Goal: Information Seeking & Learning: Learn about a topic

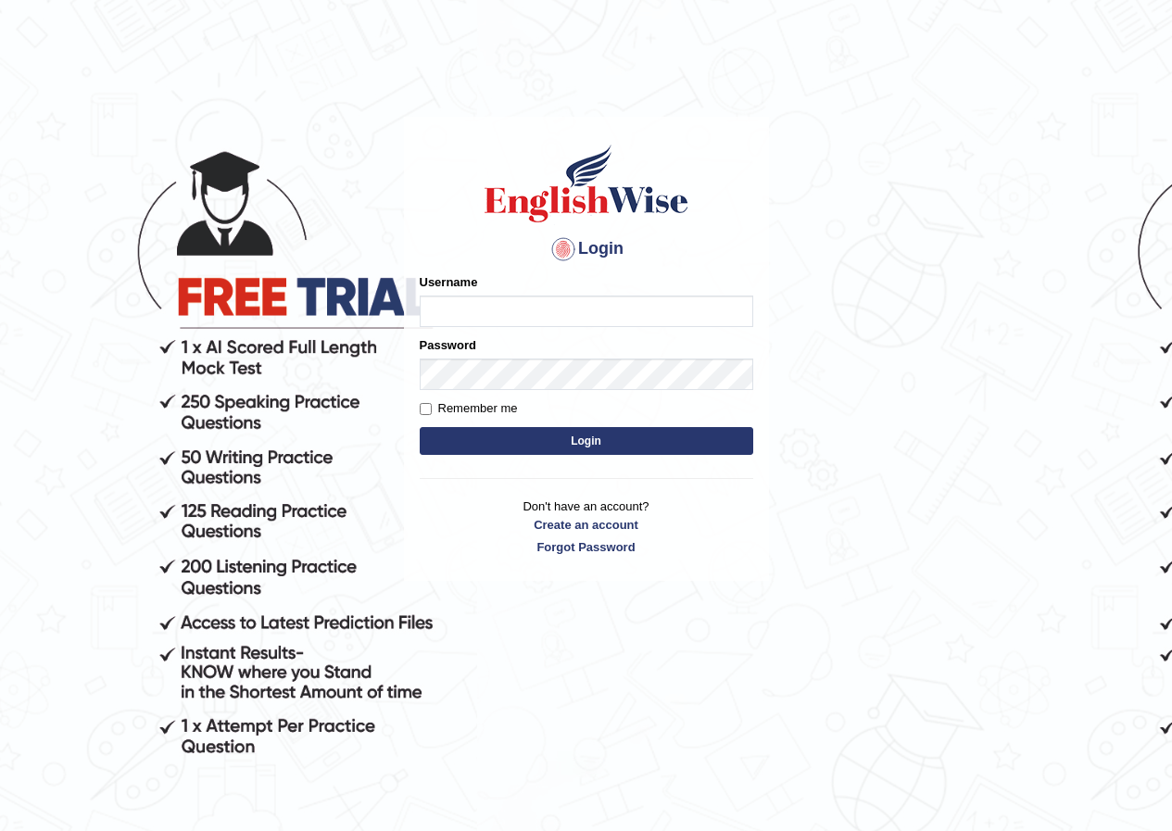
click at [476, 315] on input "Username" at bounding box center [587, 311] width 334 height 31
type input "R"
click at [472, 302] on input "Username" at bounding box center [587, 311] width 334 height 31
drag, startPoint x: 462, startPoint y: 312, endPoint x: 406, endPoint y: 317, distance: 56.7
click at [406, 317] on div "Login Please fix the following errors: Username cansu_paramatta Password Rememb…" at bounding box center [586, 349] width 365 height 464
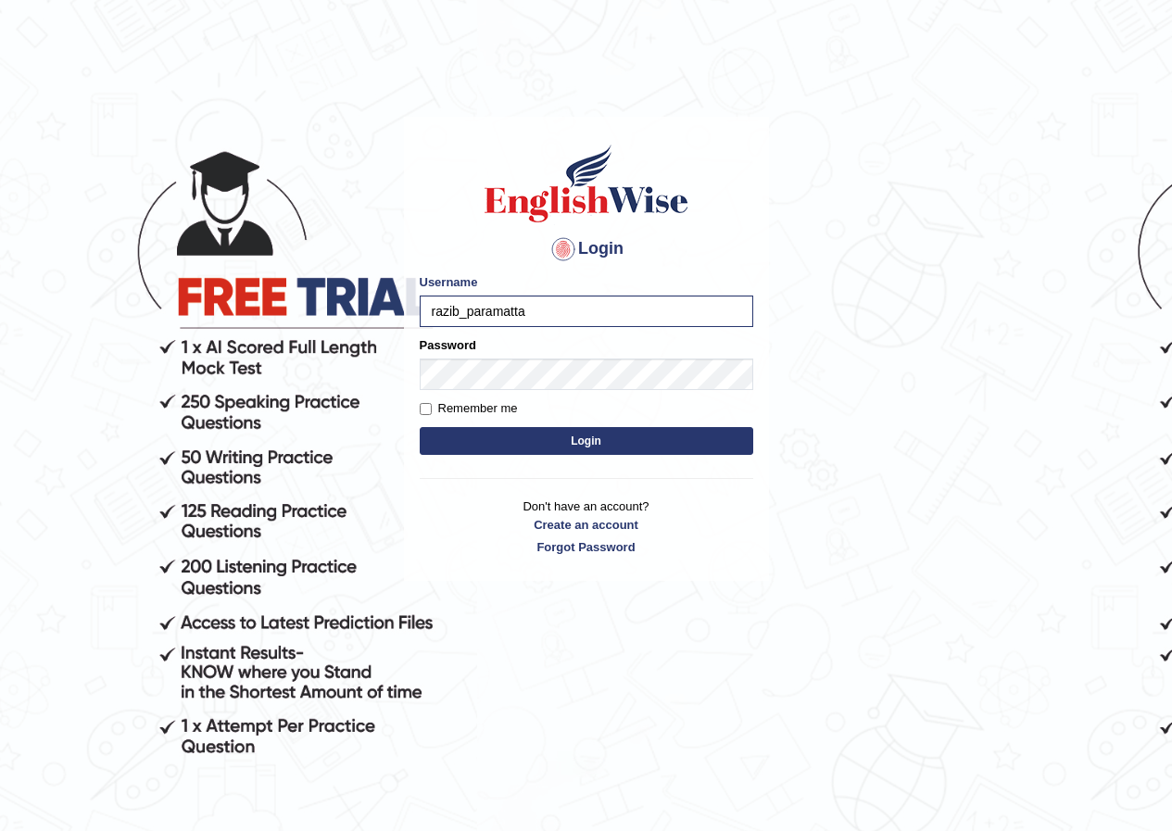
type input "razib_paramatta"
click at [598, 441] on button "Login" at bounding box center [587, 441] width 334 height 28
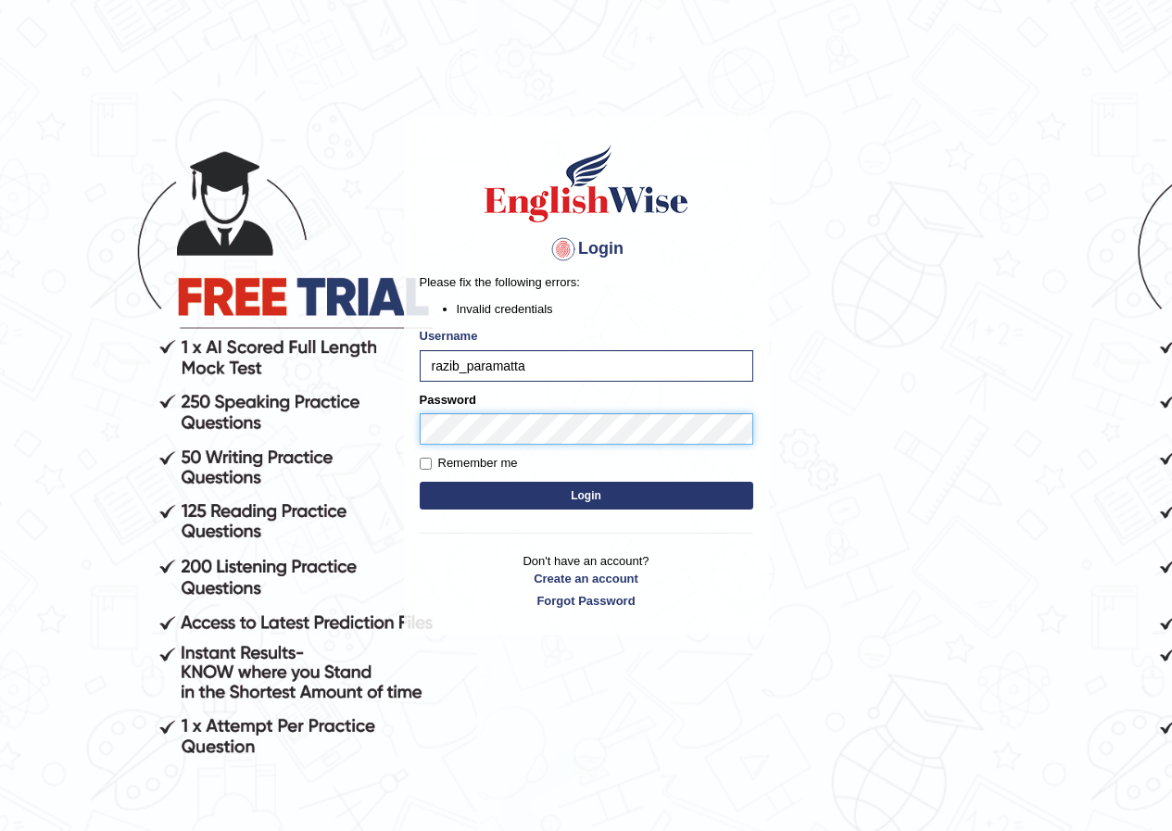
click at [349, 423] on body "Login Please fix the following errors: Invalid credentials Username razib_param…" at bounding box center [586, 473] width 1172 height 831
click at [590, 505] on button "Login" at bounding box center [587, 496] width 334 height 28
click at [346, 429] on body "Login Please fix the following errors: Invalid credentials Username razib_param…" at bounding box center [586, 473] width 1172 height 831
click at [420, 482] on button "Login" at bounding box center [587, 496] width 334 height 28
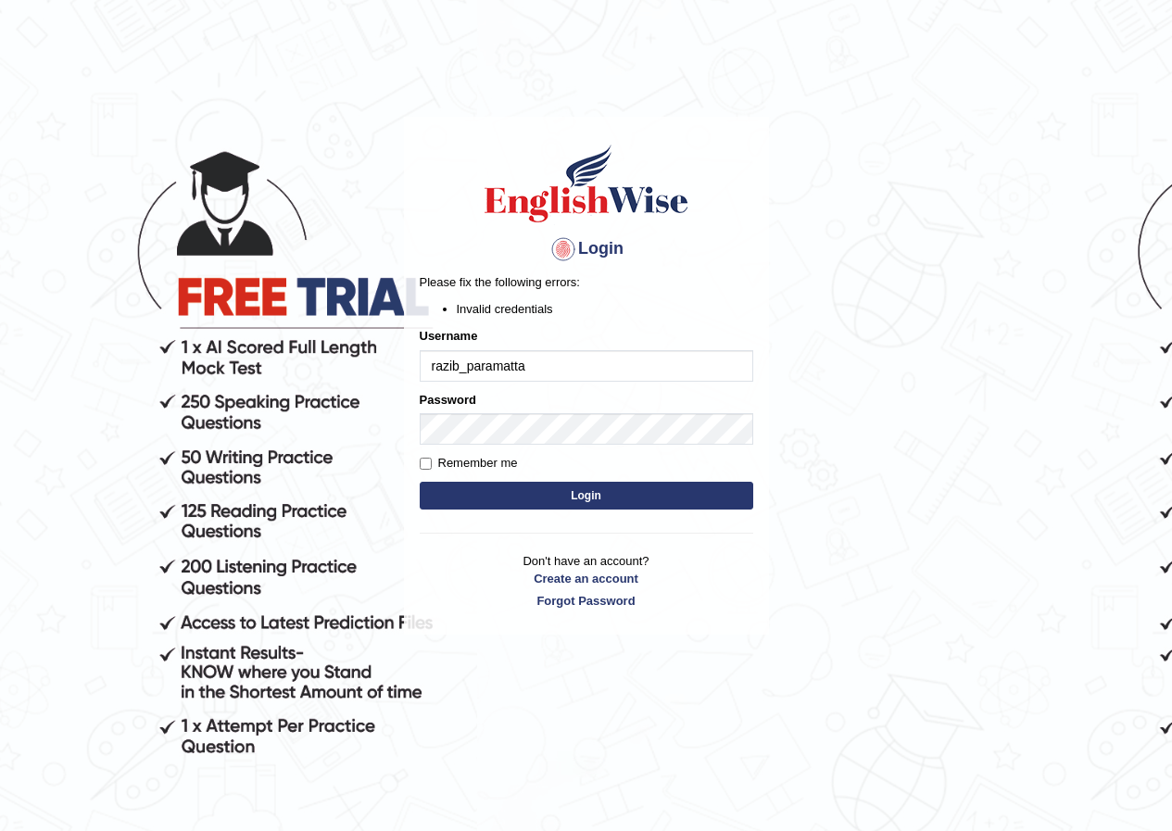
click at [559, 365] on input "razib_paramatta" at bounding box center [587, 365] width 334 height 31
drag, startPoint x: 527, startPoint y: 359, endPoint x: 337, endPoint y: 357, distance: 189.9
click at [337, 357] on body "Login Please fix the following errors: Invalid credentials Username razib_param…" at bounding box center [586, 473] width 1172 height 831
click at [484, 362] on input "razib_paramatta" at bounding box center [587, 365] width 334 height 31
type input "razib_parramatta"
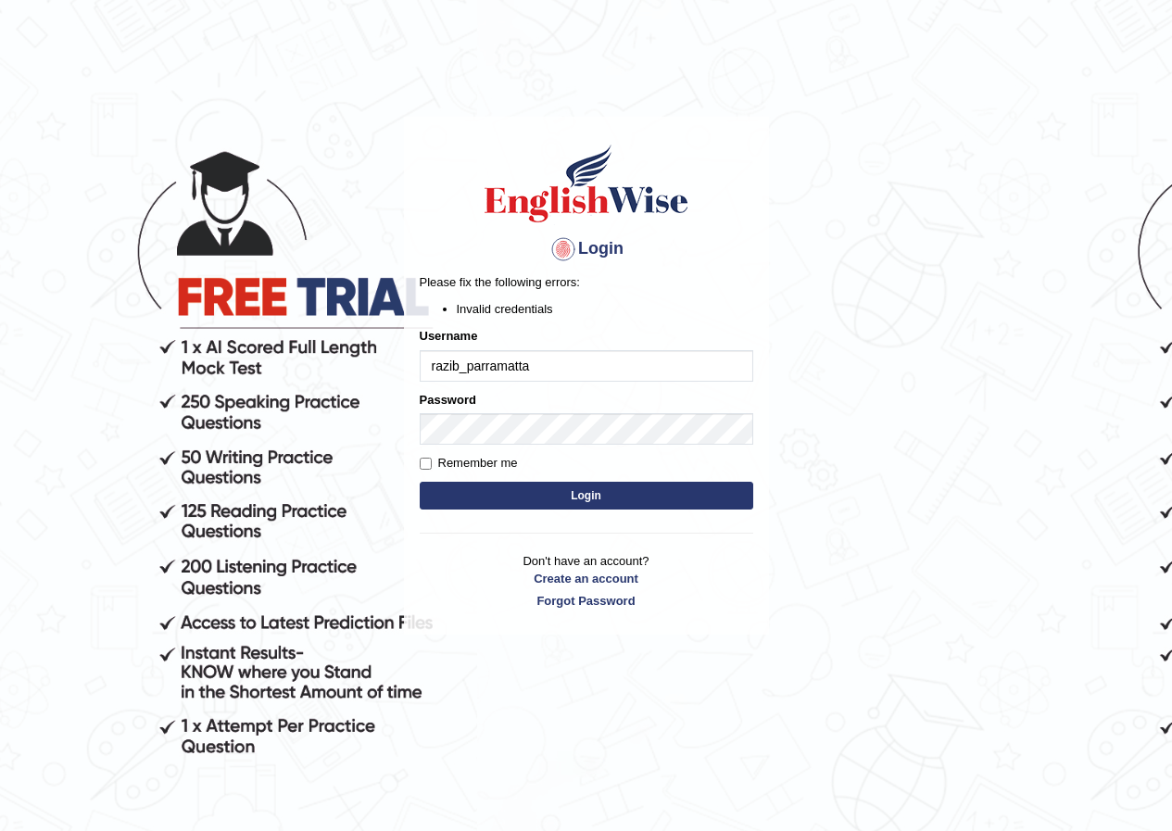
click at [546, 505] on button "Login" at bounding box center [587, 496] width 334 height 28
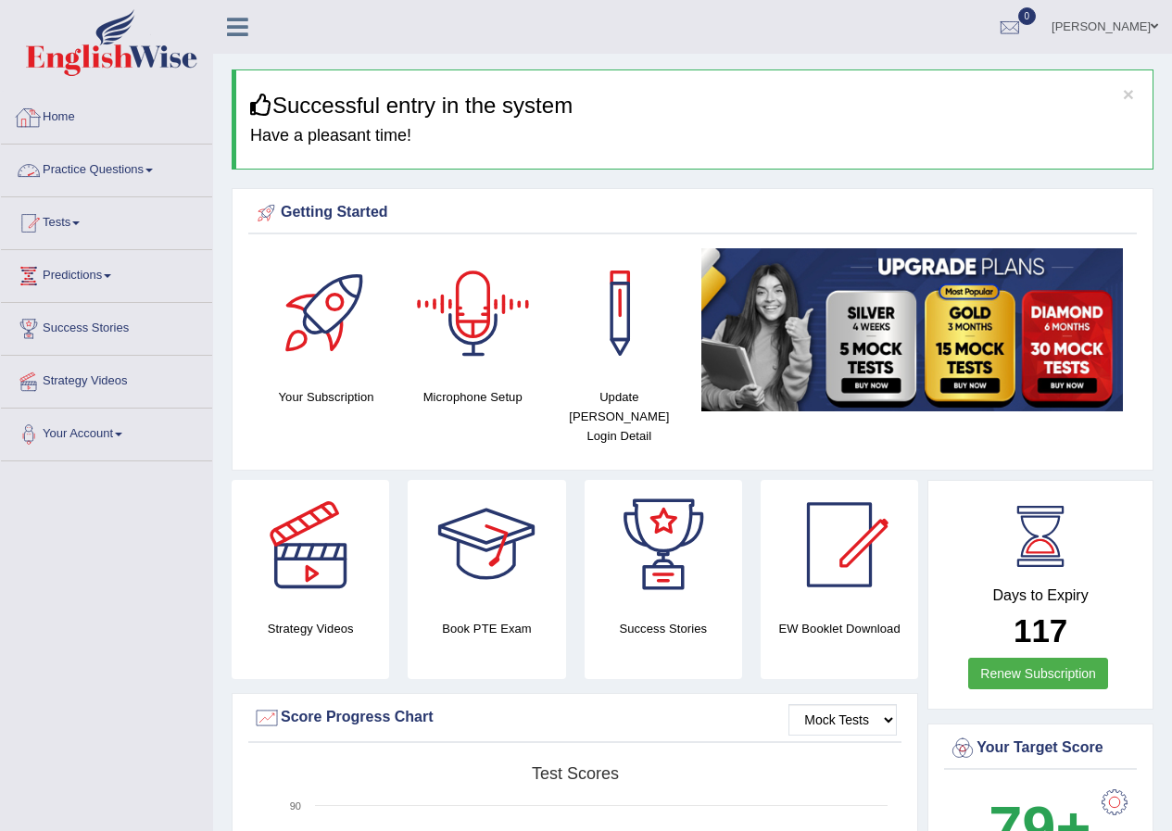
click at [113, 173] on link "Practice Questions" at bounding box center [106, 168] width 211 height 46
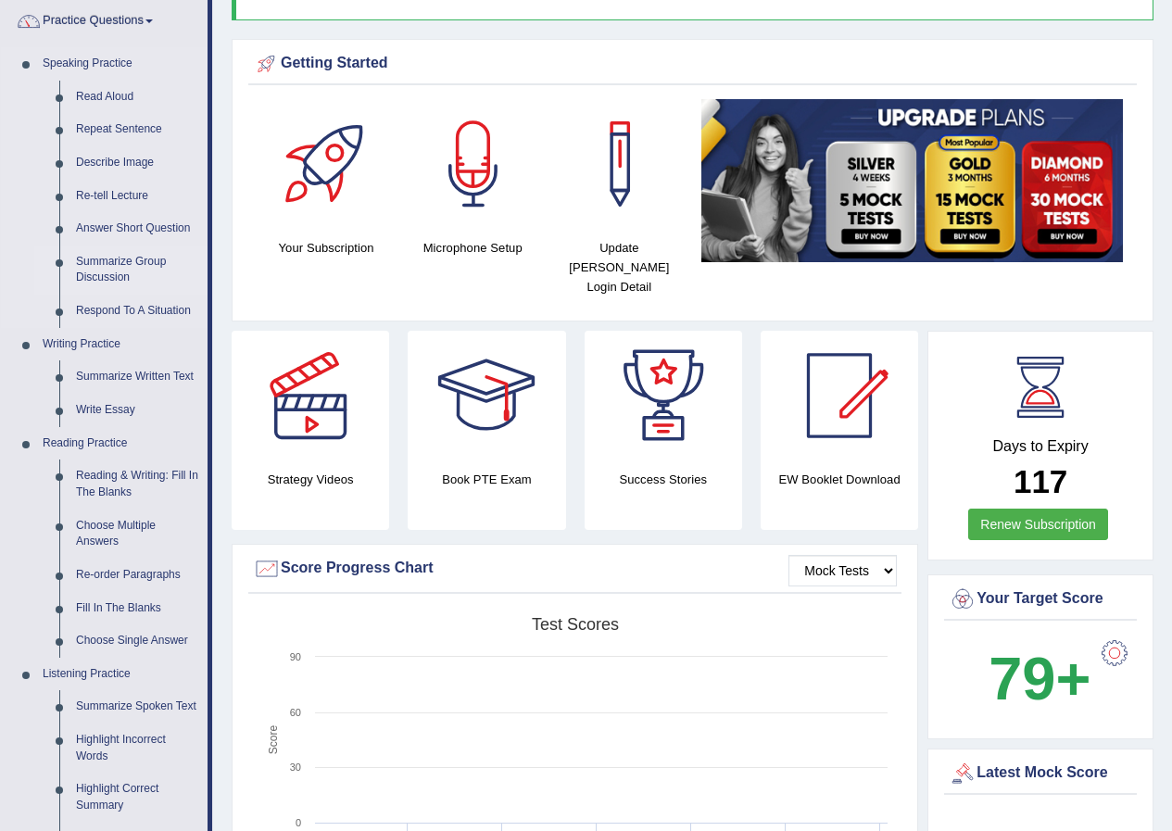
scroll to position [185, 0]
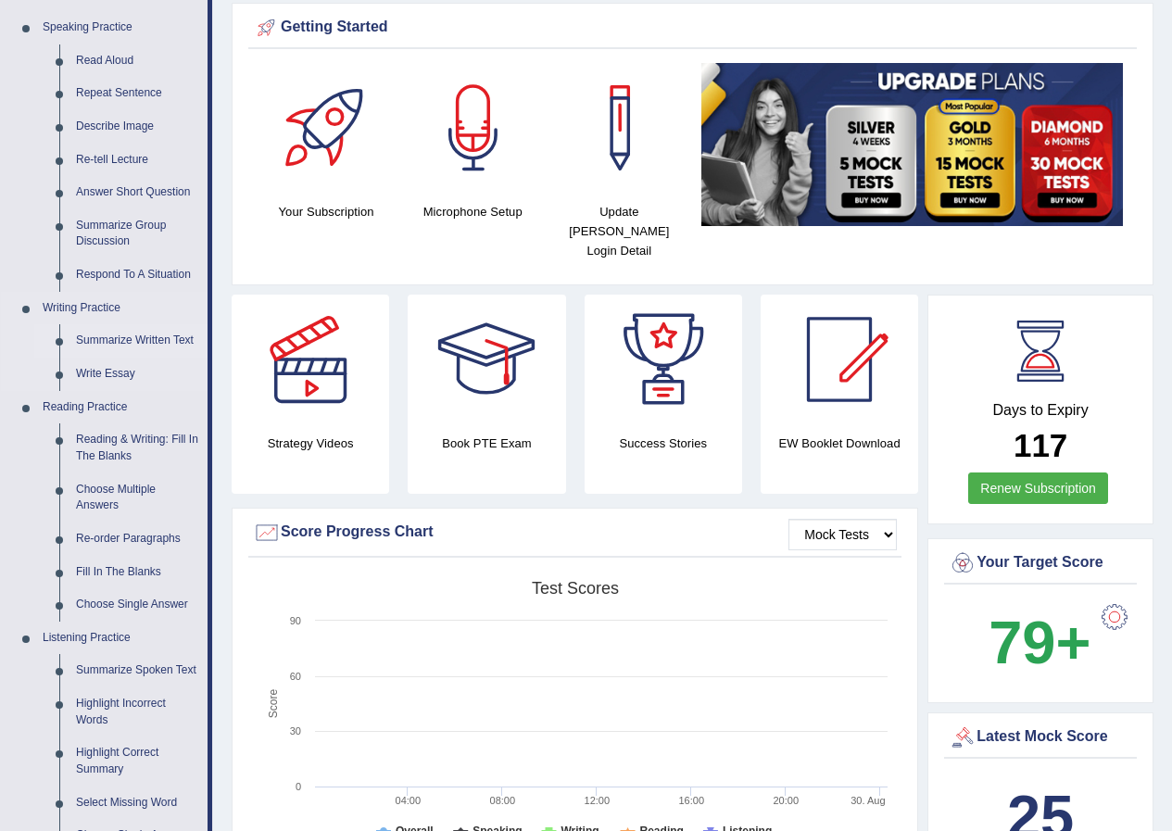
click at [132, 343] on link "Summarize Written Text" at bounding box center [138, 340] width 140 height 33
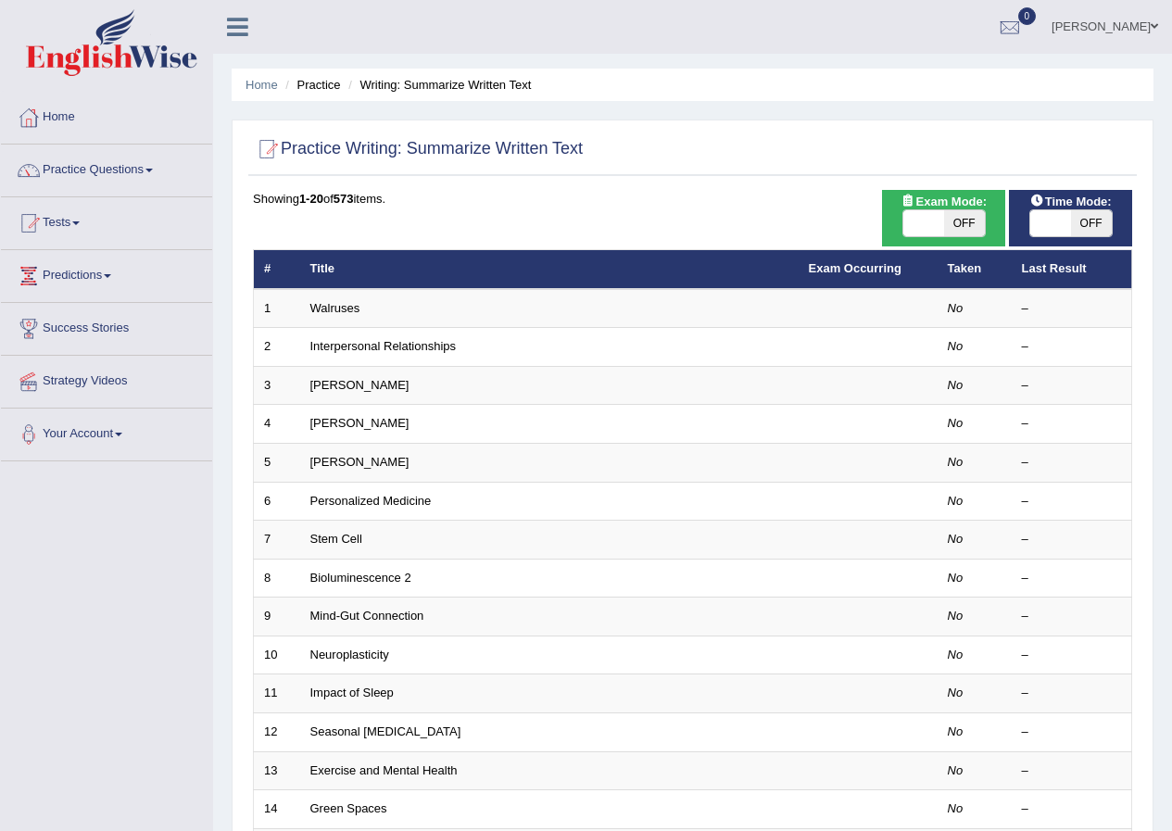
click at [953, 213] on span "OFF" at bounding box center [964, 223] width 41 height 26
checkbox input "true"
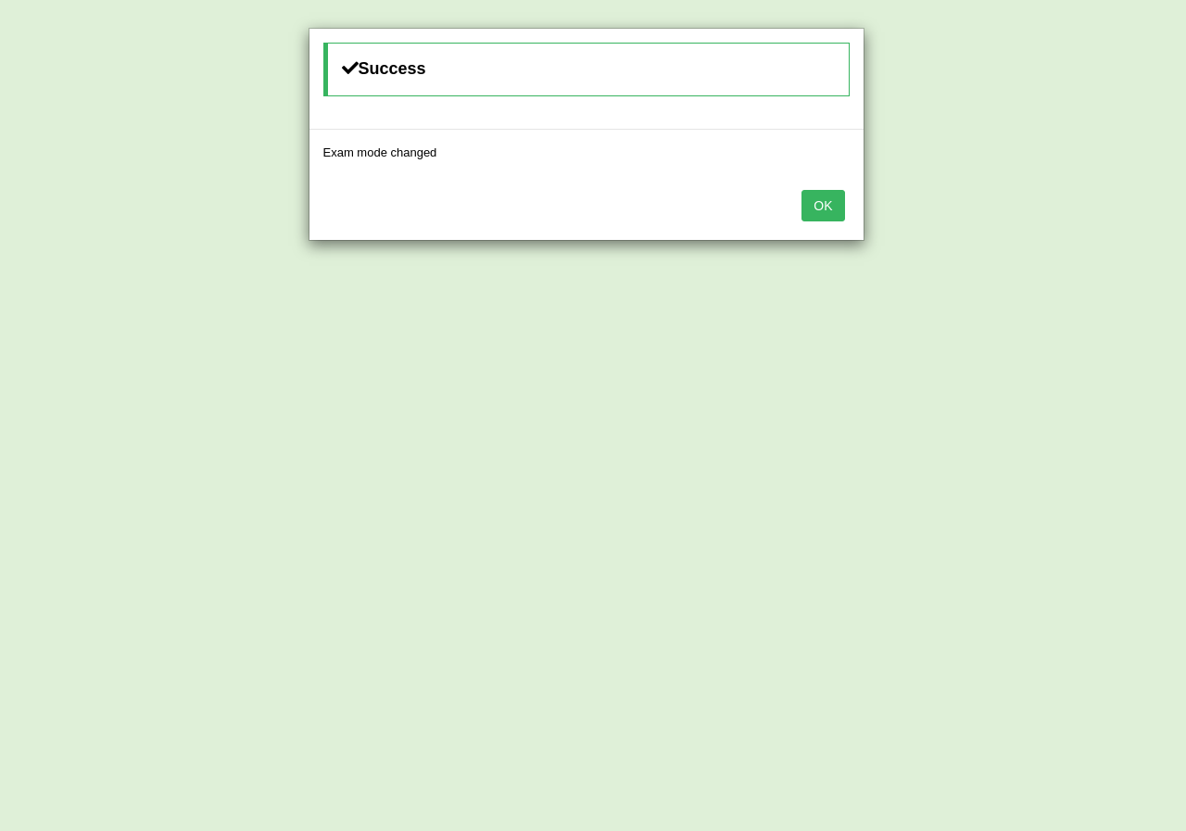
click at [821, 202] on button "OK" at bounding box center [822, 205] width 43 height 31
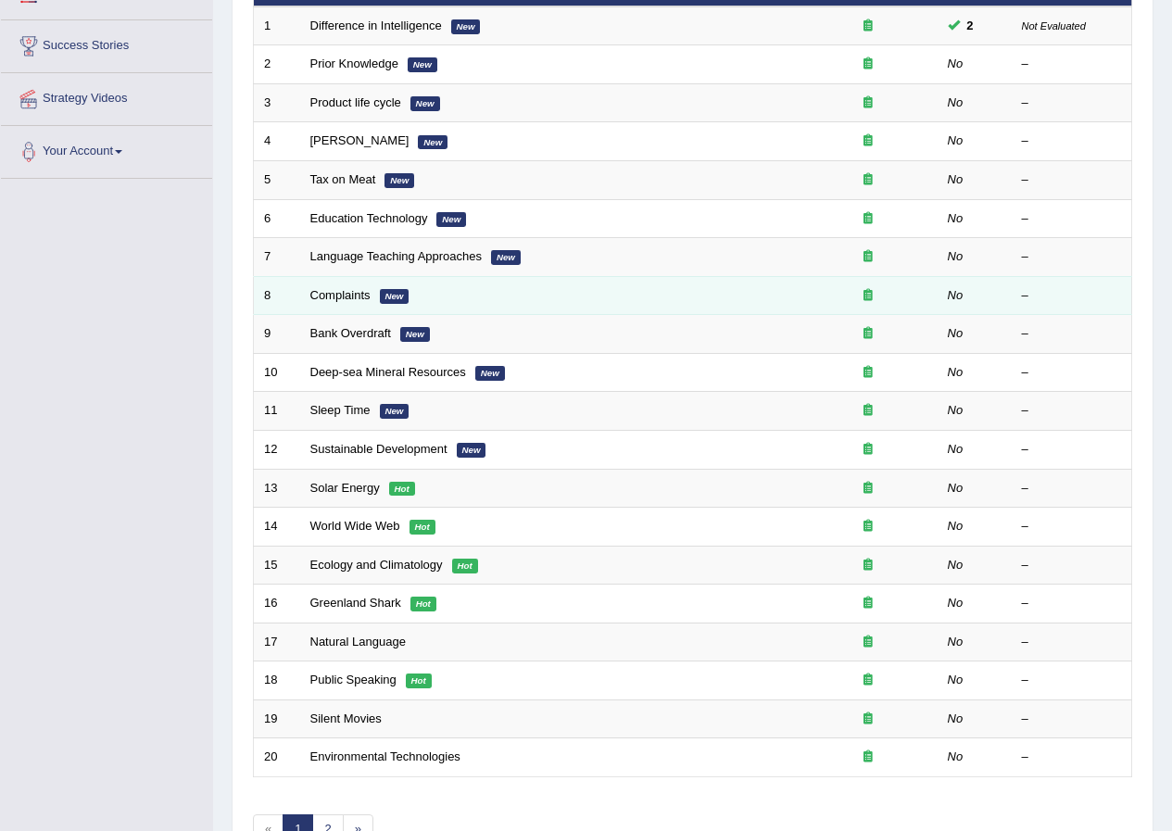
scroll to position [396, 0]
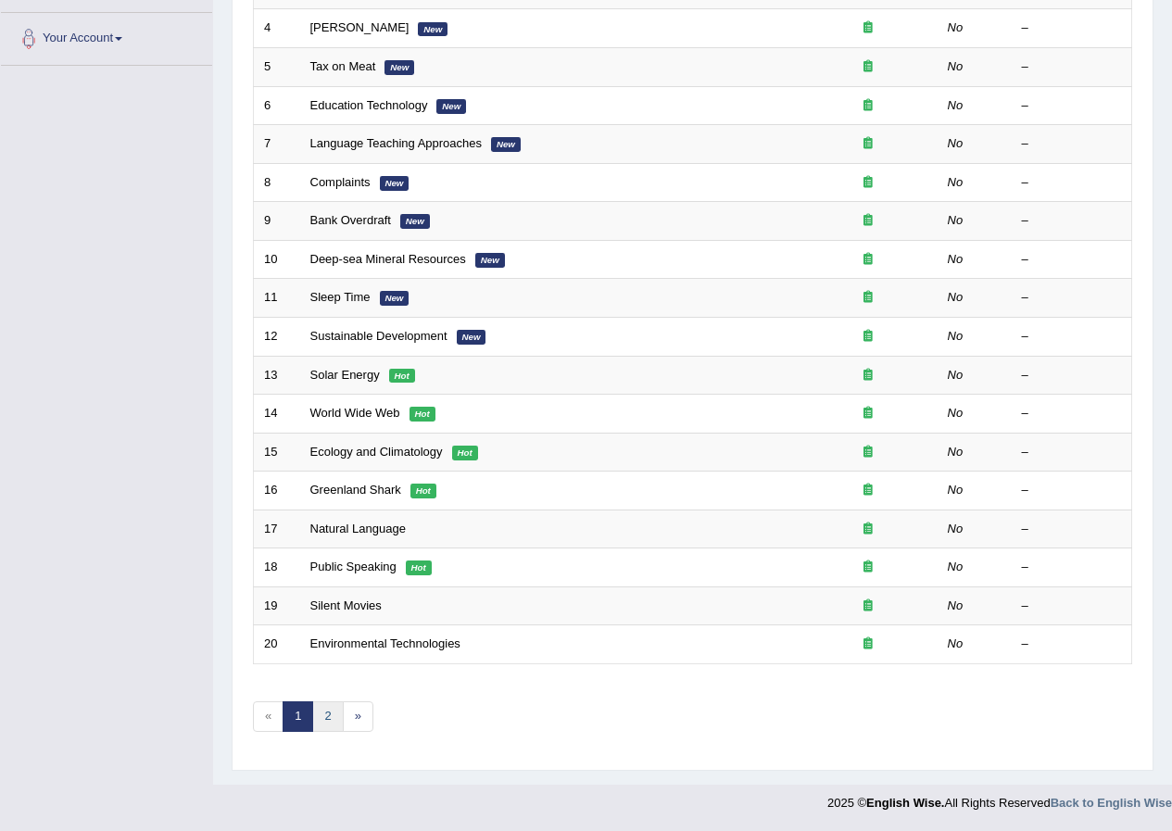
click at [334, 716] on link "2" at bounding box center [327, 716] width 31 height 31
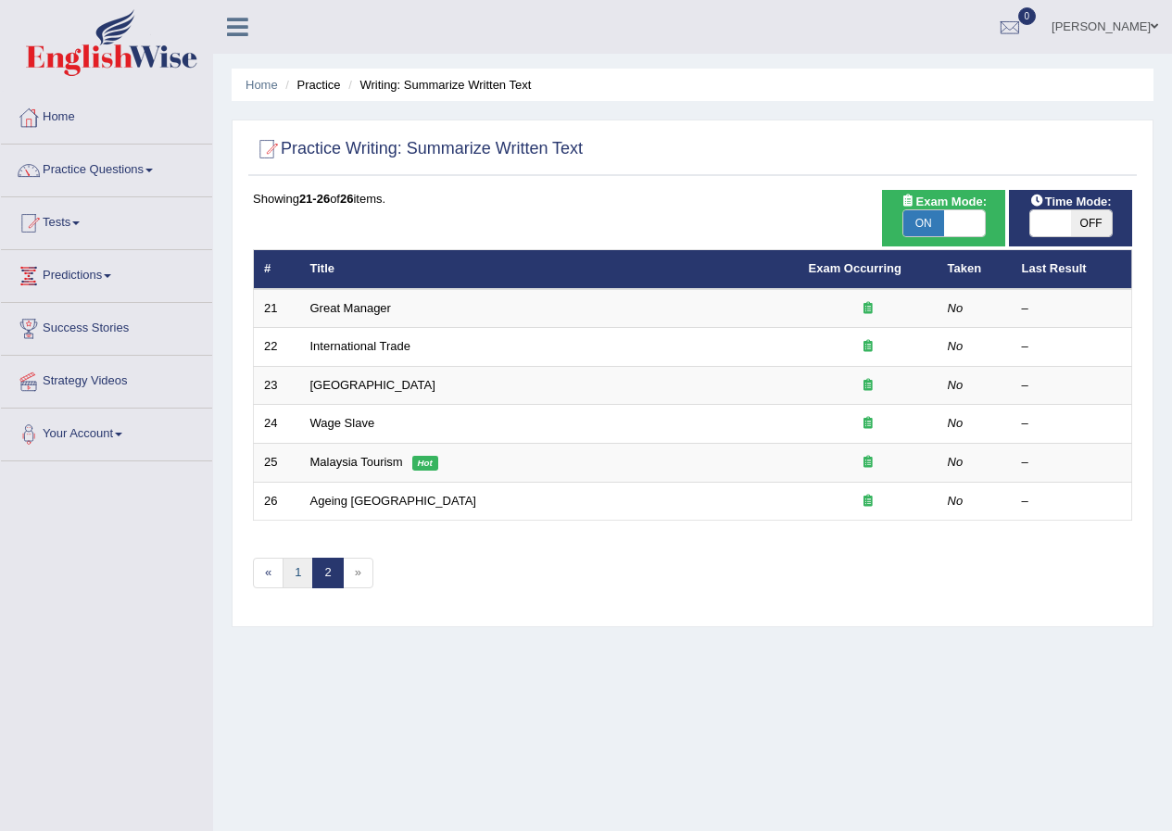
click at [298, 565] on link "1" at bounding box center [298, 573] width 31 height 31
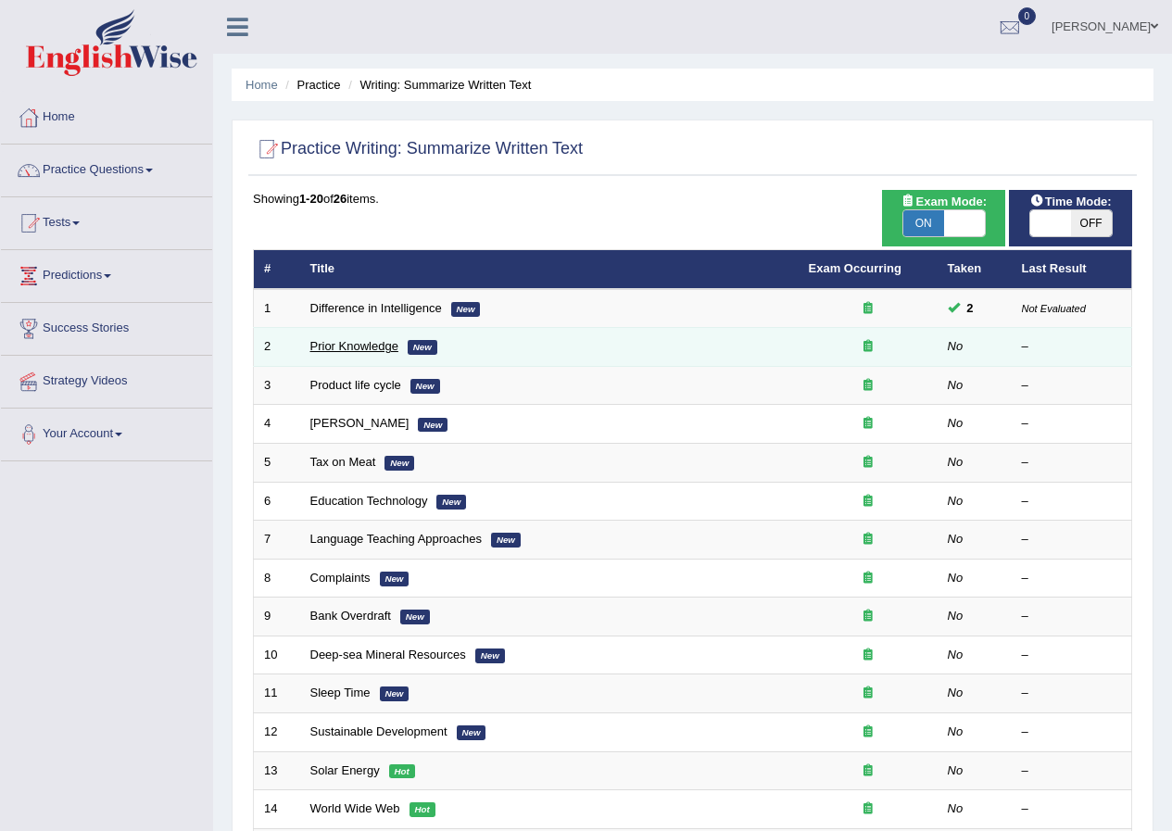
click at [356, 343] on link "Prior Knowledge" at bounding box center [354, 346] width 88 height 14
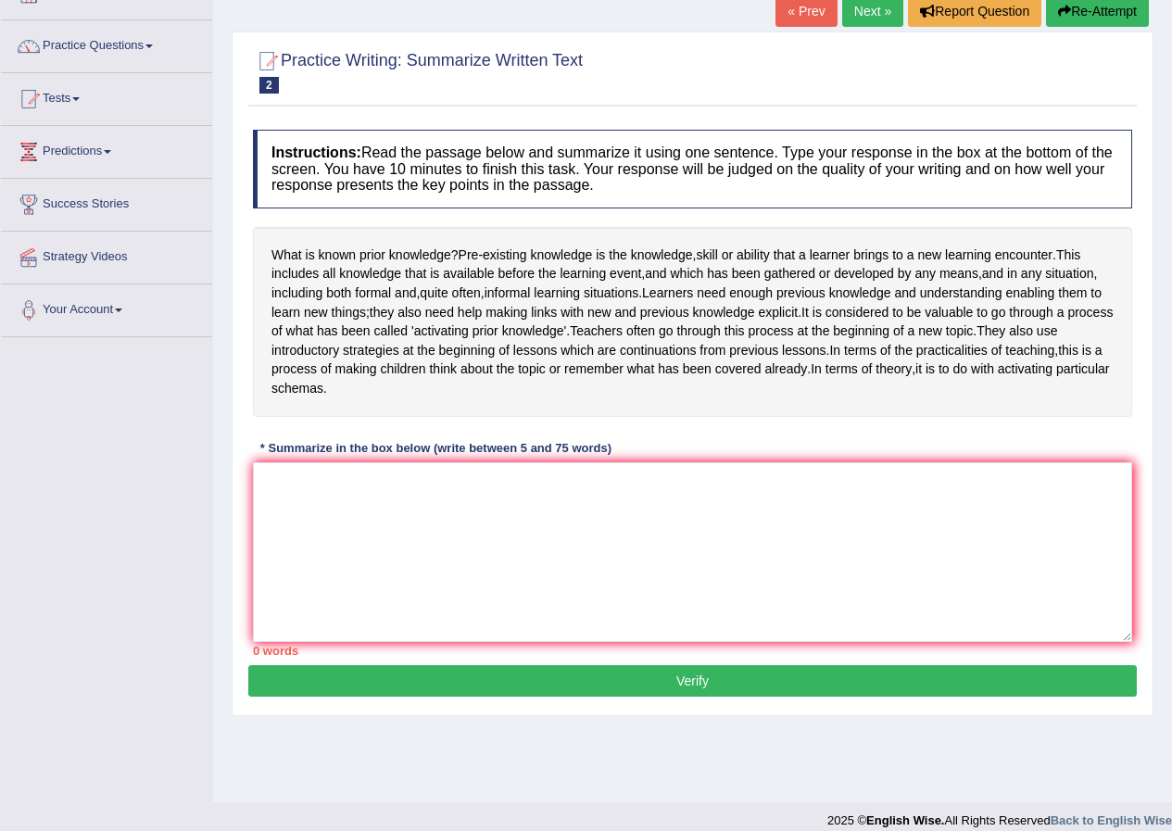
scroll to position [142, 0]
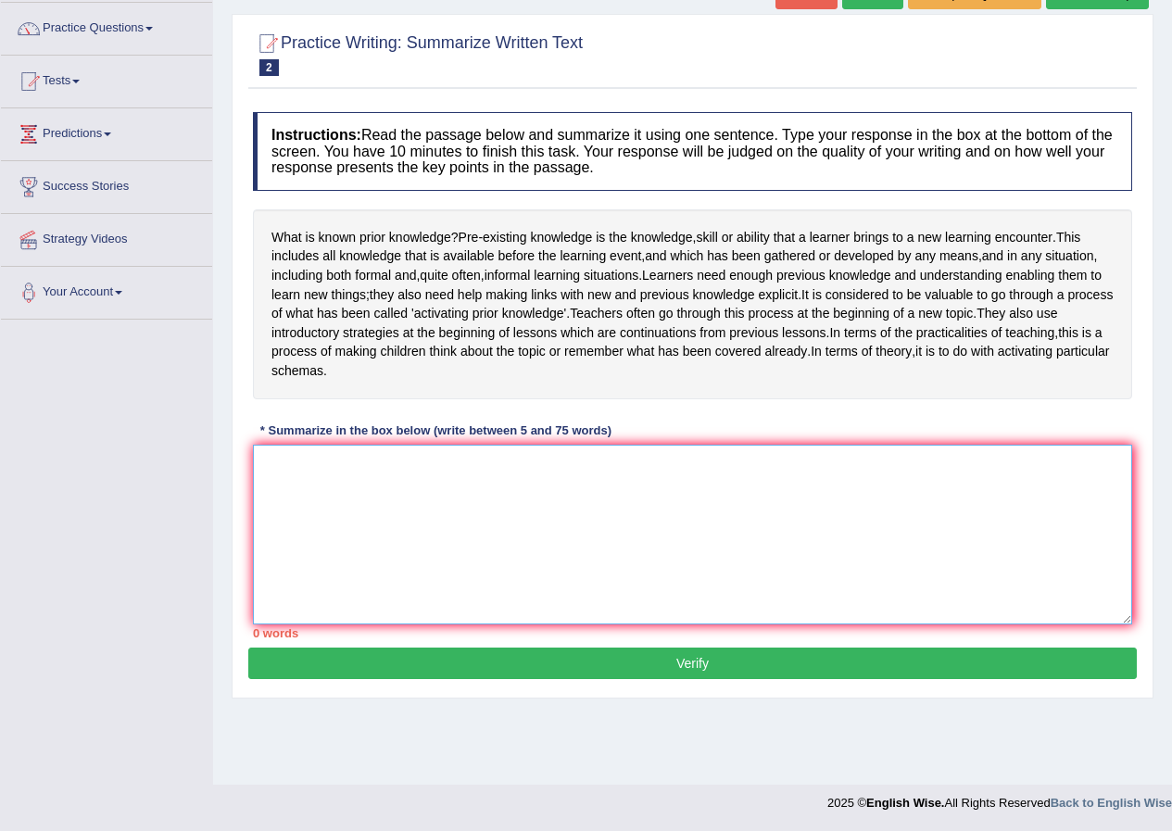
click at [396, 500] on textarea at bounding box center [692, 535] width 879 height 180
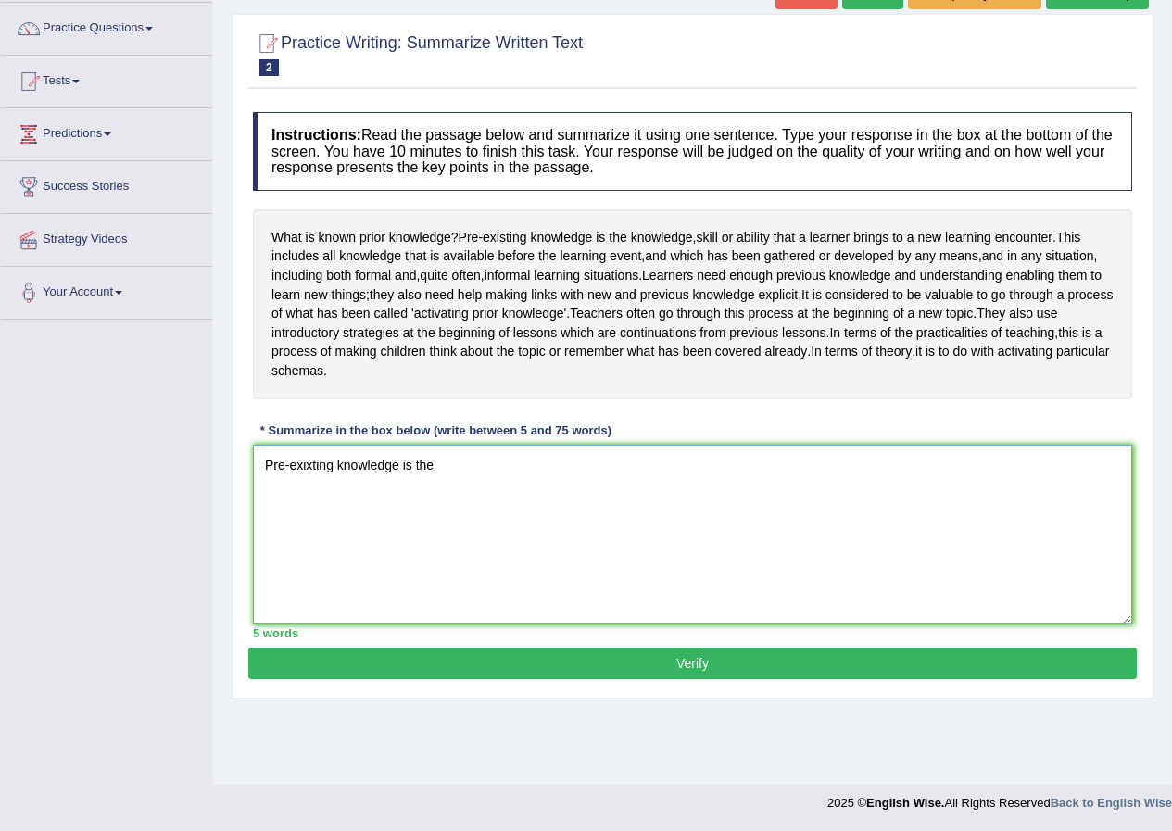
click at [337, 485] on textarea "Pre-exixting knowledge is the" at bounding box center [692, 535] width 879 height 180
drag, startPoint x: 398, startPoint y: 485, endPoint x: 336, endPoint y: 486, distance: 62.1
click at [336, 486] on textarea "Pre-exixtingknowl edge is the" at bounding box center [692, 535] width 879 height 180
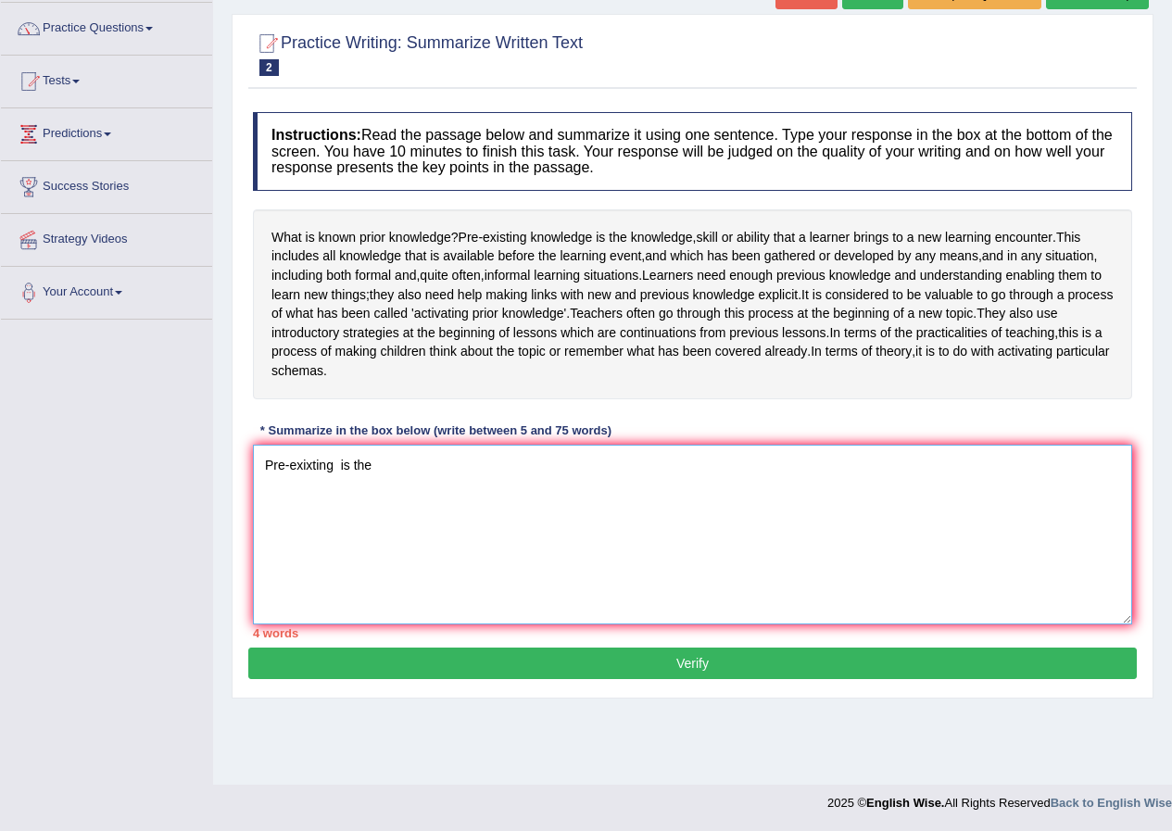
click at [334, 482] on textarea "Pre-exixting is the" at bounding box center [692, 535] width 879 height 180
paste textarea "knowl edge"
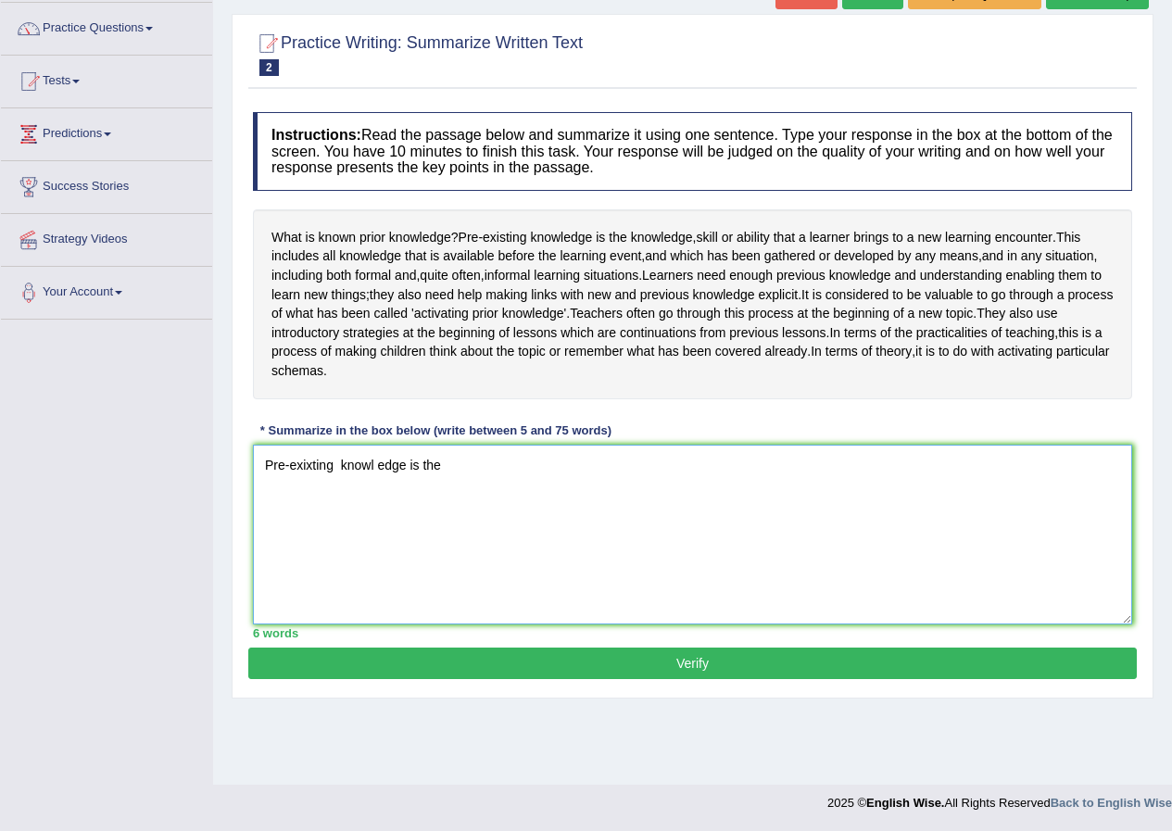
click at [380, 481] on textarea "Pre-exixting knowl edge is the" at bounding box center [692, 535] width 879 height 180
drag, startPoint x: 401, startPoint y: 485, endPoint x: 342, endPoint y: 485, distance: 59.3
click at [342, 485] on textarea "Pre-exixting knowledge is the" at bounding box center [692, 535] width 879 height 180
click at [340, 489] on textarea "Pre-exixting knowledge is the" at bounding box center [692, 535] width 879 height 180
click at [490, 489] on textarea "Pre-exixting knowledge is the" at bounding box center [692, 535] width 879 height 180
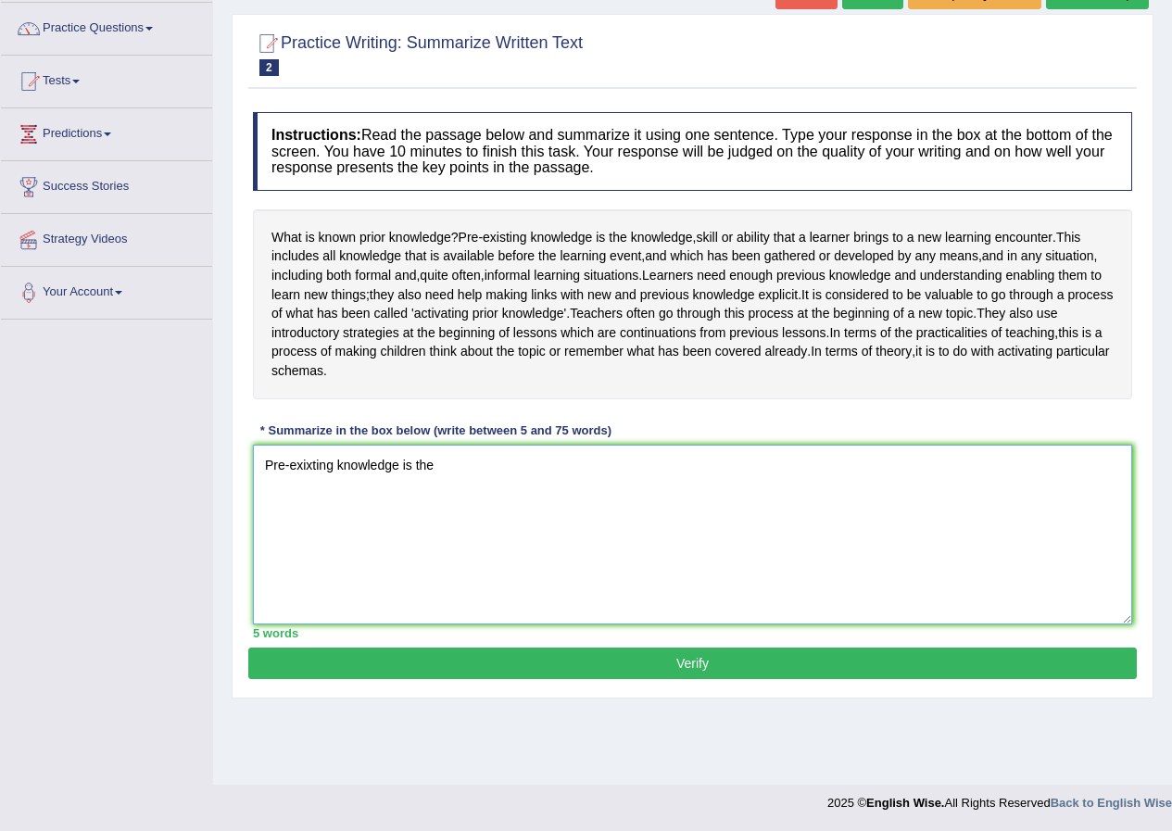
paste textarea "knowledge"
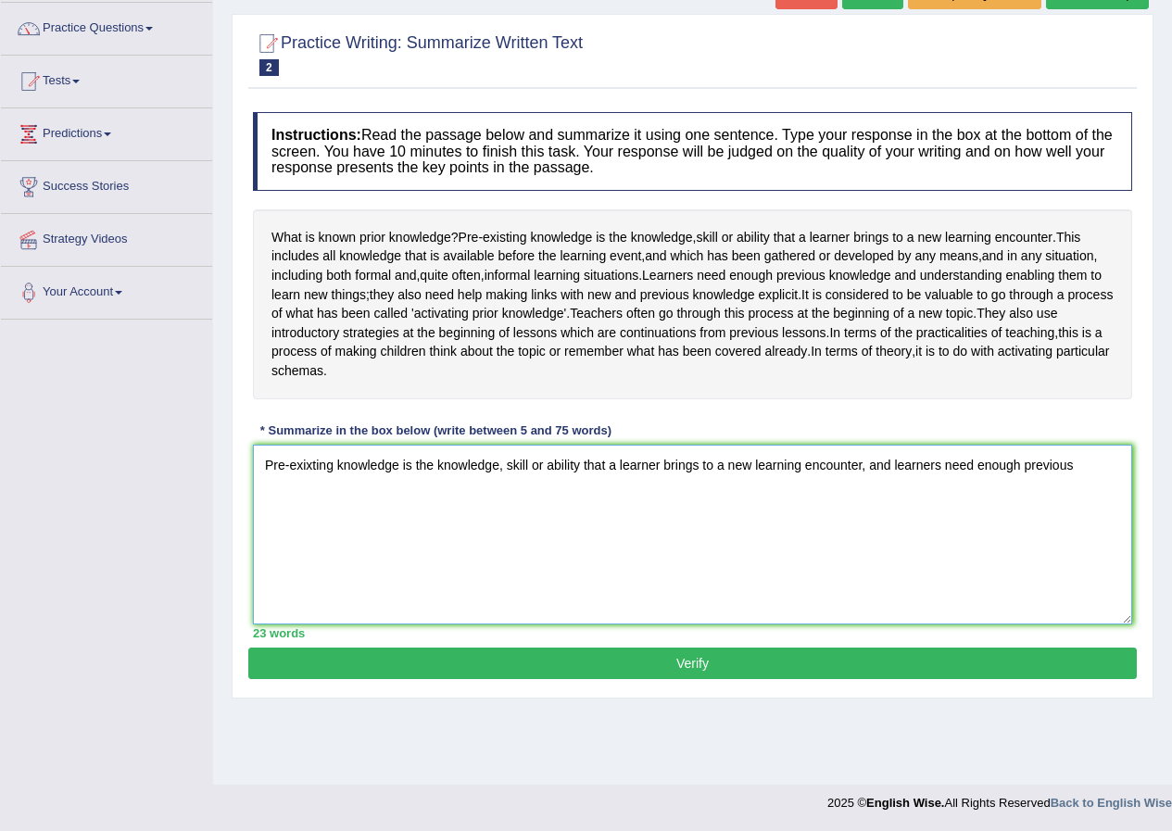
paste textarea "knowledge"
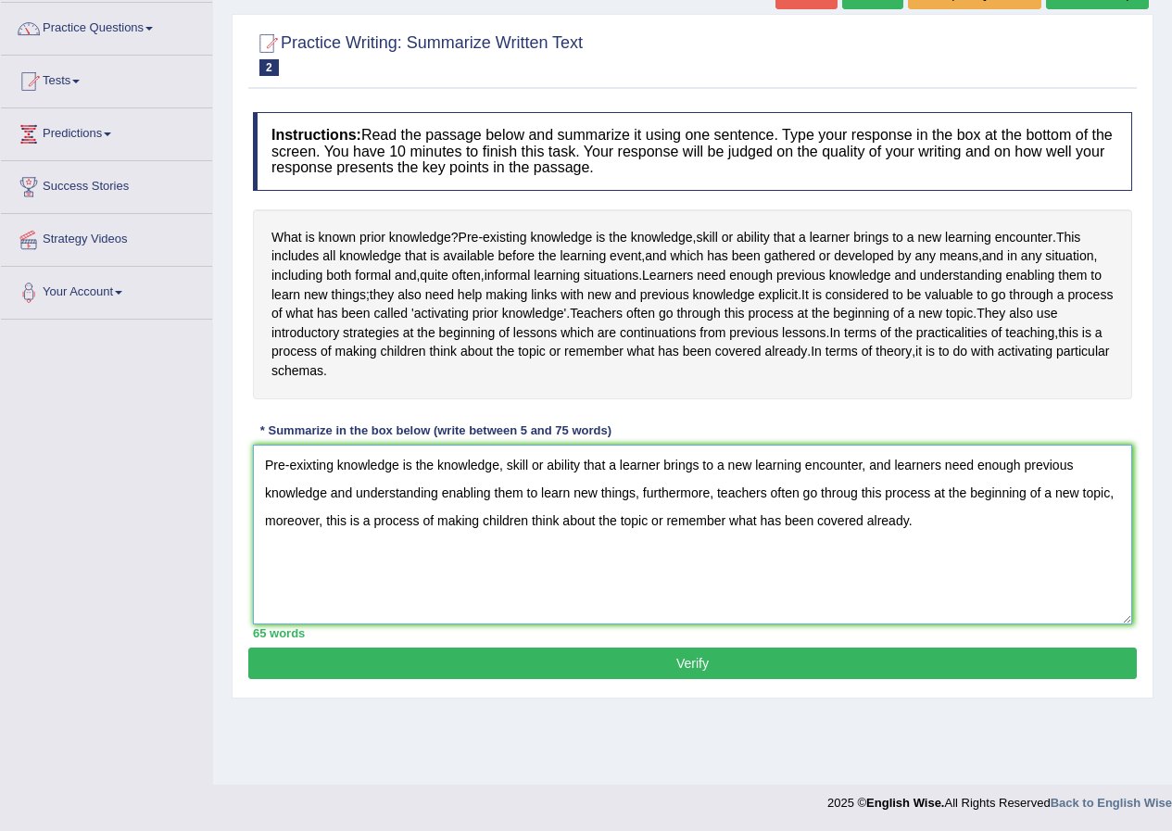
drag, startPoint x: 856, startPoint y: 511, endPoint x: 820, endPoint y: 514, distance: 36.2
click at [820, 514] on textarea "Pre-exixting knowledge is the knowledge, skill or ability that a learner brings…" at bounding box center [692, 535] width 879 height 180
type textarea "Pre-exixting knowledge is the knowledge, skill or ability that a learner brings…"
click at [711, 679] on button "Verify" at bounding box center [692, 663] width 888 height 31
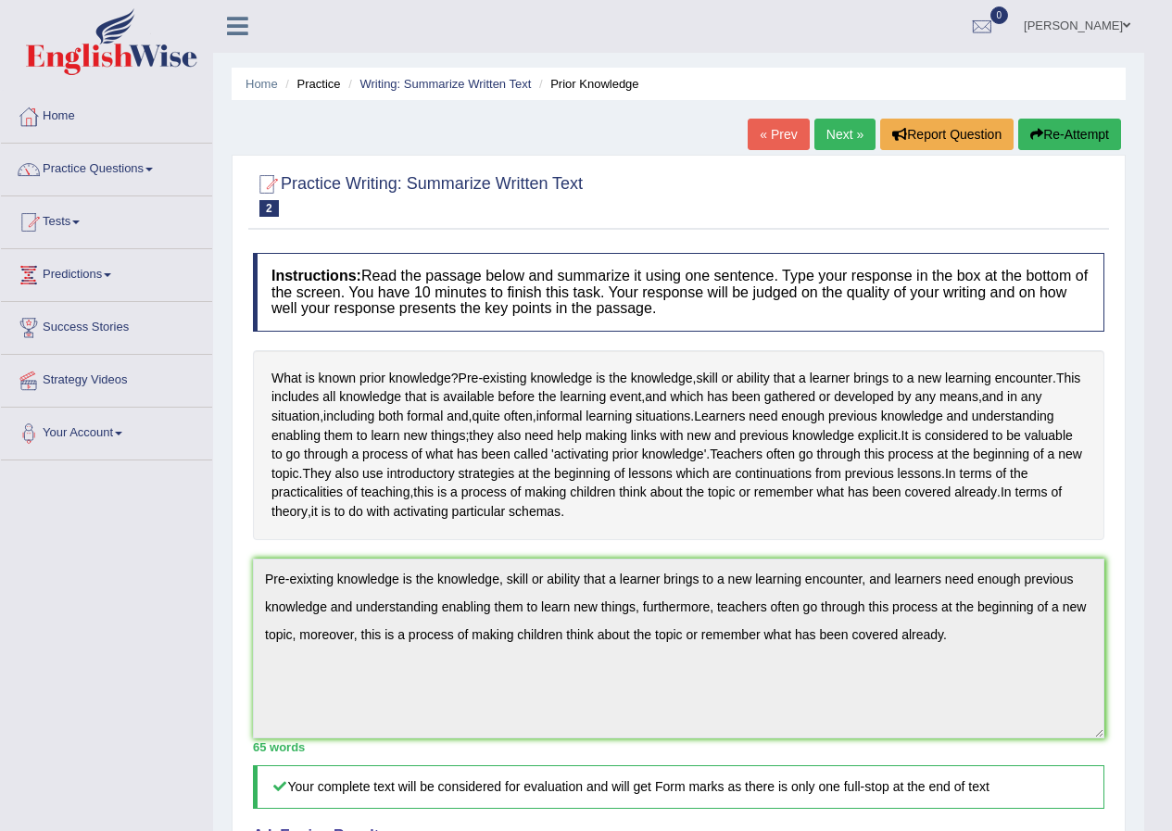
scroll to position [0, 0]
click at [826, 133] on link "Next »" at bounding box center [844, 135] width 61 height 31
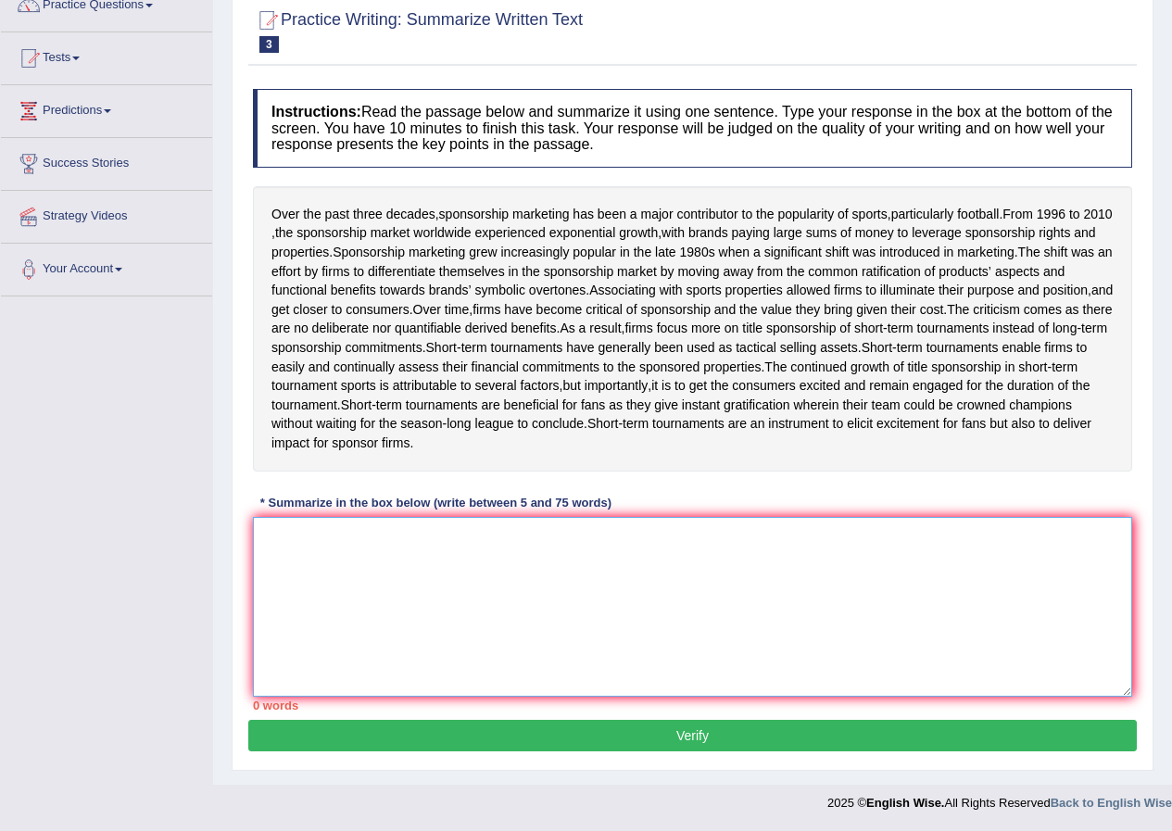
click at [280, 529] on textarea at bounding box center [692, 607] width 879 height 180
type textarea "o"
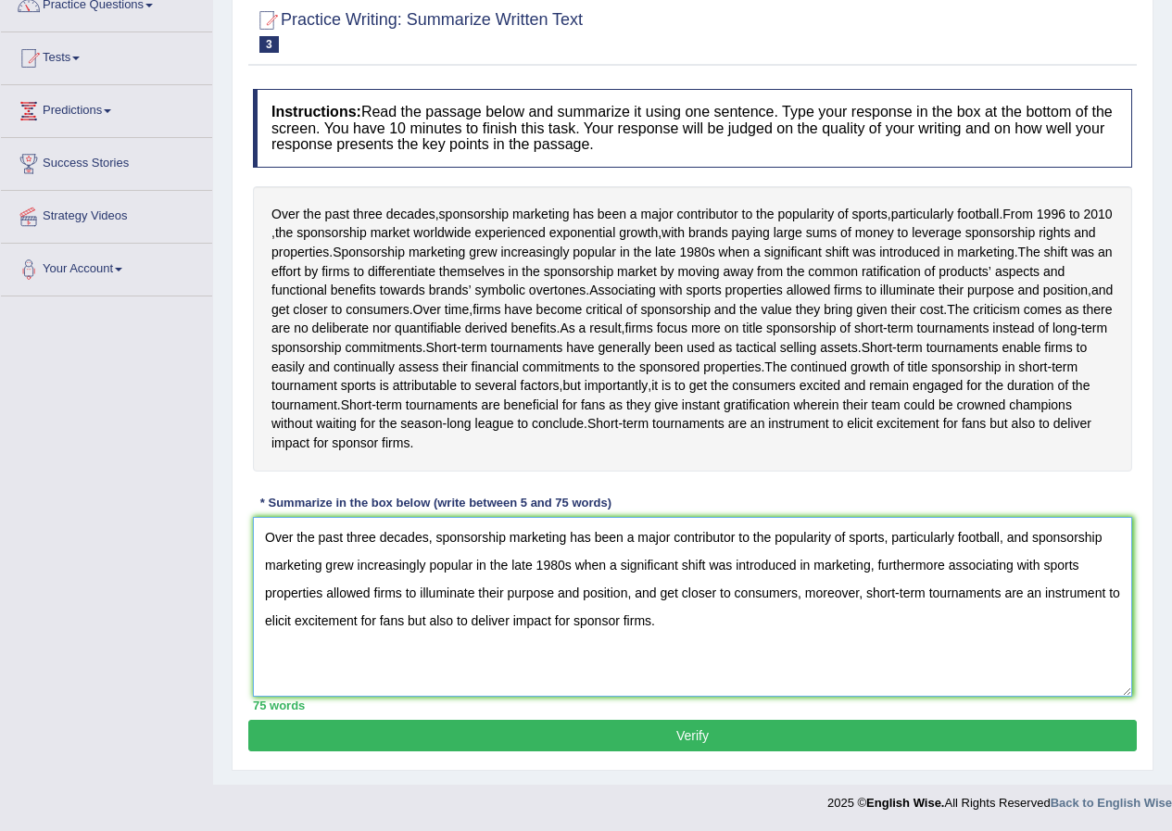
type textarea "Over the past three decades, sponsorship marketing has been a major contributor…"
click at [648, 737] on button "Verify" at bounding box center [692, 735] width 888 height 31
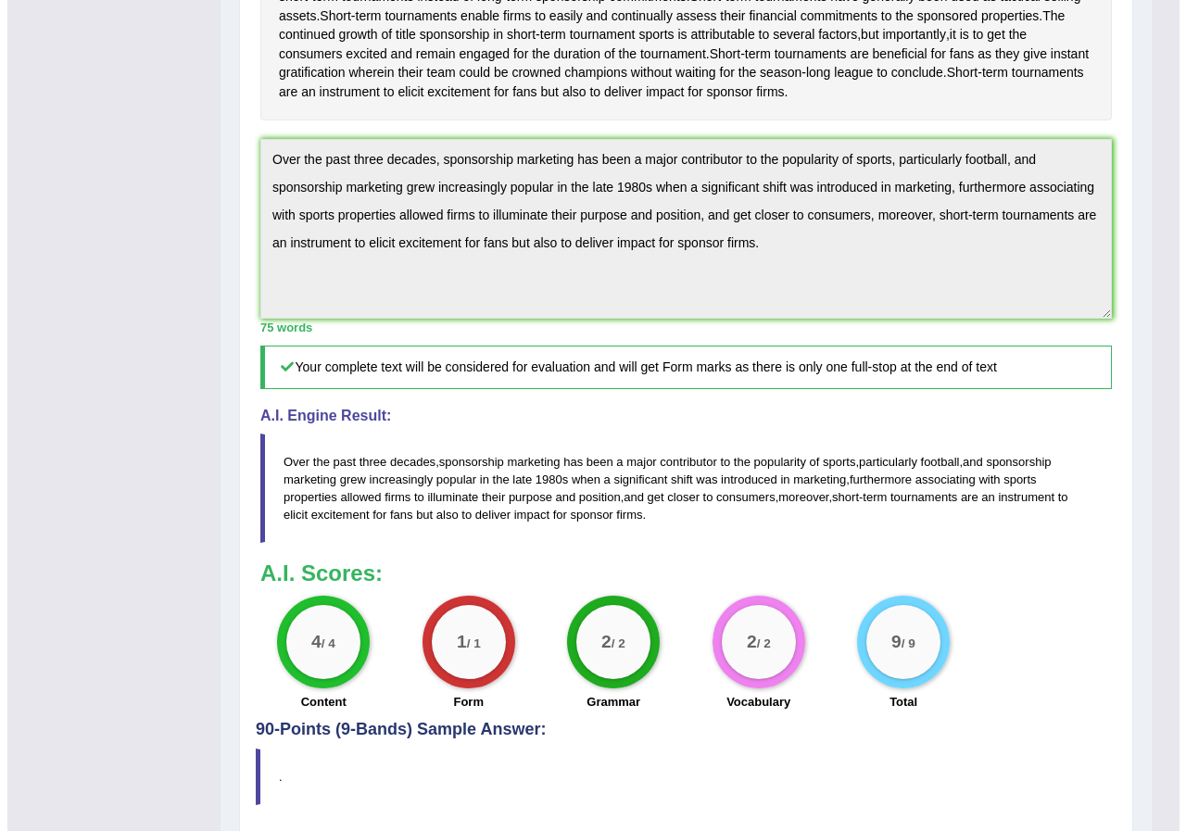
scroll to position [525, 0]
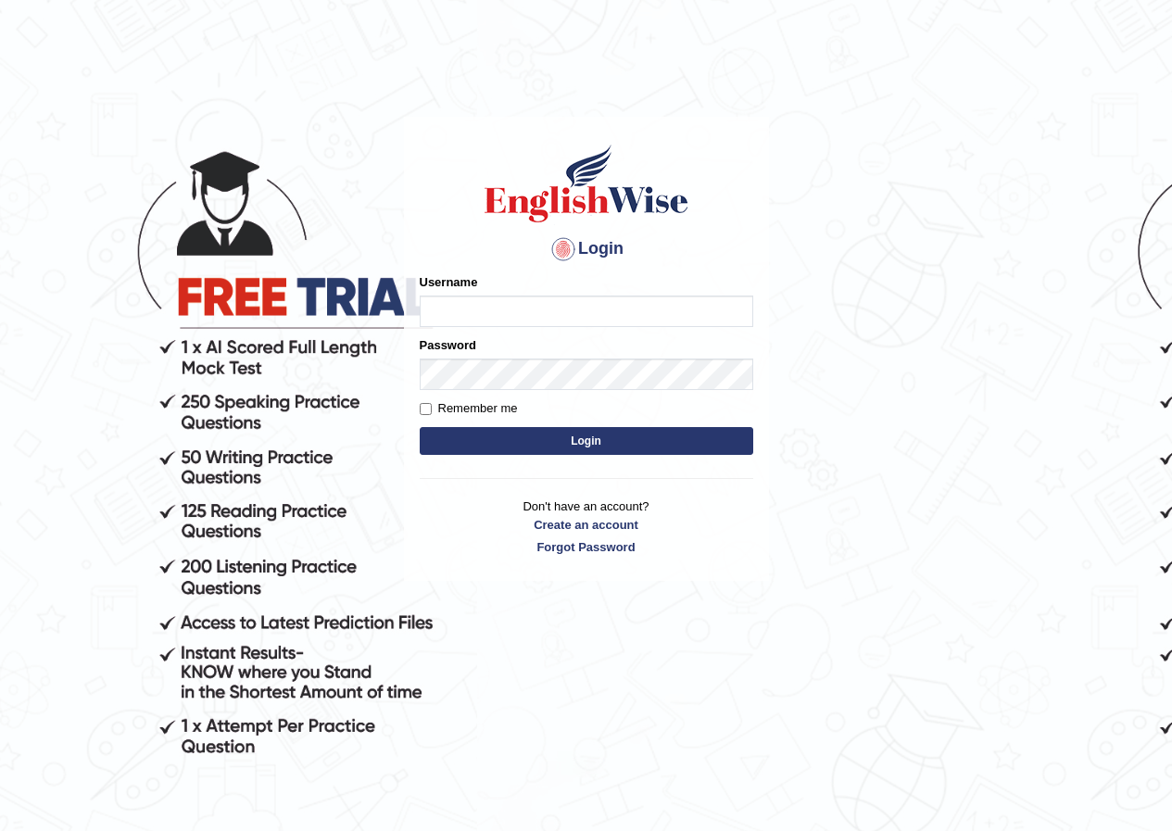
click at [525, 310] on input "Username" at bounding box center [587, 311] width 334 height 31
type input "razib_parramatta"
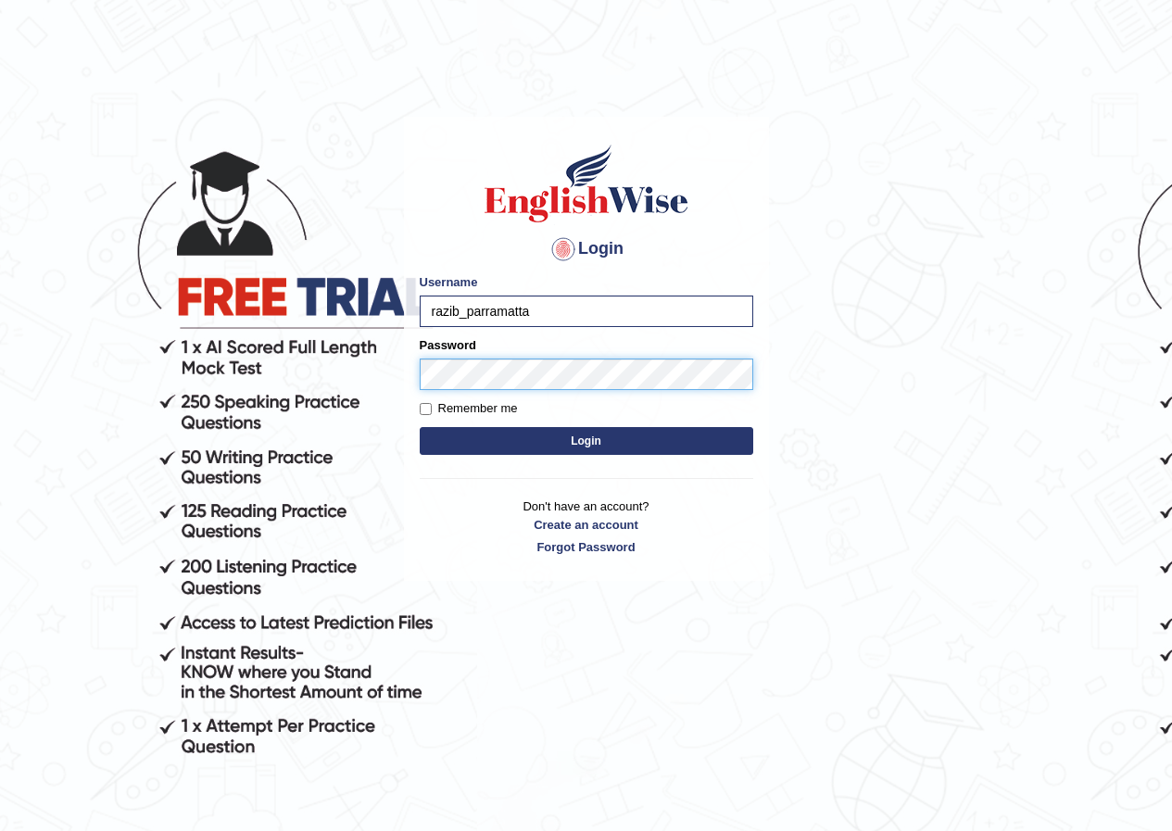
click at [420, 427] on button "Login" at bounding box center [587, 441] width 334 height 28
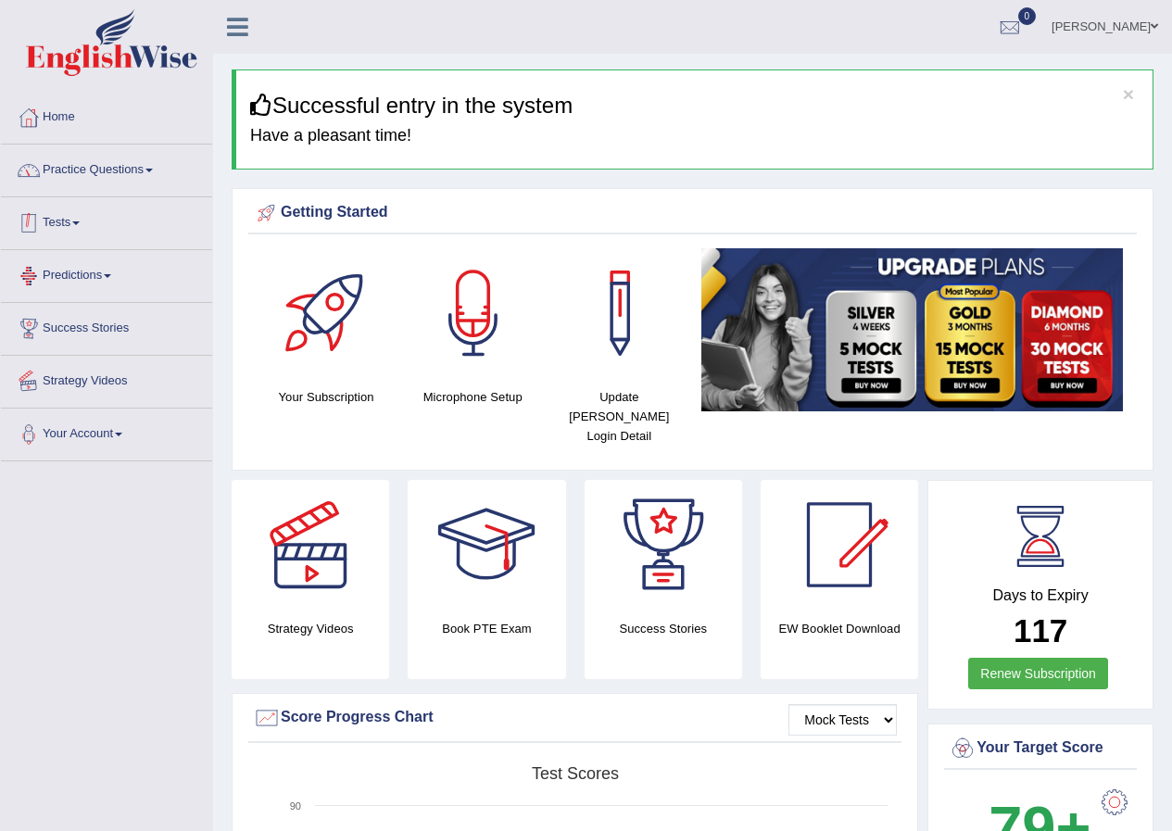
click at [120, 172] on link "Practice Questions" at bounding box center [106, 168] width 211 height 46
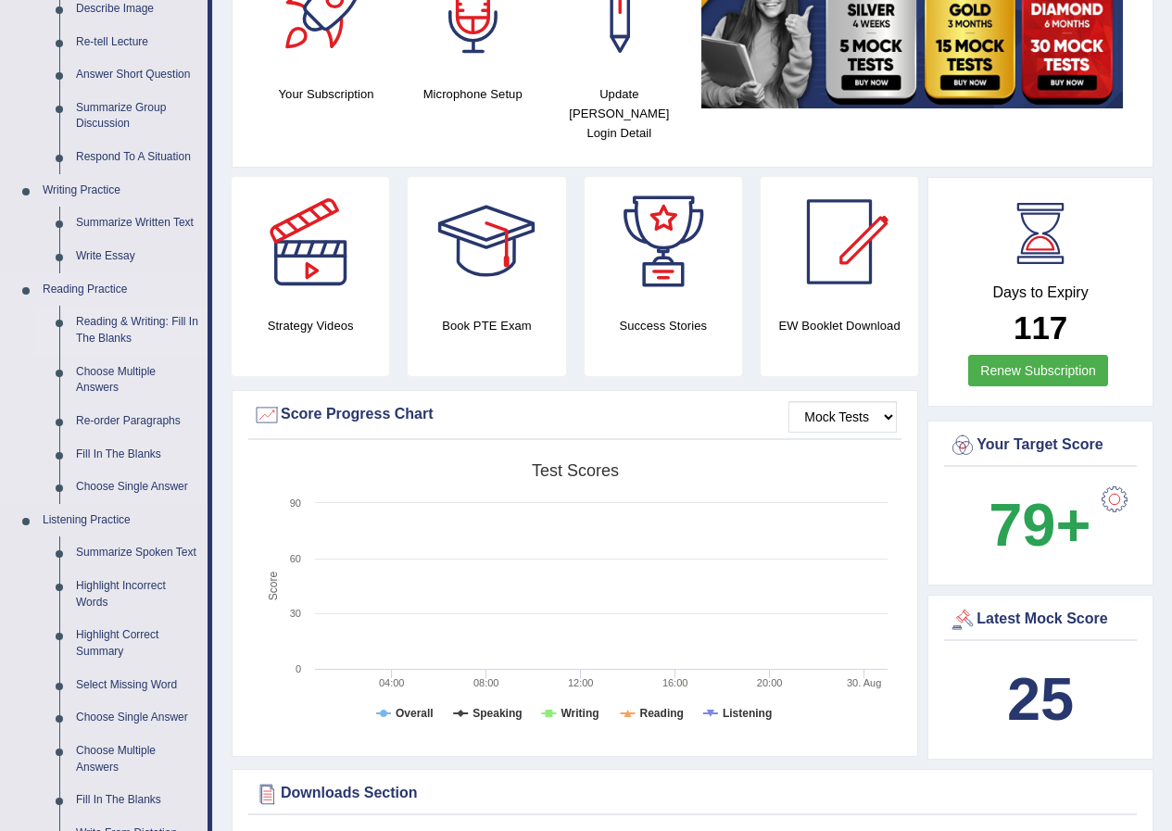
scroll to position [371, 0]
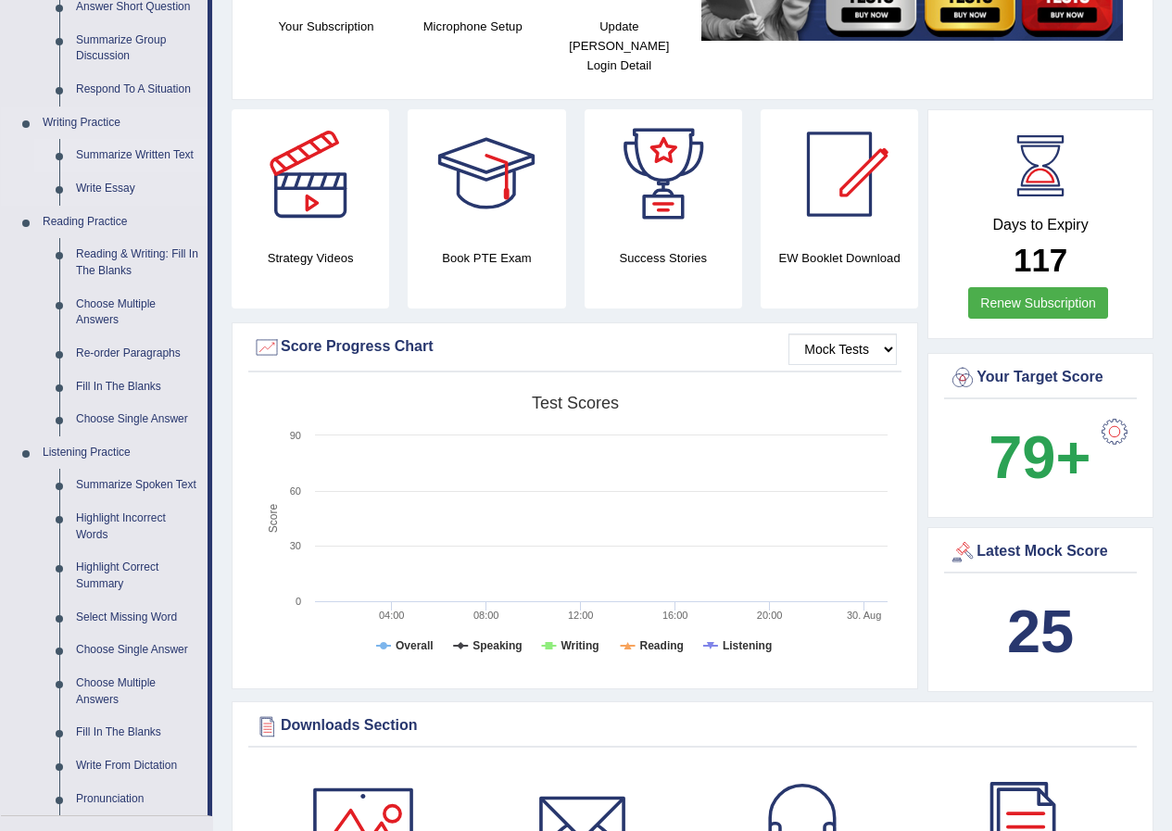
click at [107, 154] on link "Summarize Written Text" at bounding box center [138, 155] width 140 height 33
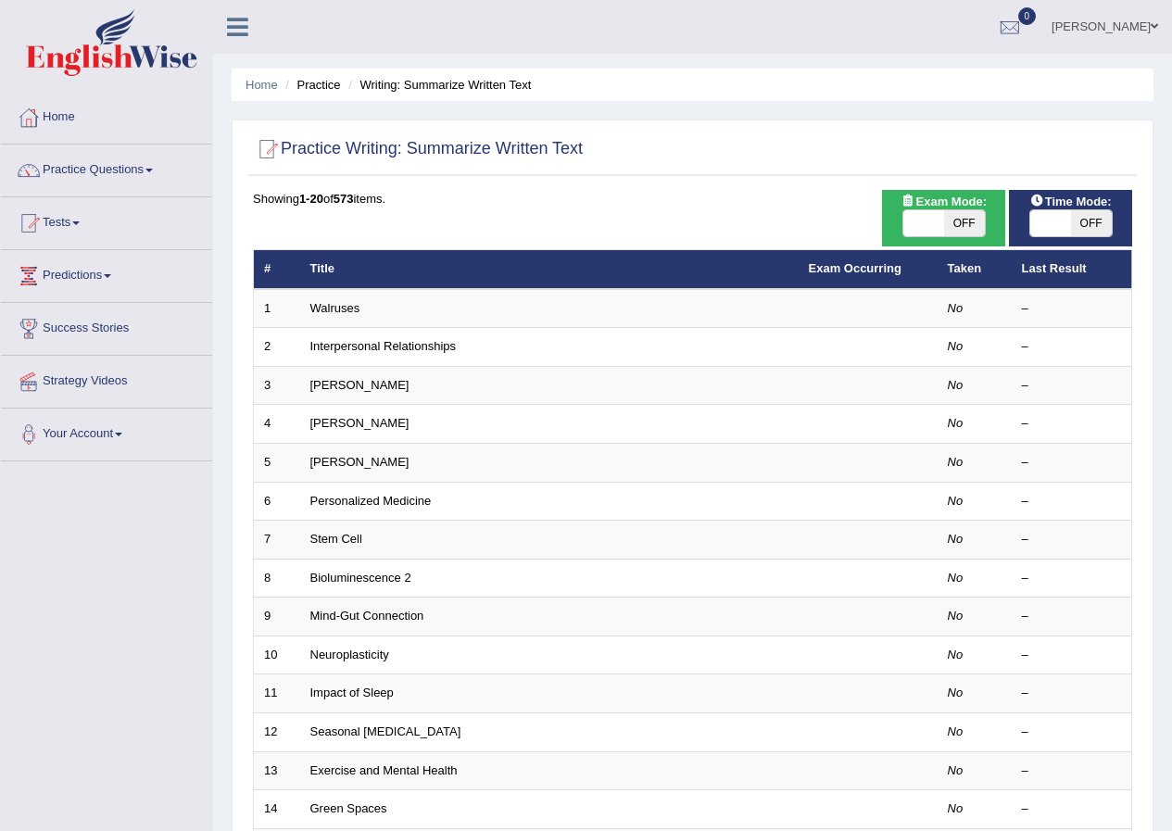
click at [940, 217] on span at bounding box center [923, 223] width 41 height 26
checkbox input "true"
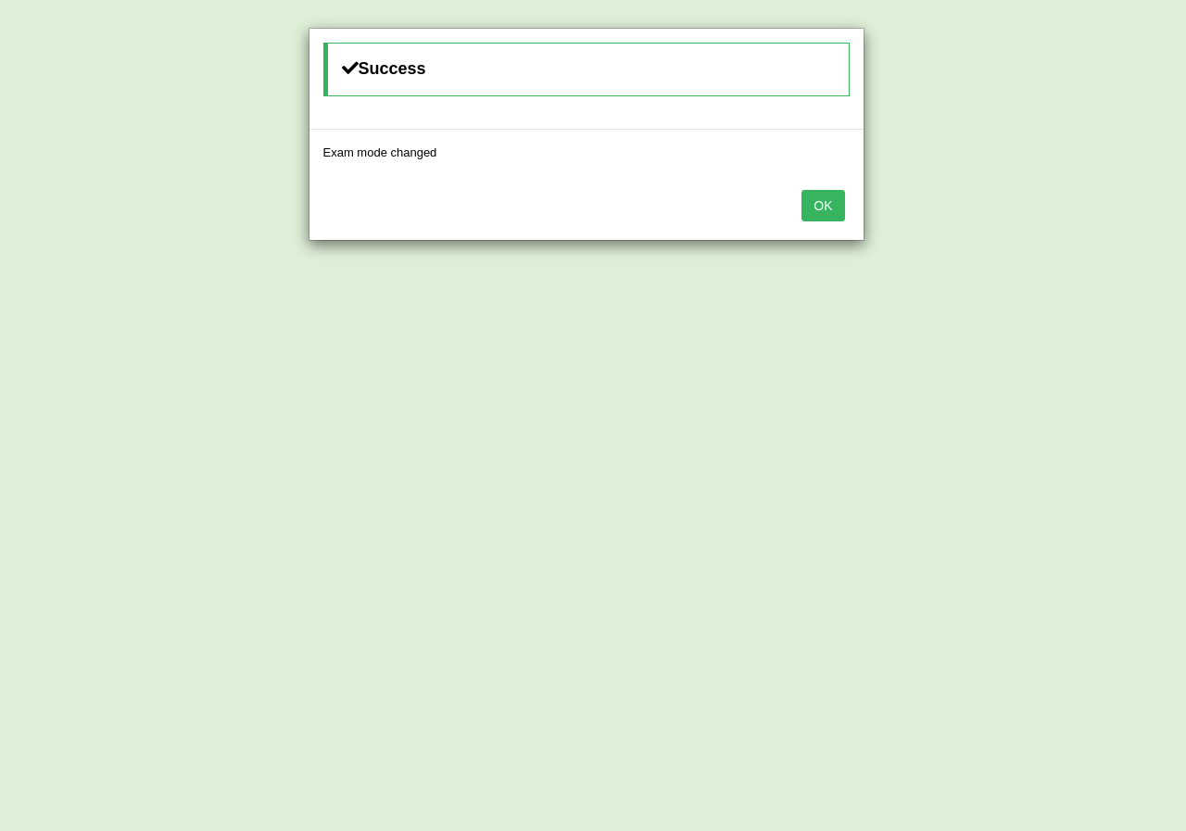
click at [829, 204] on button "OK" at bounding box center [822, 205] width 43 height 31
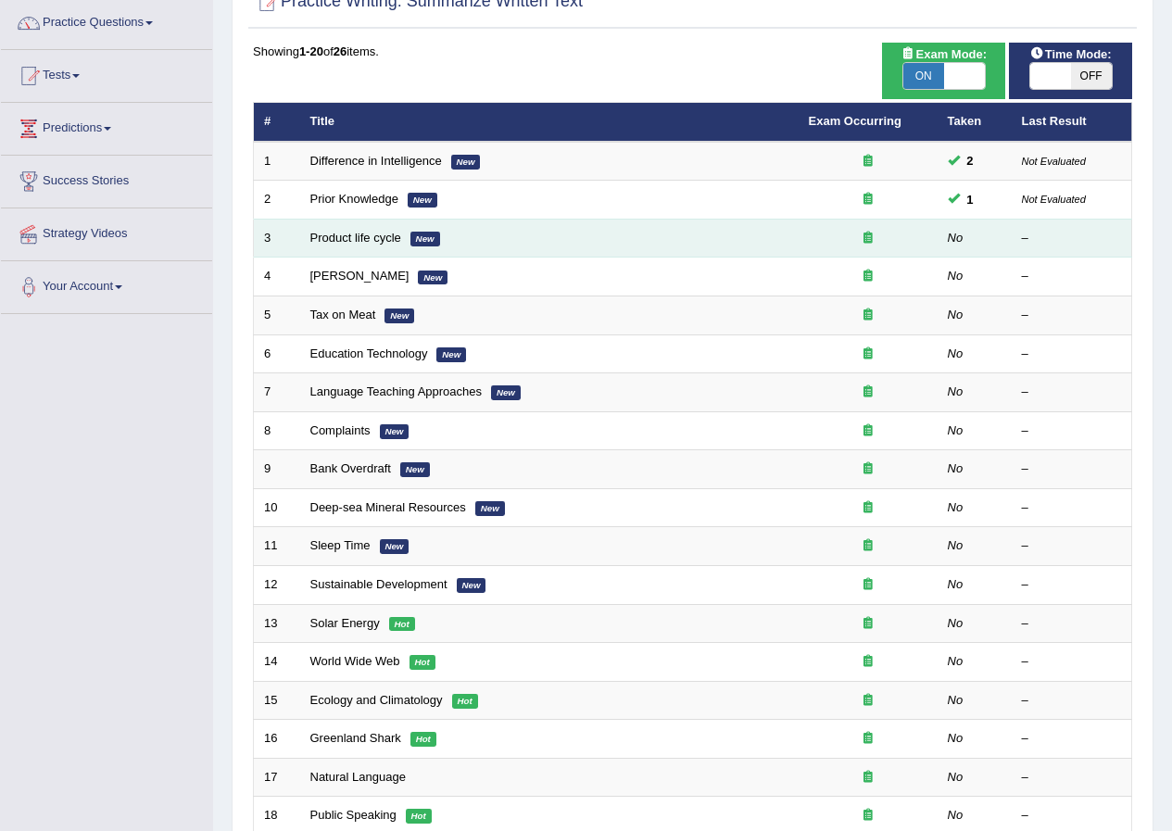
scroll to position [185, 0]
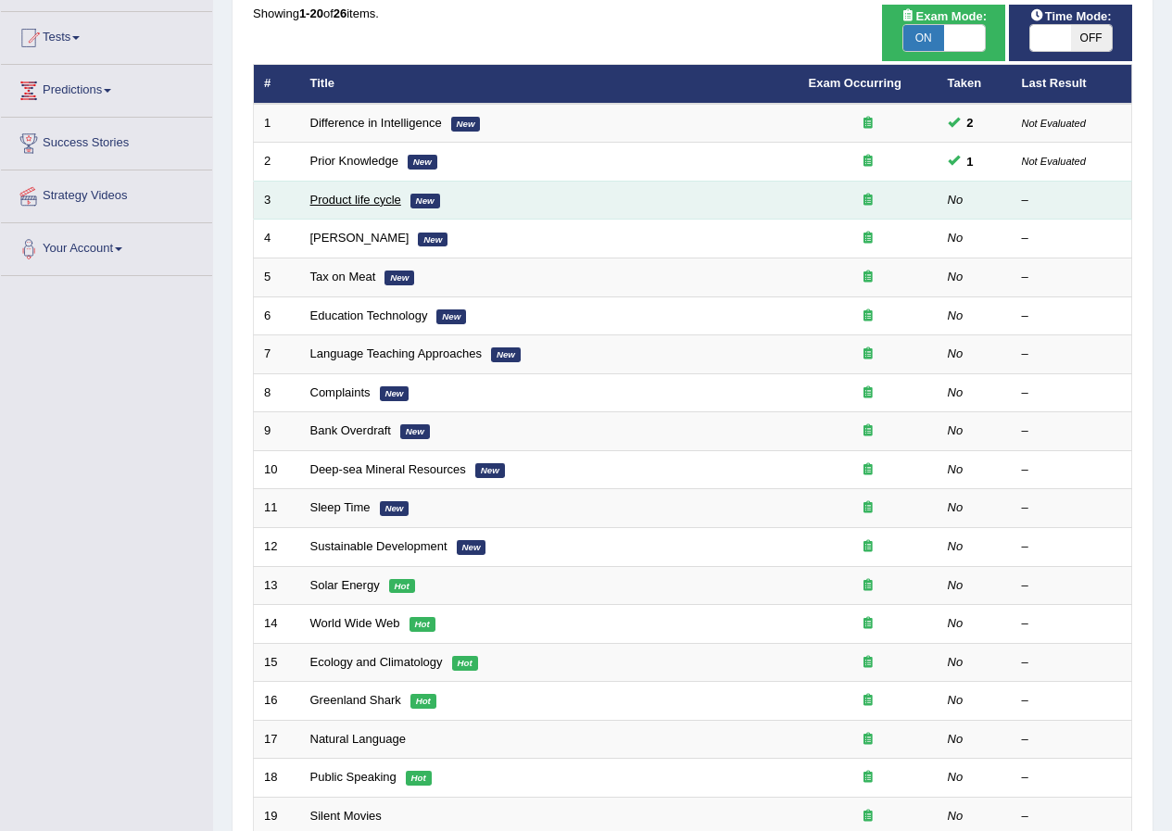
click at [343, 202] on link "Product life cycle" at bounding box center [355, 200] width 91 height 14
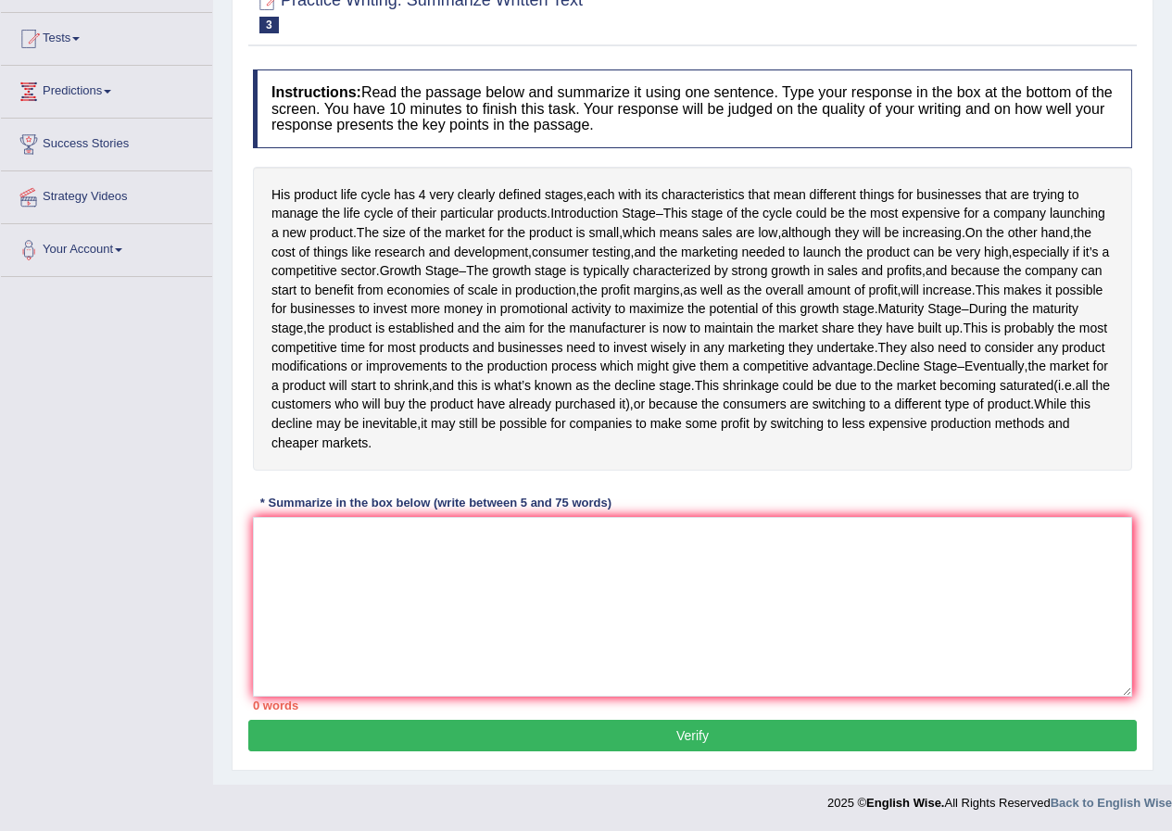
scroll to position [204, 0]
click at [320, 532] on textarea at bounding box center [692, 607] width 879 height 180
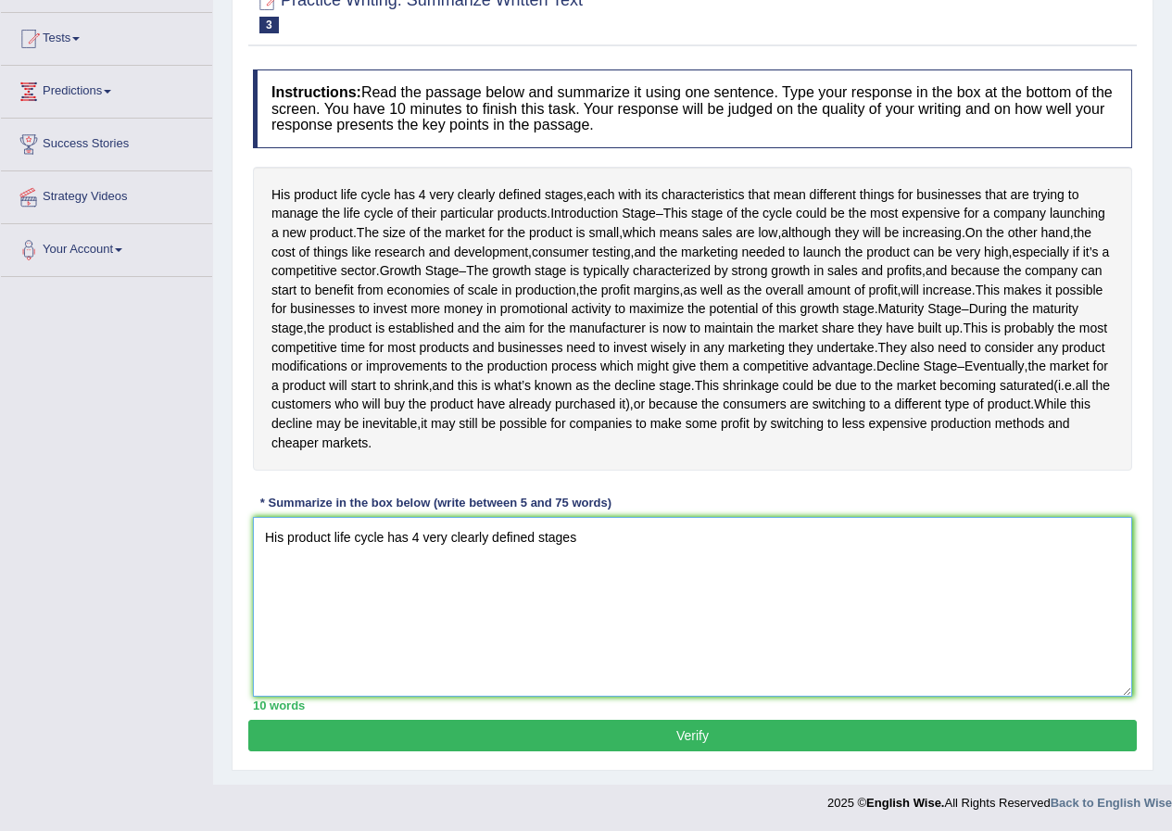
drag, startPoint x: 540, startPoint y: 536, endPoint x: 585, endPoint y: 541, distance: 44.7
click at [585, 541] on textarea "His product life cycle has 4 very clearly defined stages" at bounding box center [692, 607] width 879 height 180
click at [607, 532] on textarea "His product life cycle has 4 very clearly defined stages" at bounding box center [692, 607] width 879 height 180
click at [580, 534] on textarea "His product life cycle has 4 very clearly defined stages, introduction" at bounding box center [692, 607] width 879 height 180
click at [682, 536] on textarea "His product life cycle has 4 very clearly defined stages, and introduction" at bounding box center [692, 607] width 879 height 180
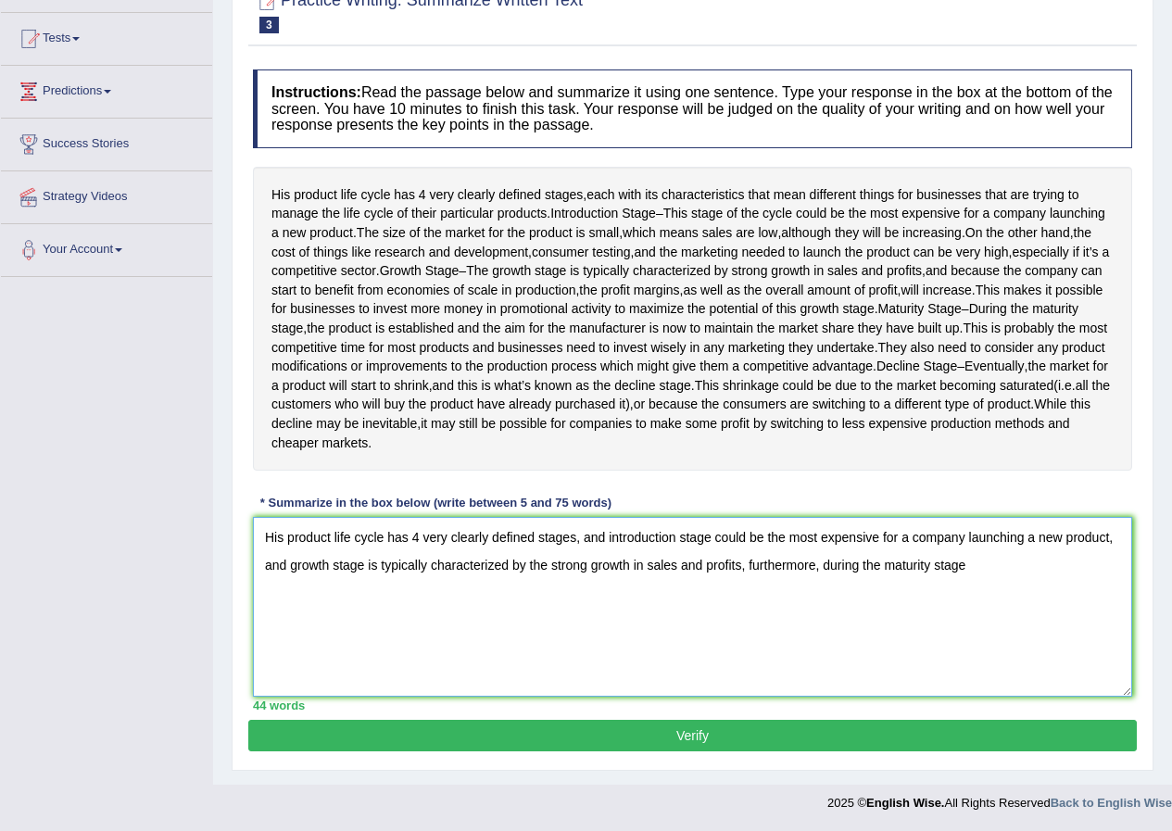
drag, startPoint x: 859, startPoint y: 568, endPoint x: 825, endPoint y: 569, distance: 33.4
click at [825, 569] on textarea "His product life cycle has 4 very clearly defined stages, and introduction stag…" at bounding box center [692, 607] width 879 height 180
drag, startPoint x: 843, startPoint y: 560, endPoint x: 828, endPoint y: 560, distance: 14.8
click at [828, 560] on textarea "His product life cycle has 4 very clearly defined stages, and introduction stag…" at bounding box center [692, 607] width 879 height 180
click at [826, 562] on textarea "His product life cycle has 4 very clearly defined stages, and introduction stag…" at bounding box center [692, 607] width 879 height 180
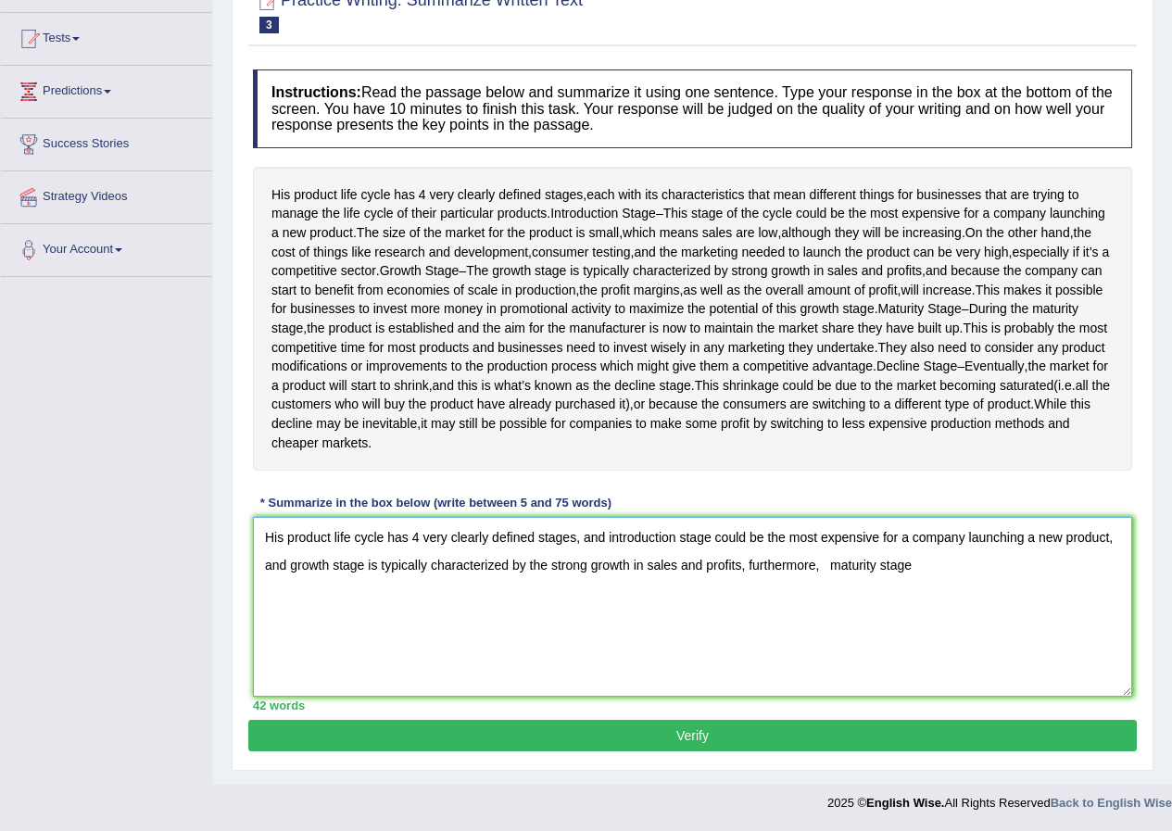
click at [827, 562] on textarea "His product life cycle has 4 very clearly defined stages, and introduction stag…" at bounding box center [692, 607] width 879 height 180
click at [825, 566] on textarea "His product life cycle has 4 very clearly defined stages, and introduction stag…" at bounding box center [692, 607] width 879 height 180
click at [911, 568] on textarea "His product life cycle has 4 very clearly defined stages, and introduction stag…" at bounding box center [692, 607] width 879 height 180
click at [784, 595] on textarea "His product life cycle has 4 very clearly defined stages, and introduction stag…" at bounding box center [692, 607] width 879 height 180
click at [714, 599] on textarea "His product life cycle has 4 very clearly defined stages, and introduction stag…" at bounding box center [692, 607] width 879 height 180
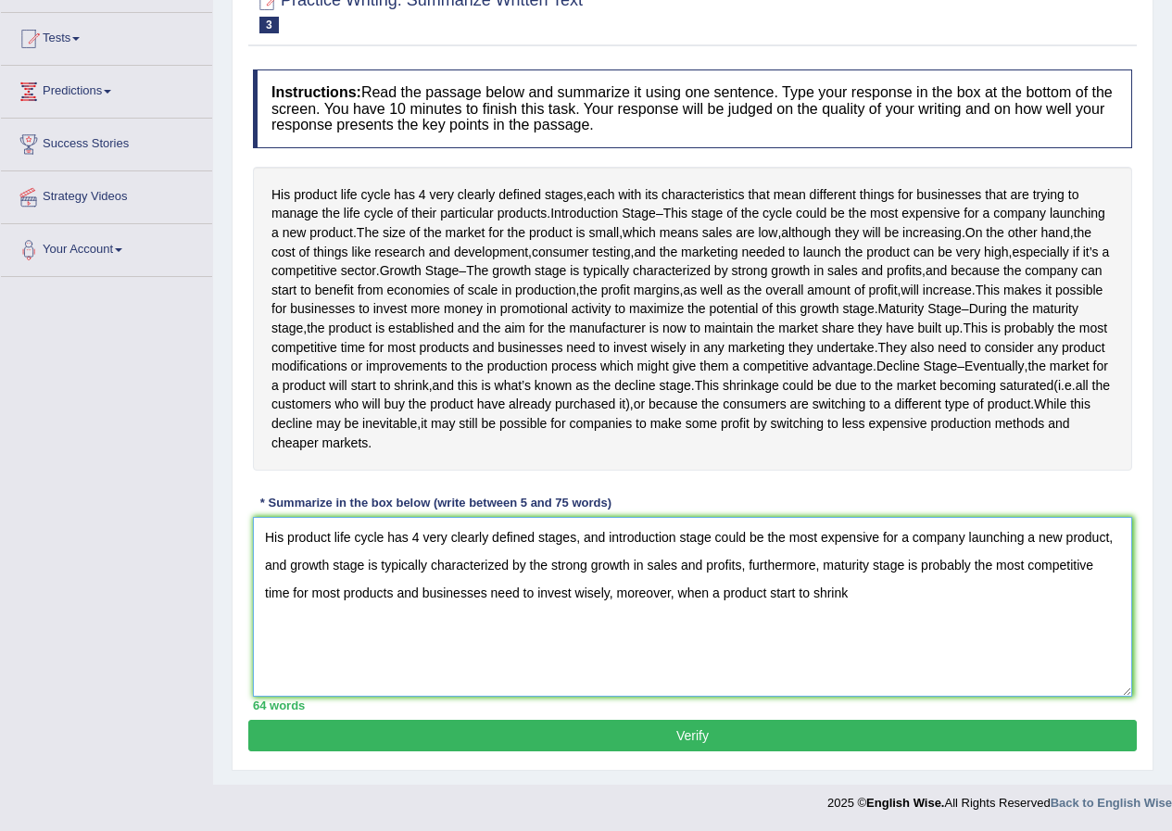
click at [827, 592] on textarea "His product life cycle has 4 very clearly defined stages, and introduction stag…" at bounding box center [692, 607] width 879 height 180
click at [856, 594] on textarea "His product life cycle has 4 very clearly defined stages, and introduction stag…" at bounding box center [692, 607] width 879 height 180
drag, startPoint x: 673, startPoint y: 592, endPoint x: 621, endPoint y: 588, distance: 52.0
click at [621, 588] on textarea "His product life cycle has 4 very clearly defined stages, and introduction stag…" at bounding box center [692, 607] width 879 height 180
click at [789, 593] on textarea "His product life cycle has 4 very clearly defined stages, and introduction stag…" at bounding box center [692, 607] width 879 height 180
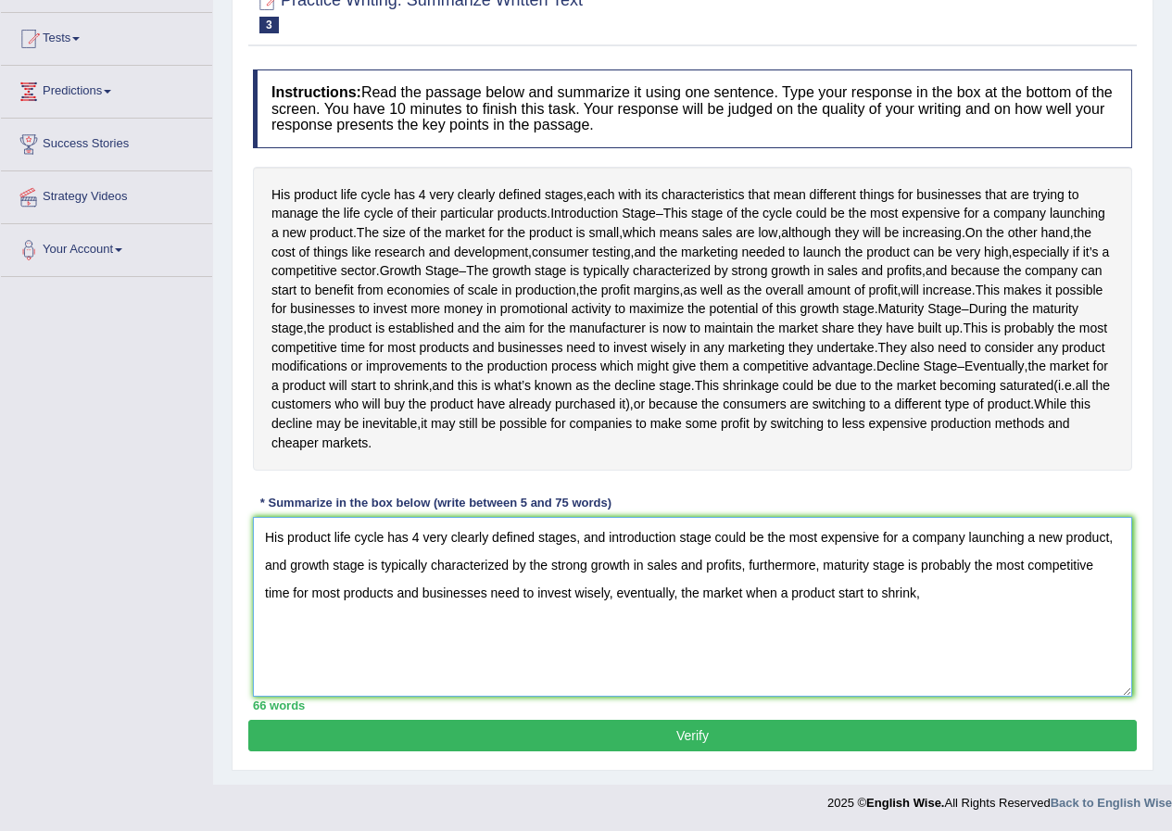
drag, startPoint x: 777, startPoint y: 594, endPoint x: 749, endPoint y: 593, distance: 28.7
click at [749, 593] on textarea "His product life cycle has 4 very clearly defined stages, and introduction stag…" at bounding box center [692, 607] width 879 height 180
click at [760, 592] on textarea "His product life cycle has 4 very clearly defined stages, and introduction stag…" at bounding box center [692, 607] width 879 height 180
drag, startPoint x: 782, startPoint y: 592, endPoint x: 768, endPoint y: 592, distance: 13.9
click at [768, 592] on textarea "His product life cycle has 4 very clearly defined stages, and introduction stag…" at bounding box center [692, 607] width 879 height 180
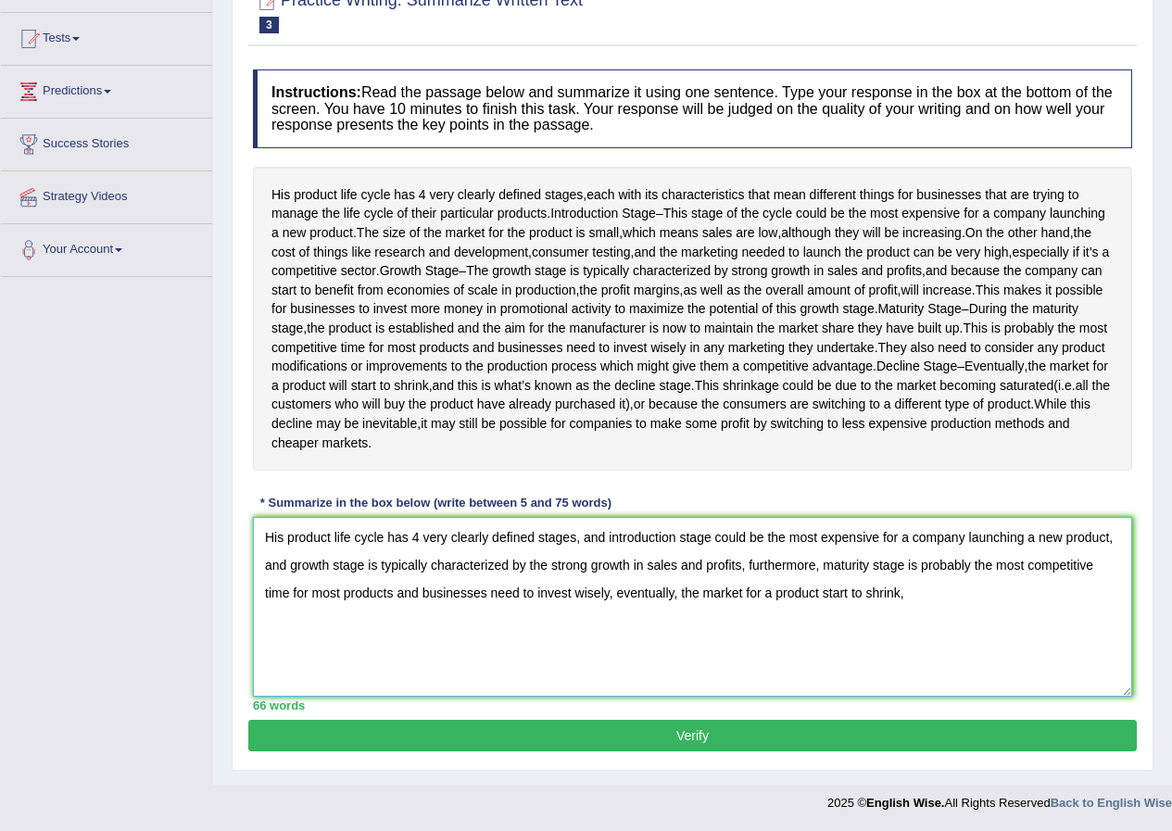
click at [827, 593] on textarea "His product life cycle has 4 very clearly defined stages, and introduction stag…" at bounding box center [692, 607] width 879 height 180
click at [824, 593] on textarea "His product life cycle has 4 very clearly defined stages, and introduction stag…" at bounding box center [692, 607] width 879 height 180
click at [966, 606] on textarea "His product life cycle has 4 very clearly defined stages, and introduction stag…" at bounding box center [692, 607] width 879 height 180
drag, startPoint x: 431, startPoint y: 562, endPoint x: 507, endPoint y: 566, distance: 76.1
click at [507, 566] on textarea "His product life cycle has 4 very clearly defined stages, and introduction stag…" at bounding box center [692, 607] width 879 height 180
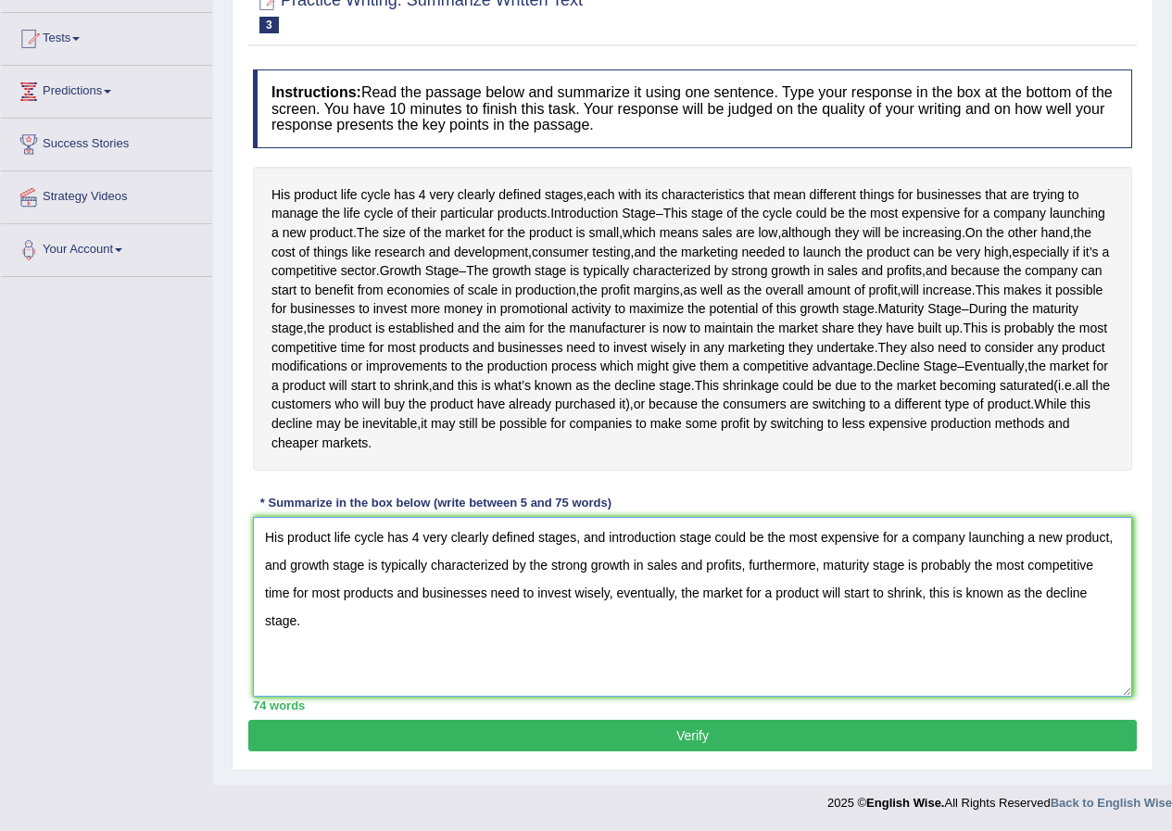
click at [668, 635] on textarea "His product life cycle has 4 very clearly defined stages, and introduction stag…" at bounding box center [692, 607] width 879 height 180
click at [965, 560] on textarea "His product life cycle has 4 very clearly defined stages, and introduction stag…" at bounding box center [692, 607] width 879 height 180
type textarea "His product life cycle has 4 very clearly defined stages, and introduction stag…"
click at [476, 741] on button "Verify" at bounding box center [692, 735] width 888 height 31
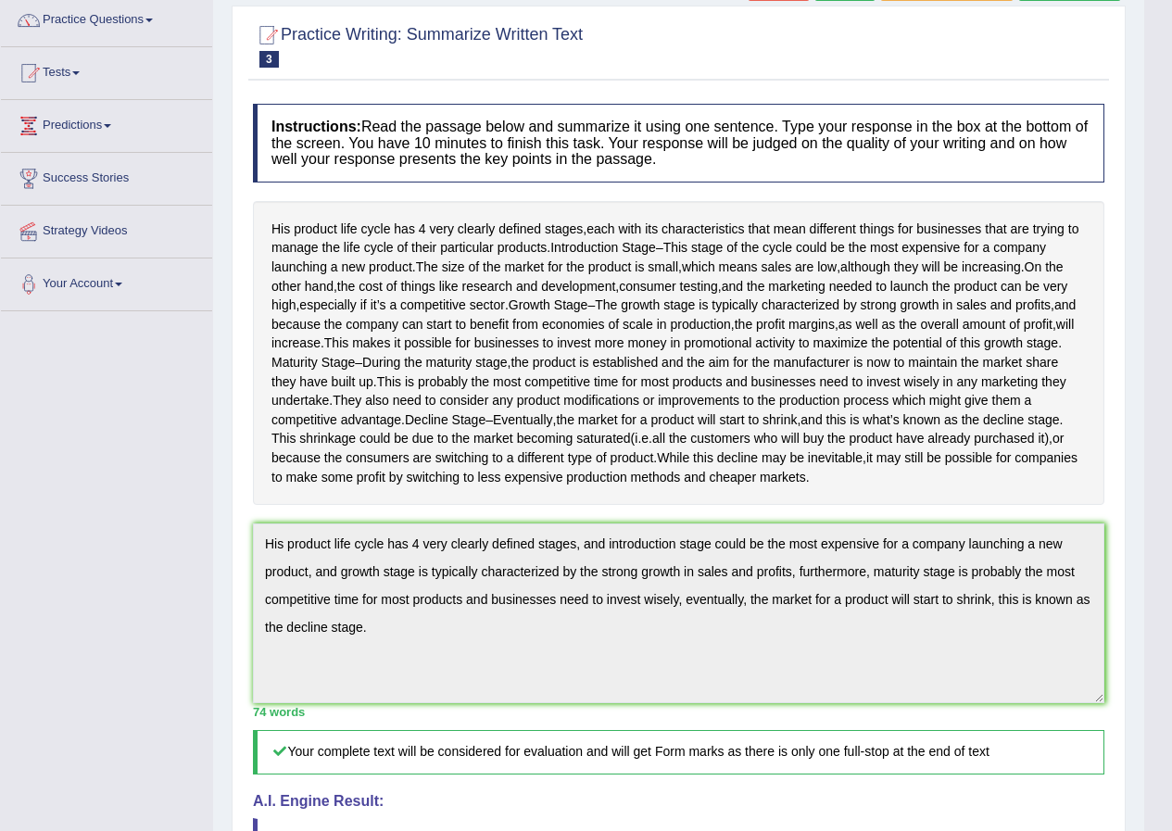
scroll to position [0, 0]
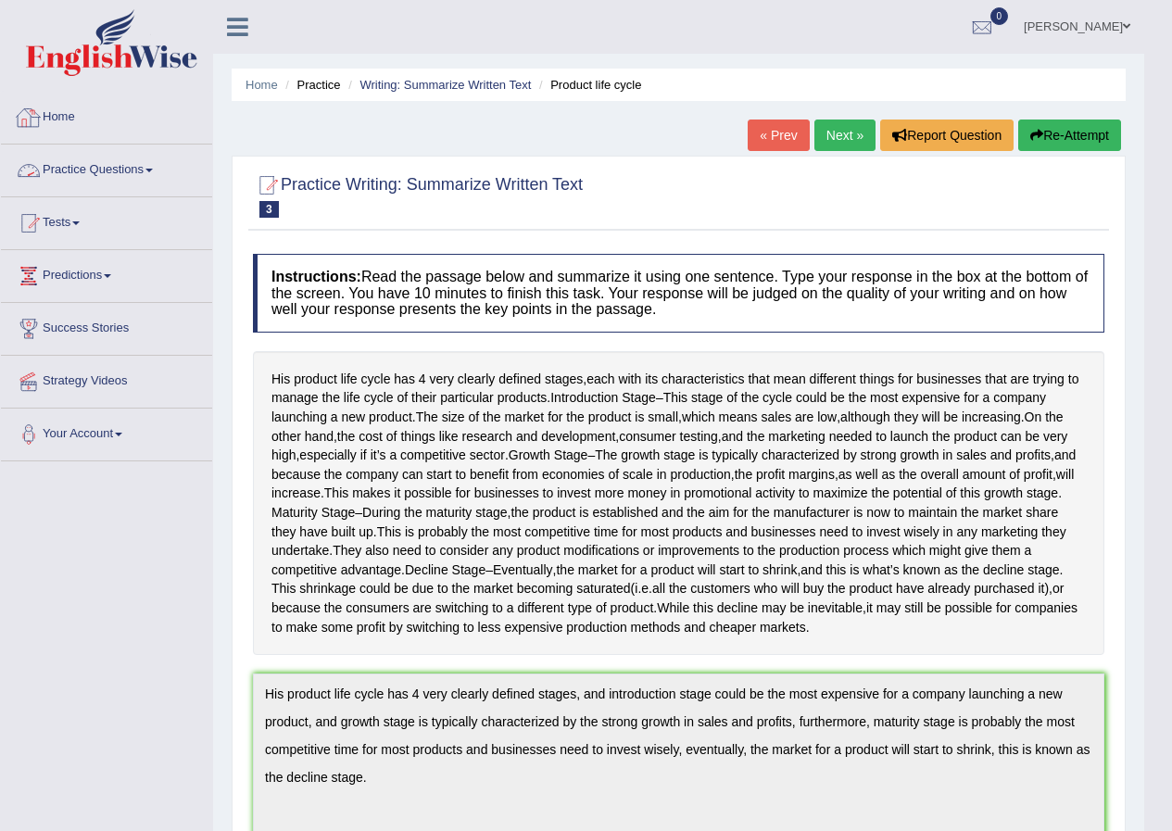
click at [88, 168] on link "Practice Questions" at bounding box center [106, 168] width 211 height 46
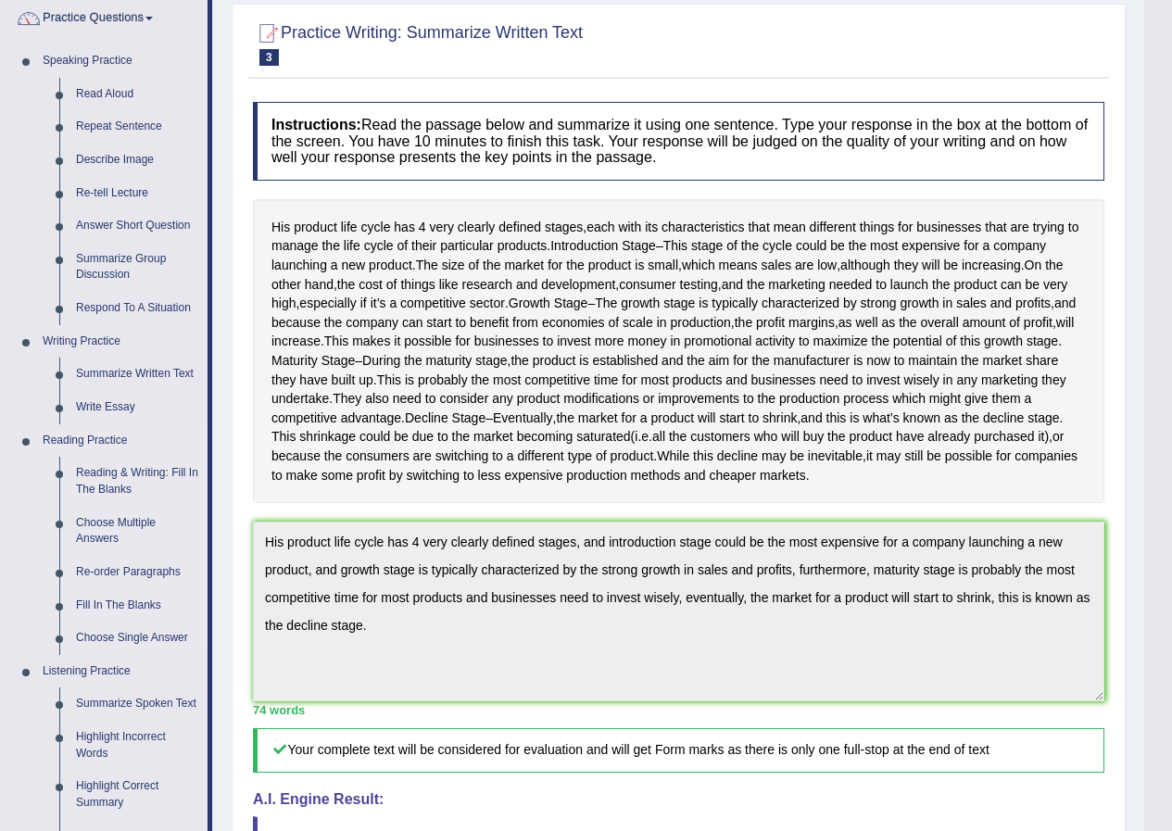
scroll to position [185, 0]
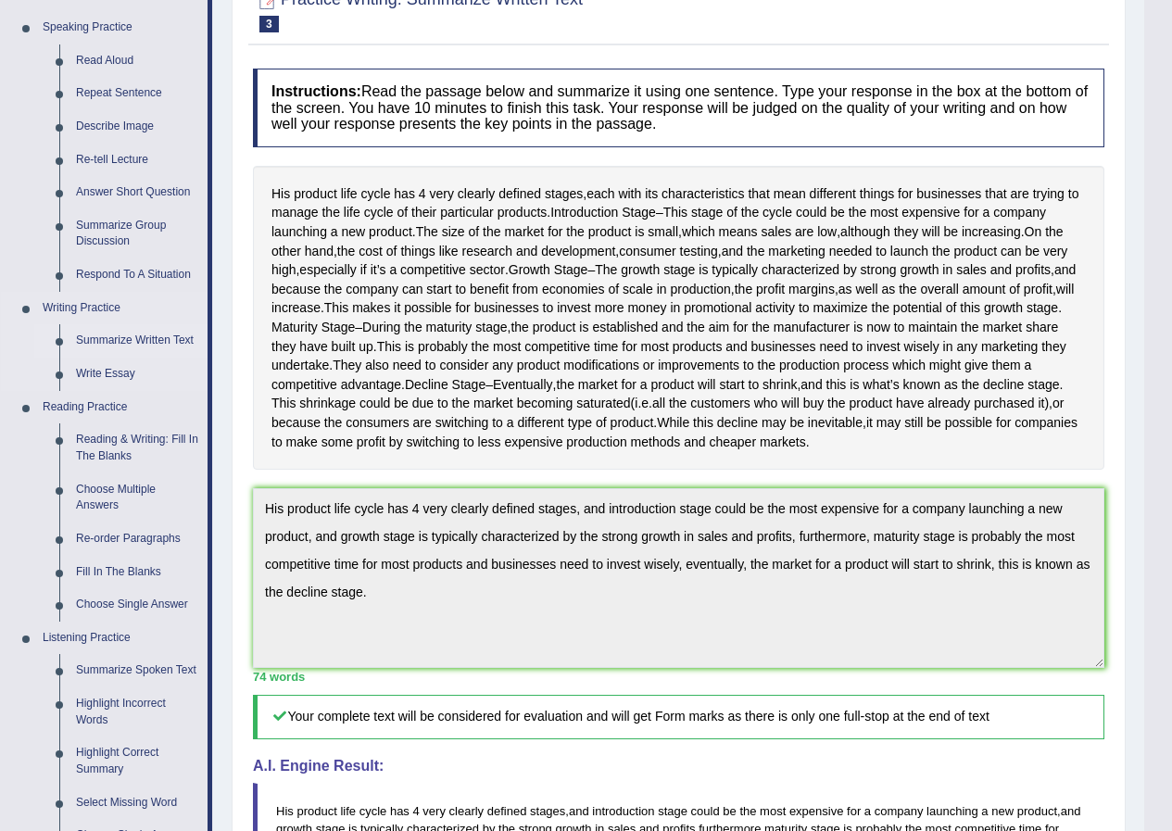
click at [120, 334] on link "Summarize Written Text" at bounding box center [138, 340] width 140 height 33
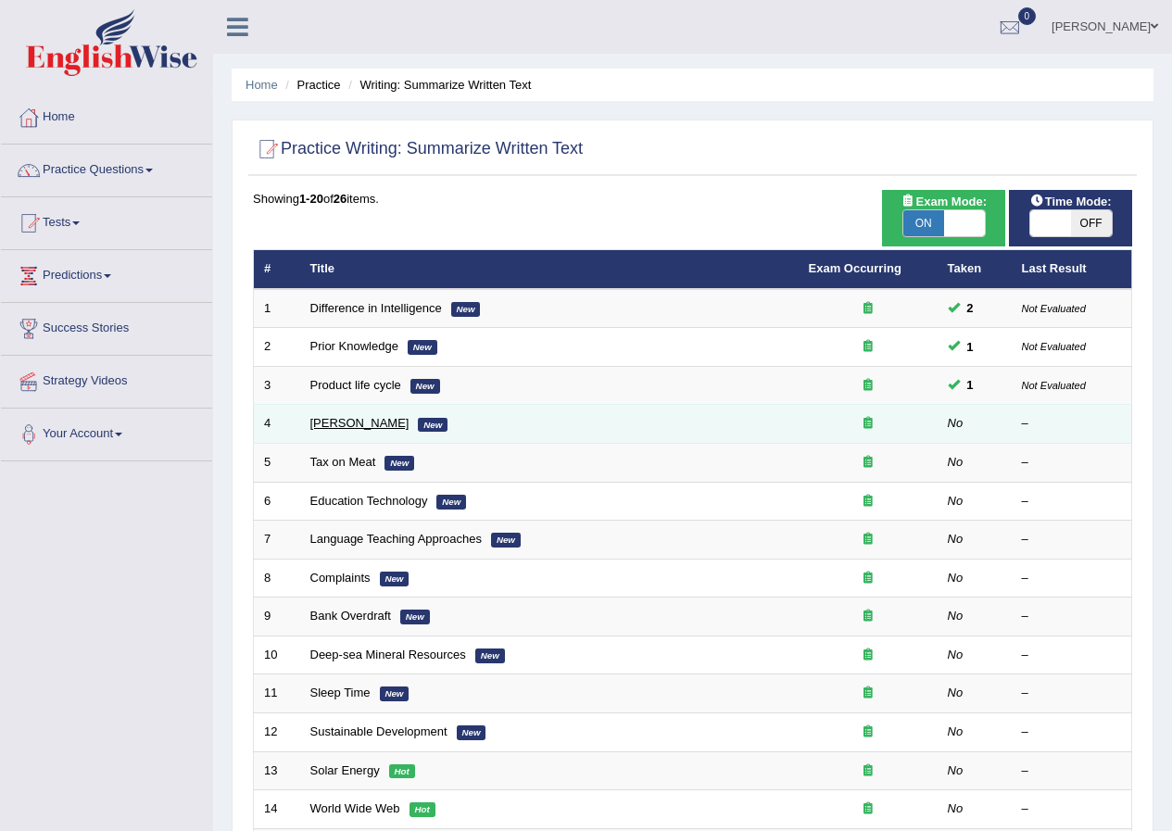
click at [343, 423] on link "Bertrand Russell" at bounding box center [359, 423] width 99 height 14
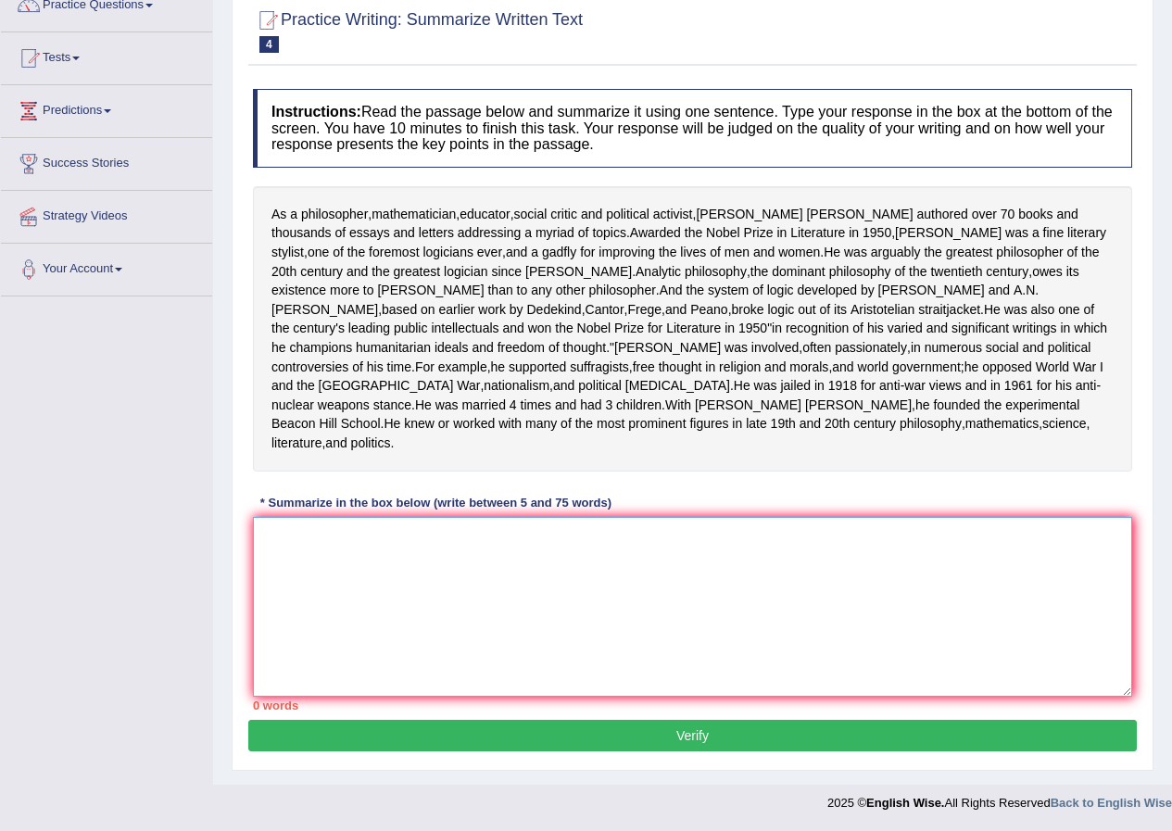
click at [312, 592] on textarea at bounding box center [692, 607] width 879 height 180
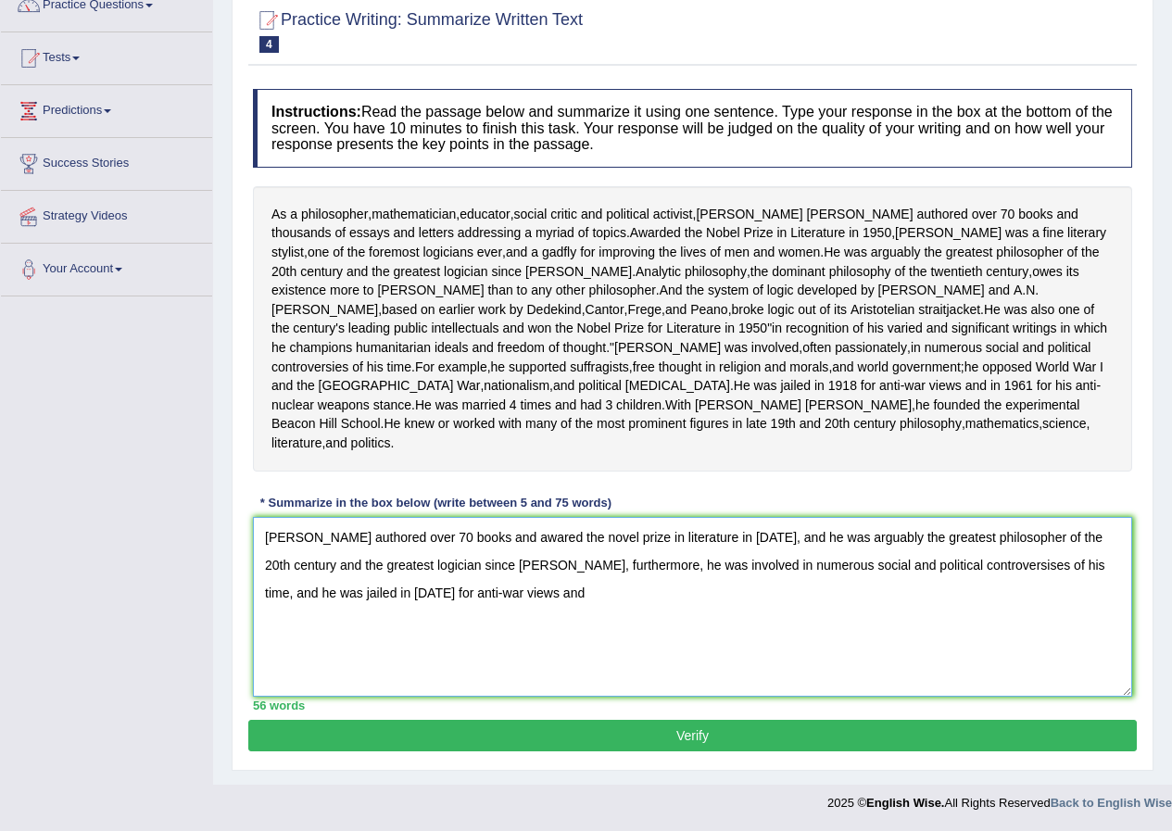
click at [1071, 603] on textarea "Bertrand Russell authored over 70 books and awared the novel prize in literatur…" at bounding box center [692, 607] width 879 height 180
click at [488, 634] on textarea "Bertrand Russell authored over 70 books and awared the novel prize in literatur…" at bounding box center [692, 607] width 879 height 180
drag, startPoint x: 1071, startPoint y: 601, endPoint x: 1052, endPoint y: 601, distance: 18.5
click at [1052, 601] on textarea "Bertrand Russell authored over 70 books and awared the novel prize in literatur…" at bounding box center [692, 607] width 879 height 180
click at [569, 639] on textarea "Bertrand Russell authored over 70 books and awared the novel prize in literatur…" at bounding box center [692, 607] width 879 height 180
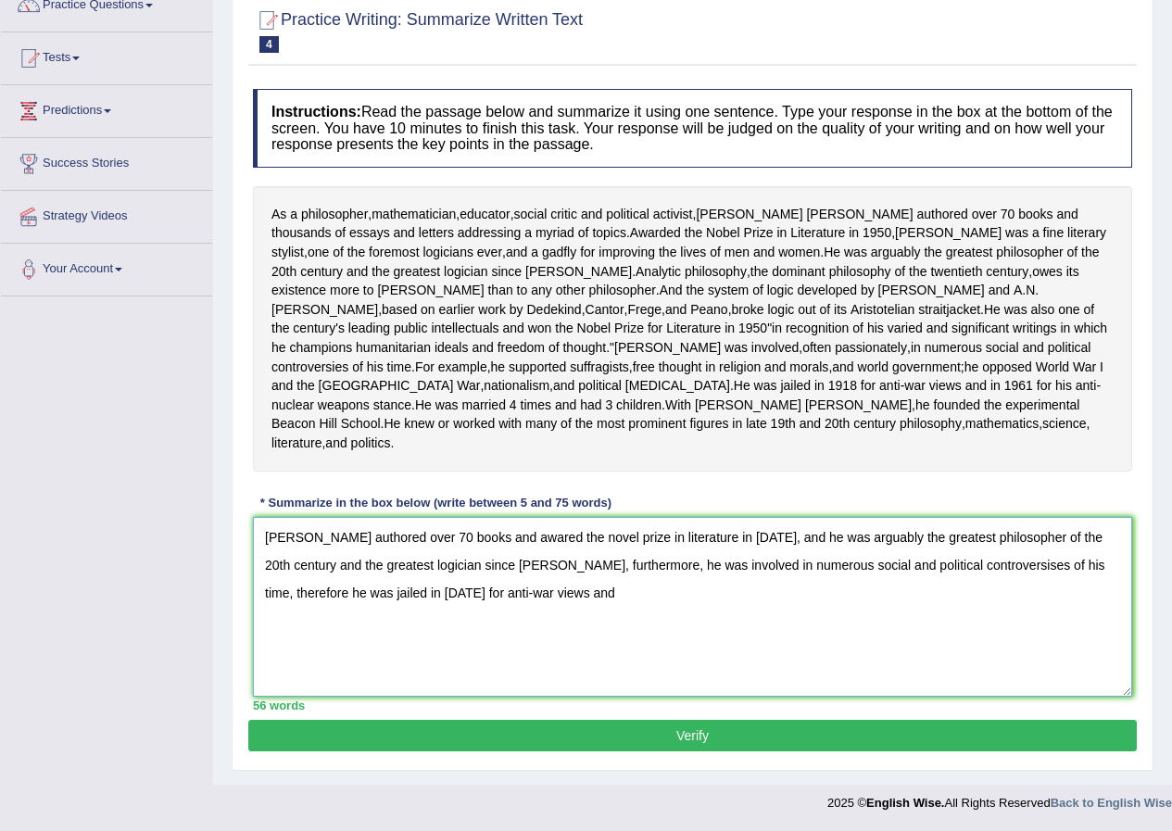
click at [1105, 600] on textarea "Bertrand Russell authored over 70 books and awared the novel prize in literatur…" at bounding box center [692, 607] width 879 height 180
click at [1103, 603] on textarea "Bertrand Russell authored over 70 books and awared the novel prize in literatur…" at bounding box center [692, 607] width 879 height 180
click at [550, 634] on textarea "Bertrand Russell authored over 70 books and awared the novel prize in literatur…" at bounding box center [692, 607] width 879 height 180
click at [619, 581] on textarea "Bertrand Russell authored over 70 books and awared the novel prize in literatur…" at bounding box center [692, 607] width 879 height 180
click at [963, 605] on textarea "Bertrand Russell authored over 70 books and awared the nobel prize in literatur…" at bounding box center [692, 607] width 879 height 180
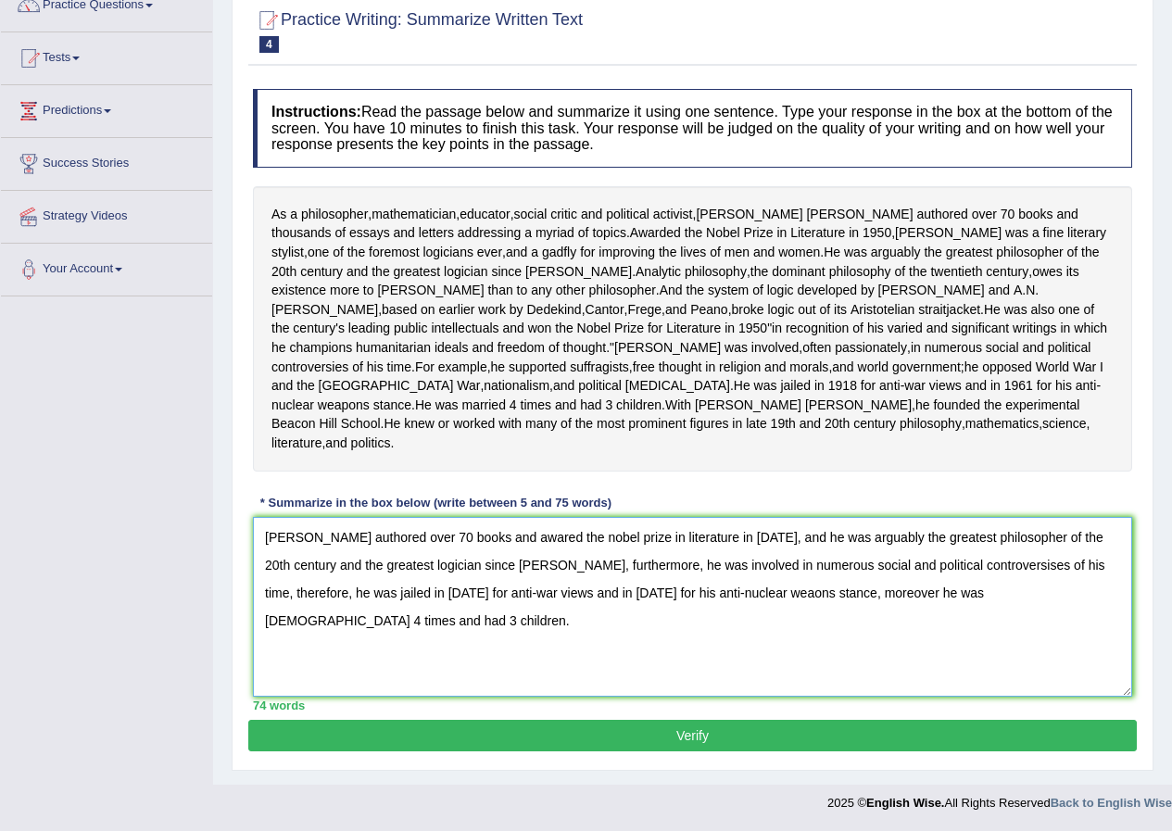
click at [964, 603] on textarea "Bertrand Russell authored over 70 books and awared the nobel prize in literatur…" at bounding box center [692, 607] width 879 height 180
click at [1076, 621] on textarea "Bertrand Russell authored over 70 books and awared the nobel prize in literatur…" at bounding box center [692, 607] width 879 height 180
type textarea "Bertrand Russell authored over 70 books and awared the nobel prize in literatur…"
click at [768, 751] on button "Verify" at bounding box center [692, 735] width 888 height 31
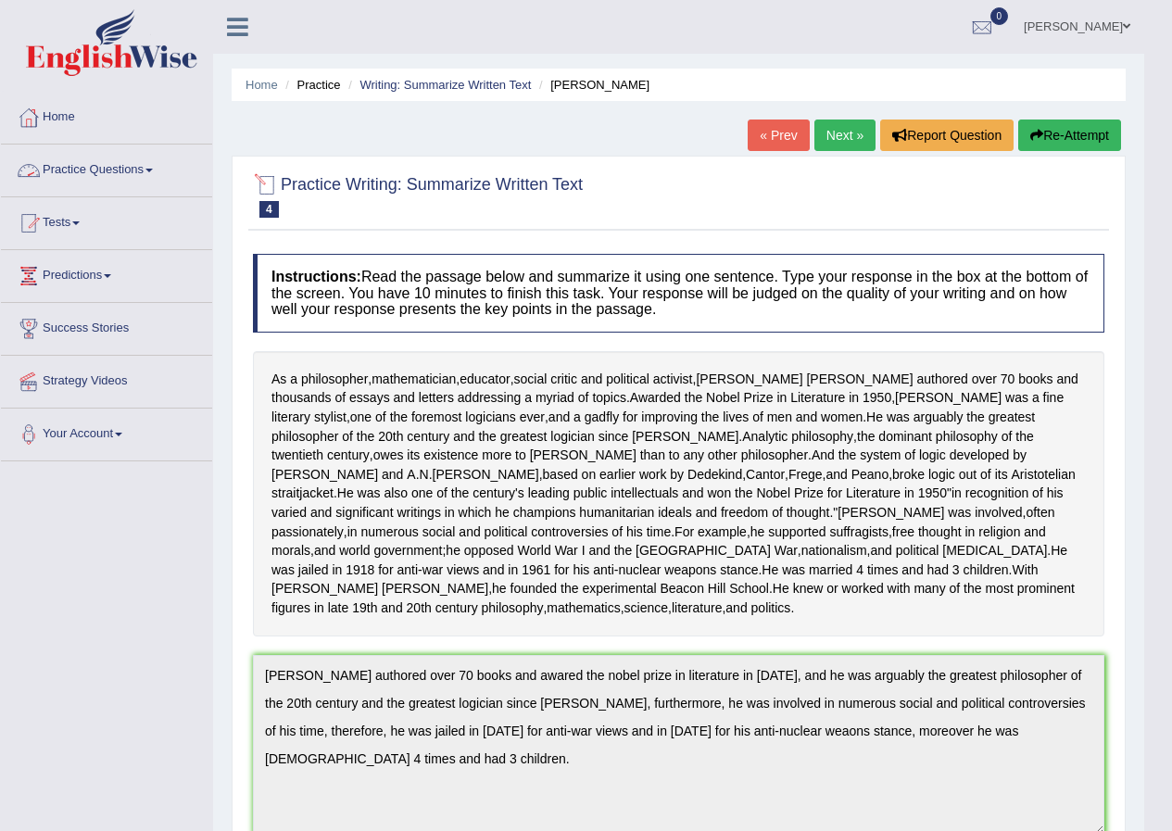
click at [132, 170] on link "Practice Questions" at bounding box center [106, 168] width 211 height 46
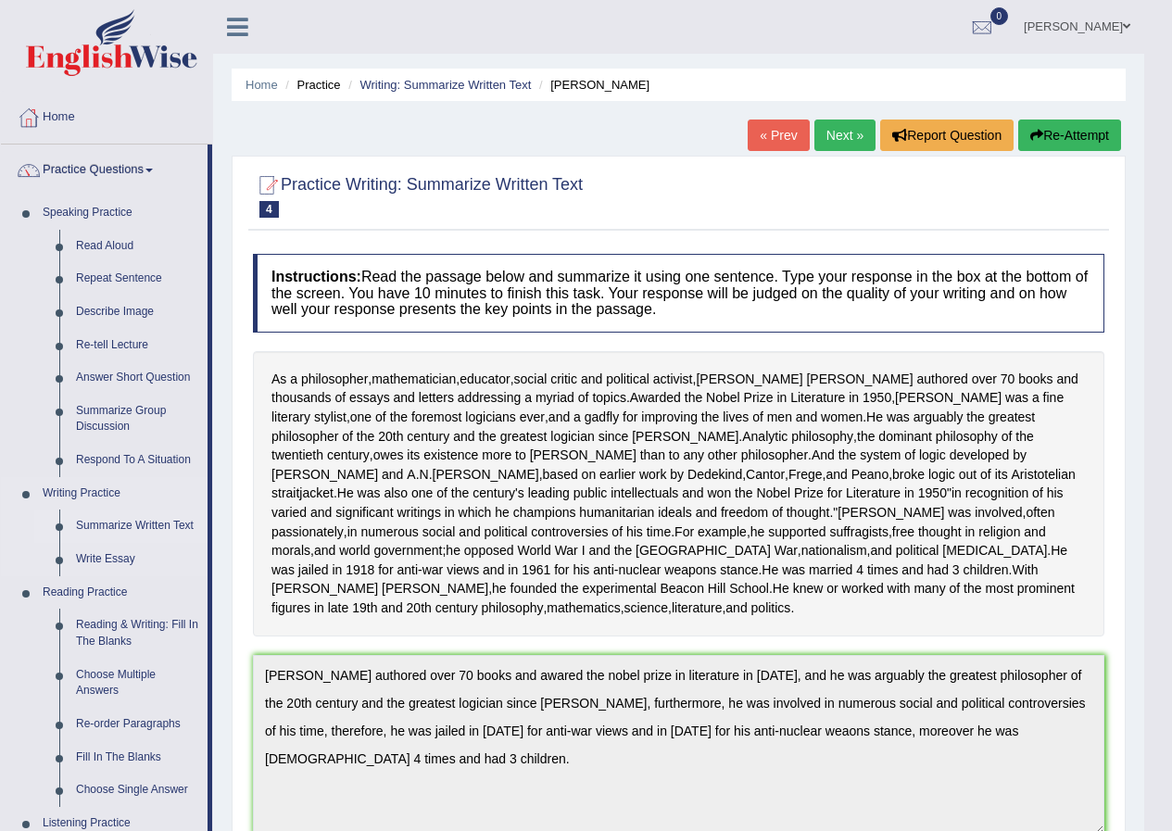
click at [131, 525] on link "Summarize Written Text" at bounding box center [138, 526] width 140 height 33
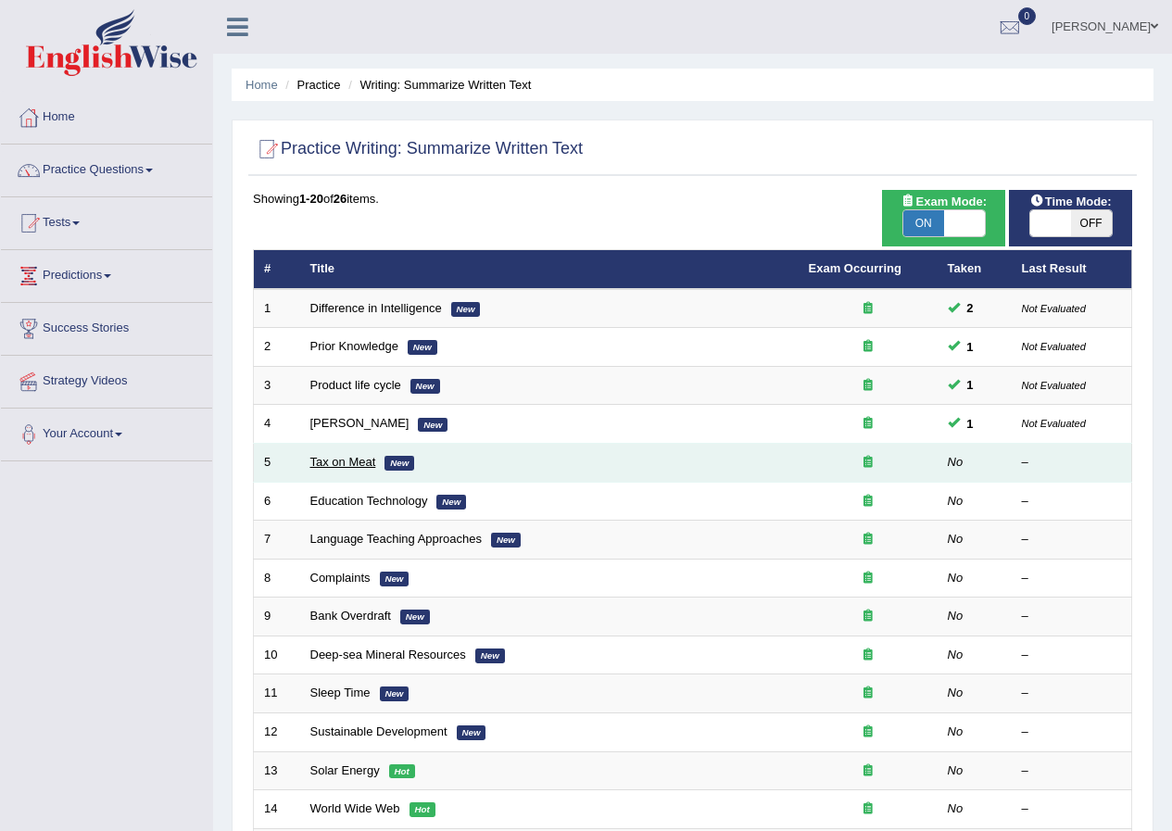
click at [355, 466] on link "Tax on Meat" at bounding box center [343, 462] width 66 height 14
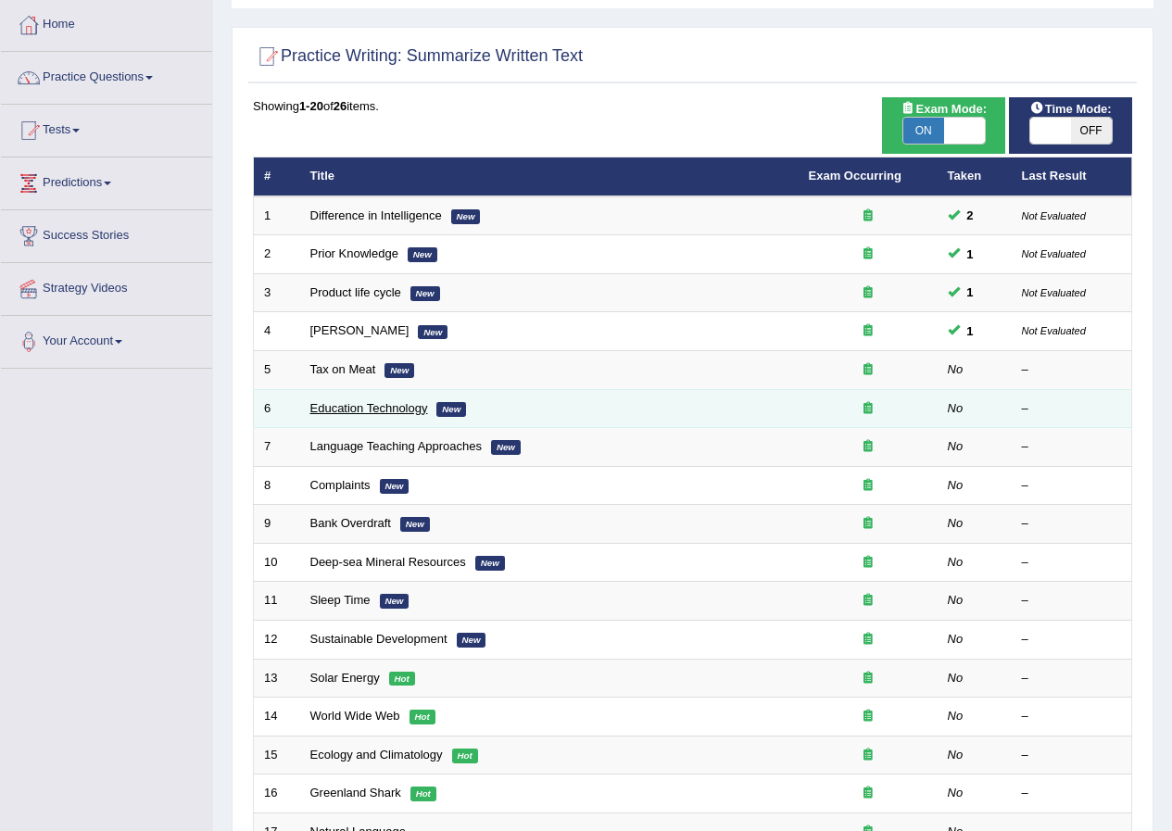
click at [368, 405] on link "Education Technology" at bounding box center [369, 408] width 118 height 14
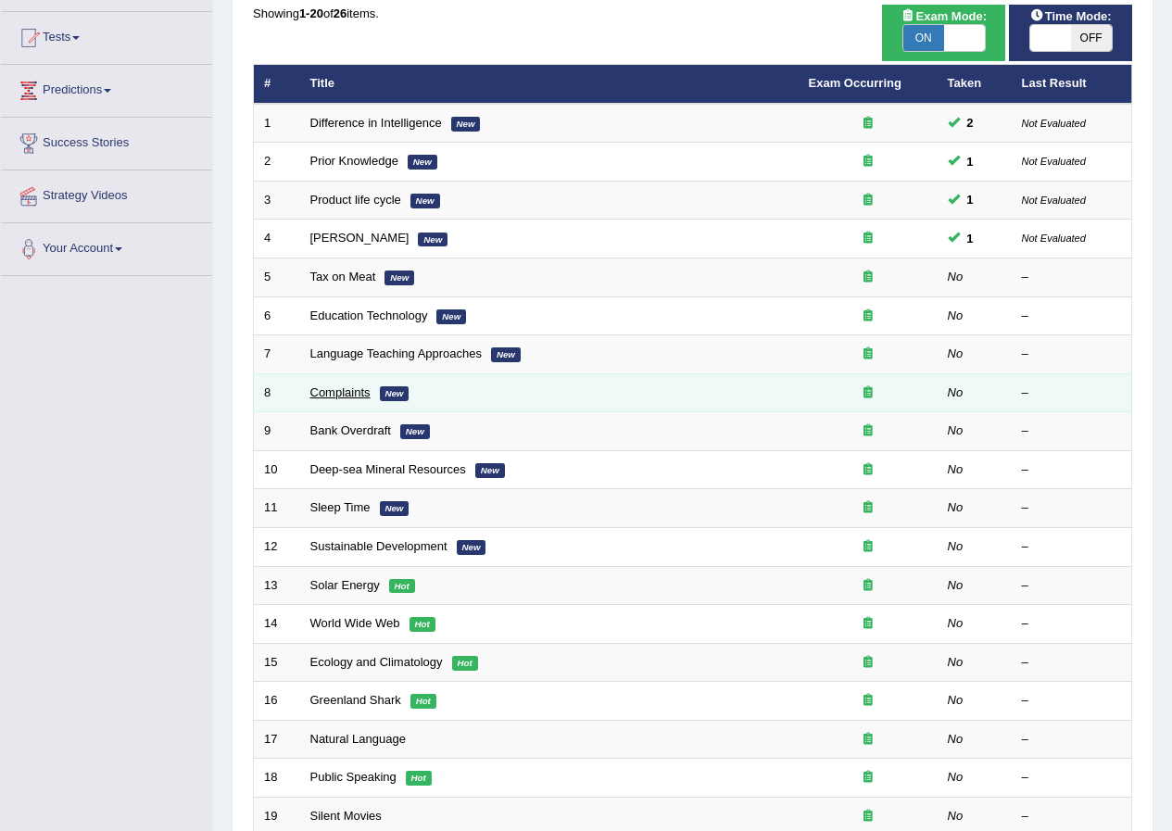
click at [354, 397] on link "Complaints" at bounding box center [340, 392] width 60 height 14
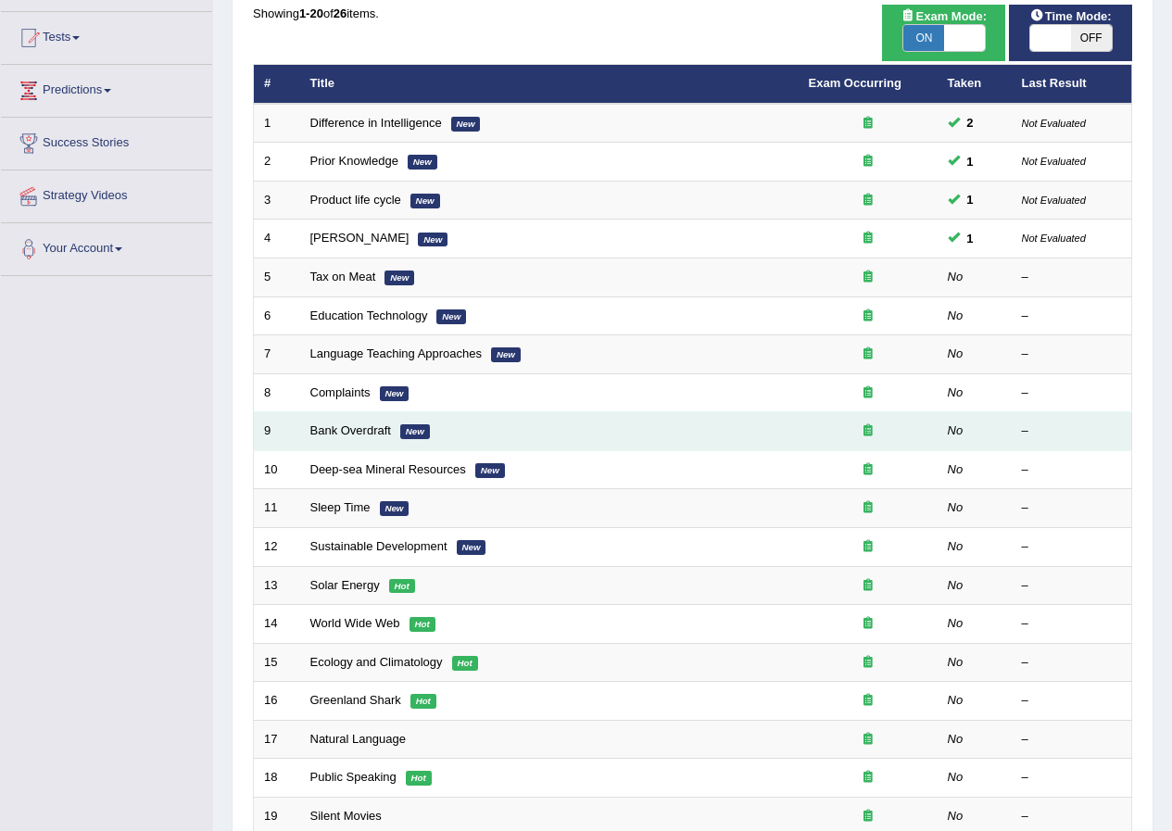
scroll to position [185, 0]
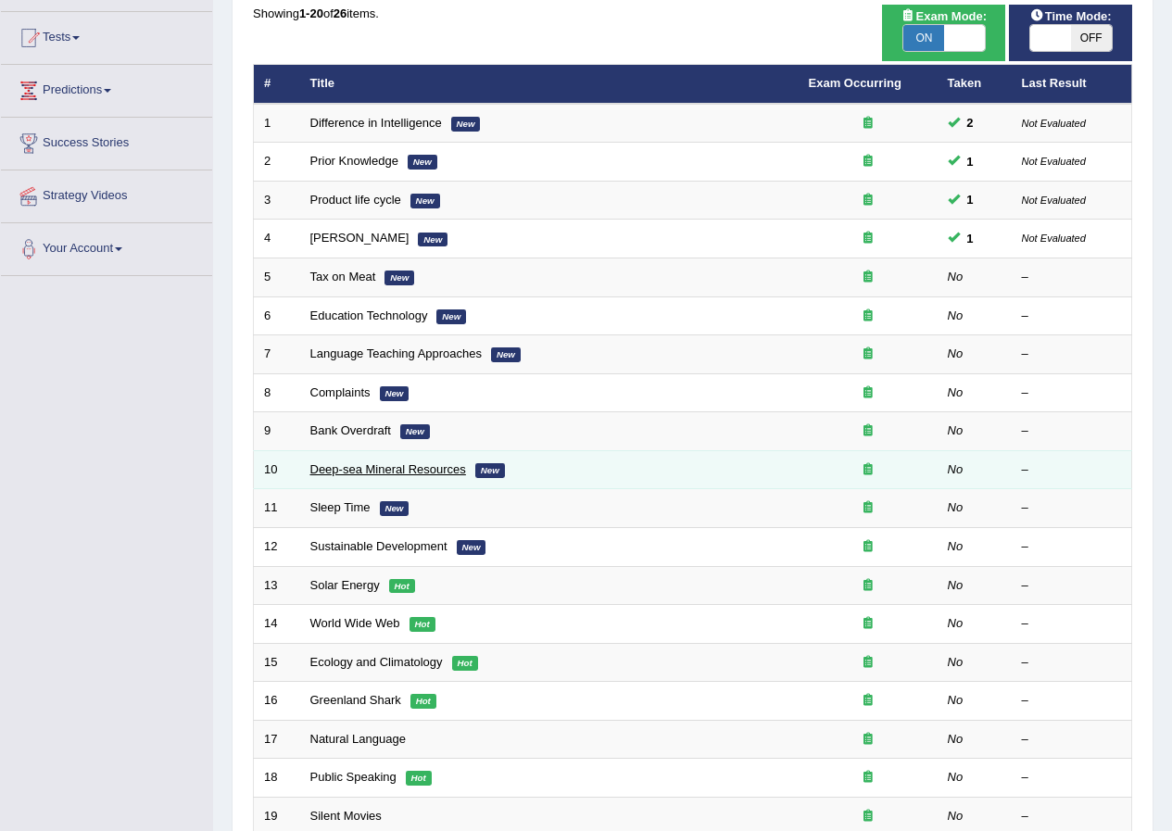
click at [346, 464] on link "Deep-sea Mineral Resources" at bounding box center [388, 469] width 156 height 14
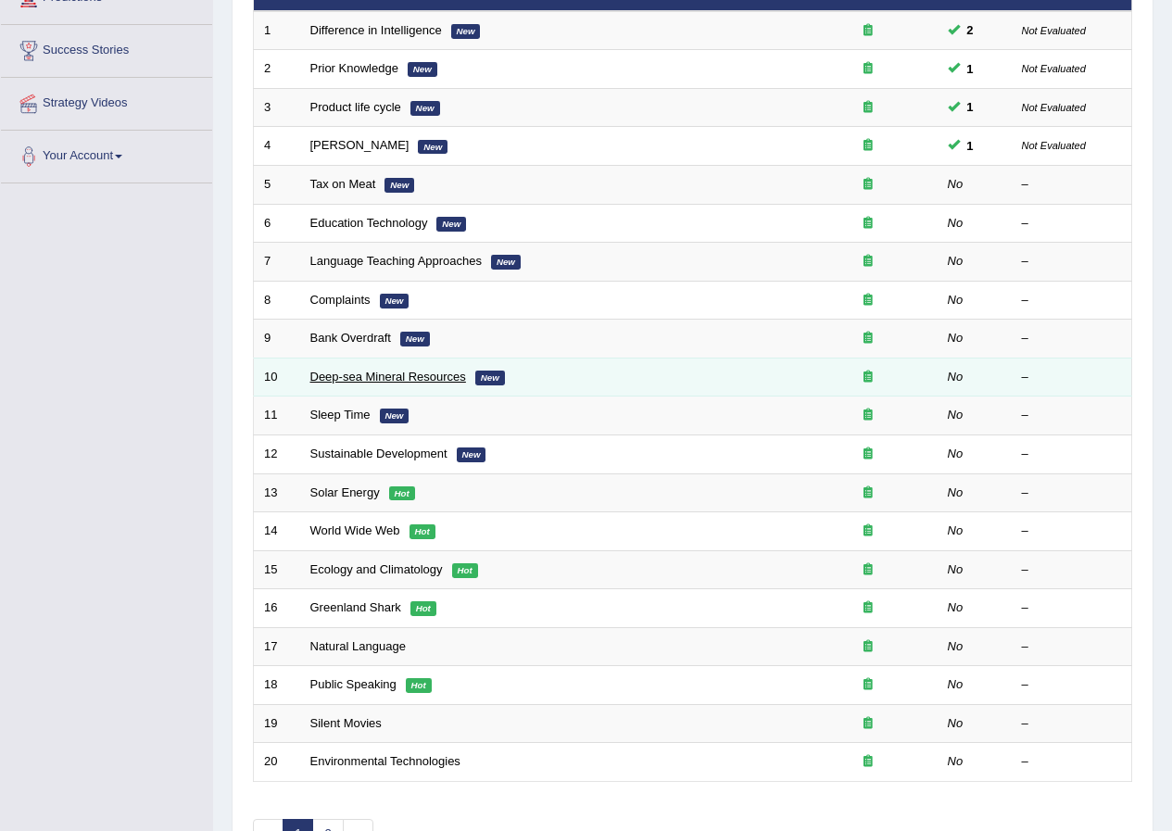
click at [368, 377] on link "Deep-sea Mineral Resources" at bounding box center [388, 377] width 156 height 14
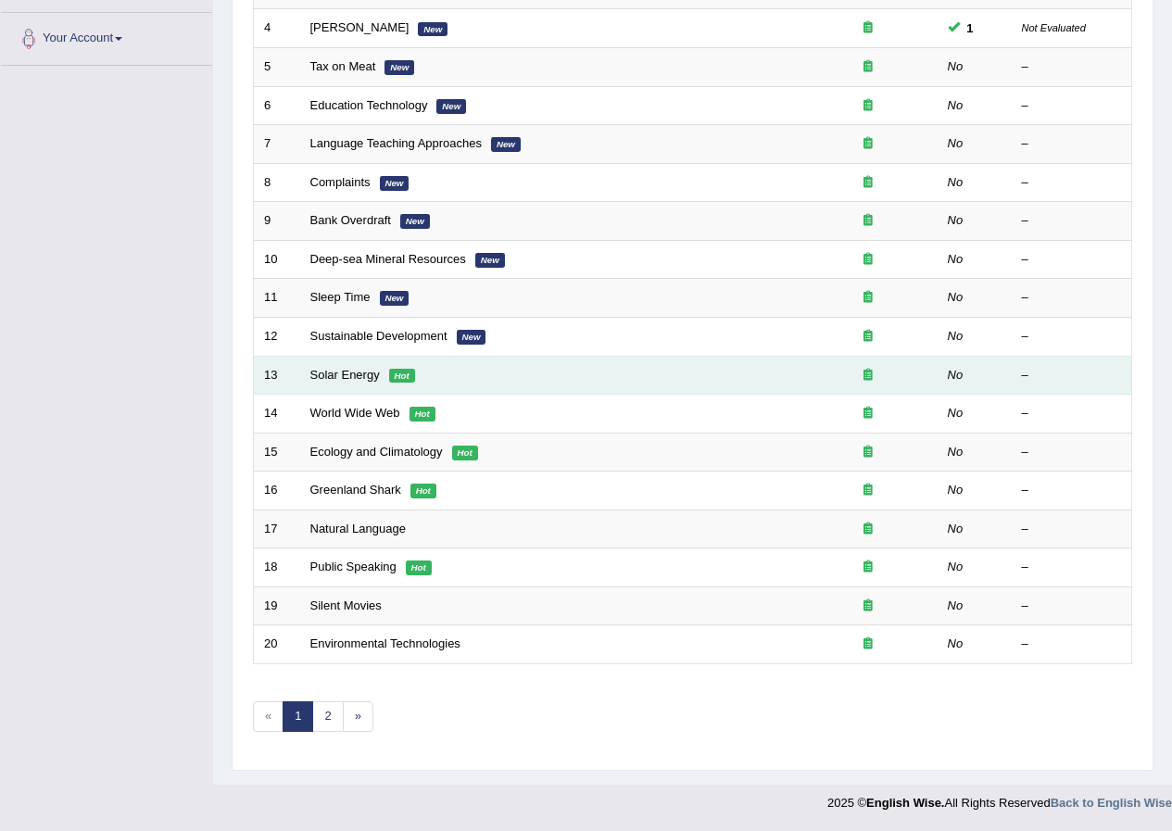
click at [359, 366] on td "Solar Energy Hot" at bounding box center [549, 375] width 498 height 39
click at [359, 373] on link "Solar Energy" at bounding box center [344, 375] width 69 height 14
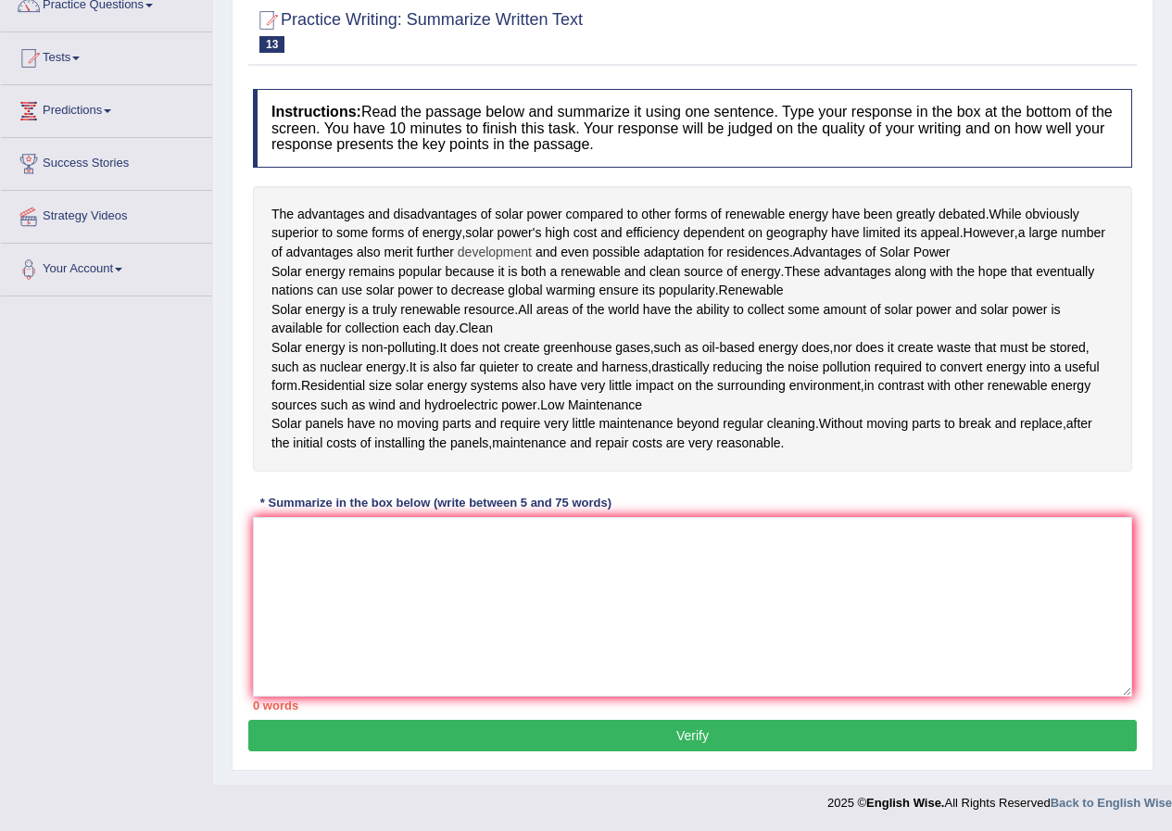
scroll to position [185, 0]
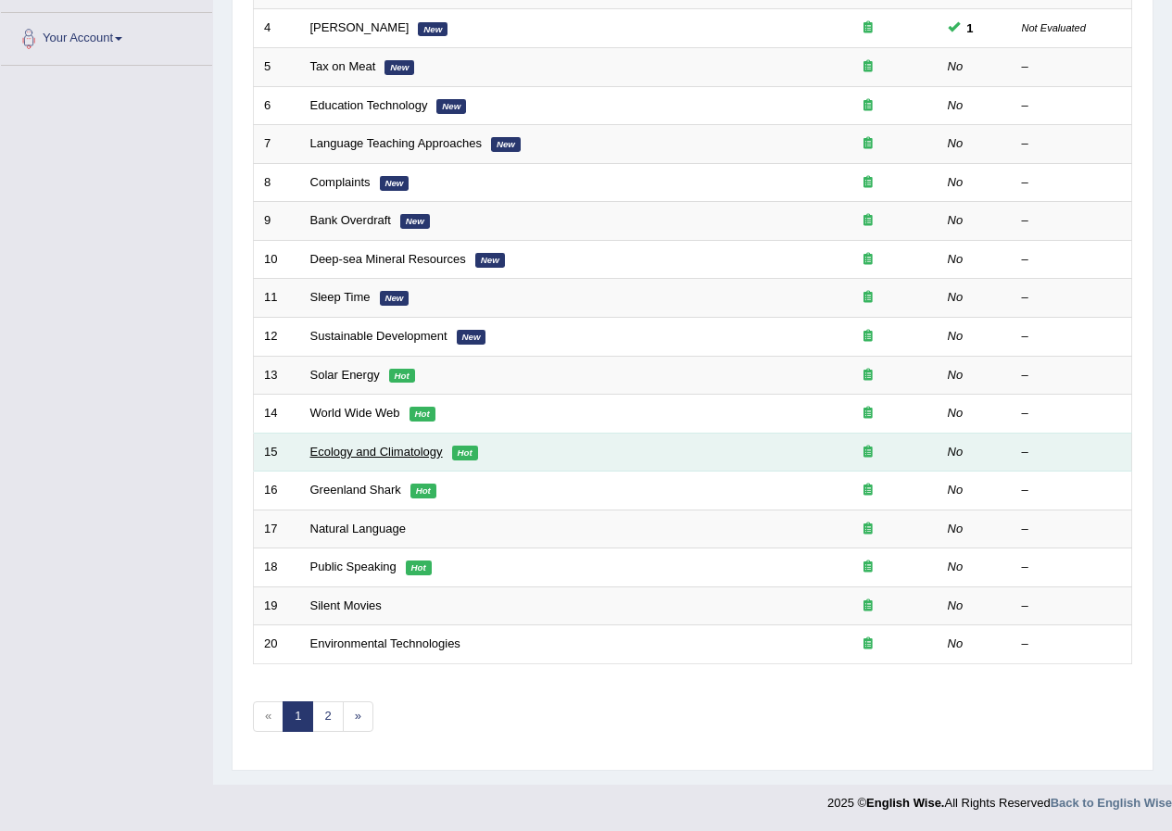
click at [369, 456] on link "Ecology and Climatology" at bounding box center [376, 452] width 132 height 14
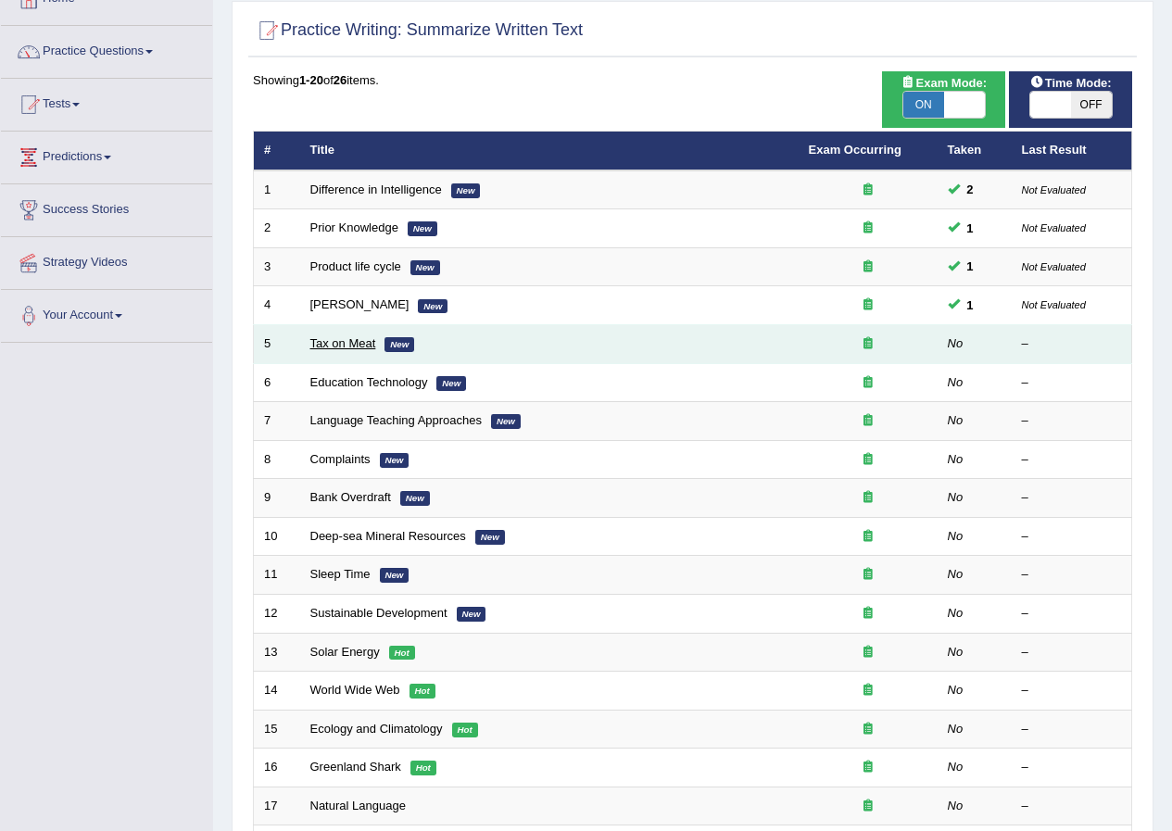
scroll to position [118, 0]
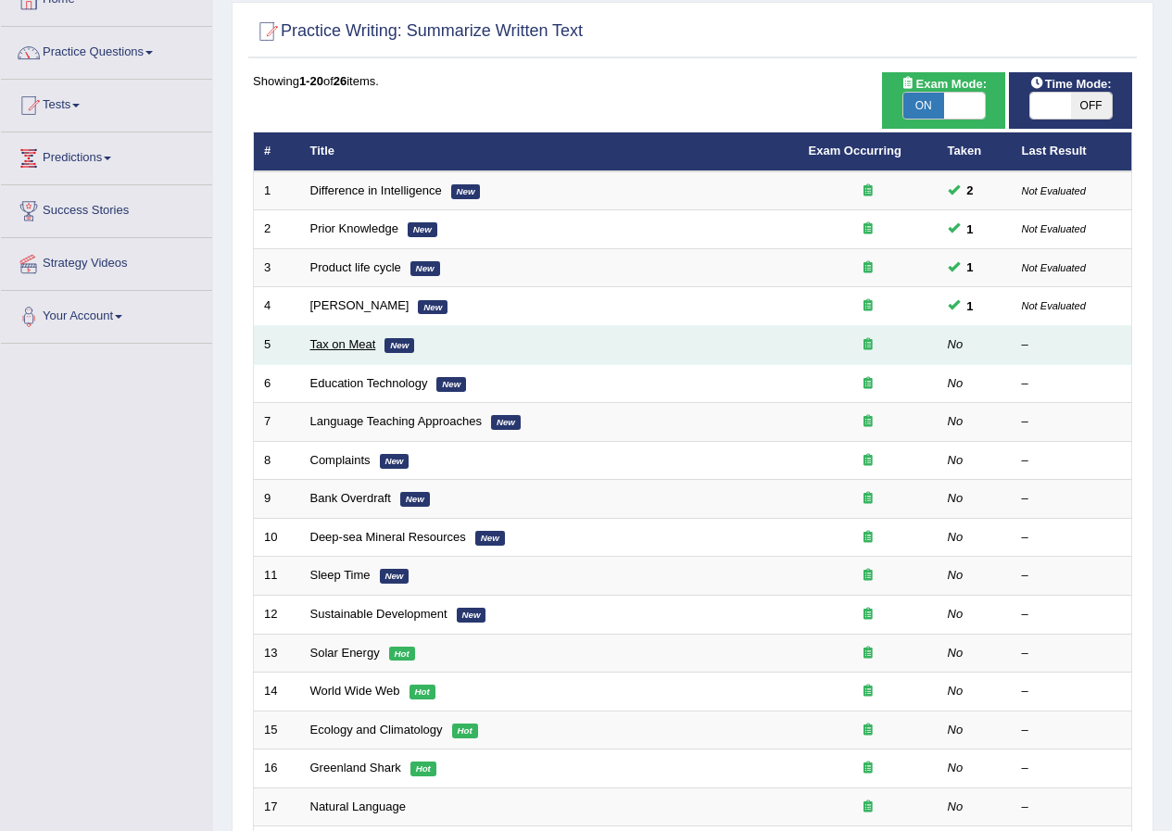
click at [363, 342] on link "Tax on Meat" at bounding box center [343, 344] width 66 height 14
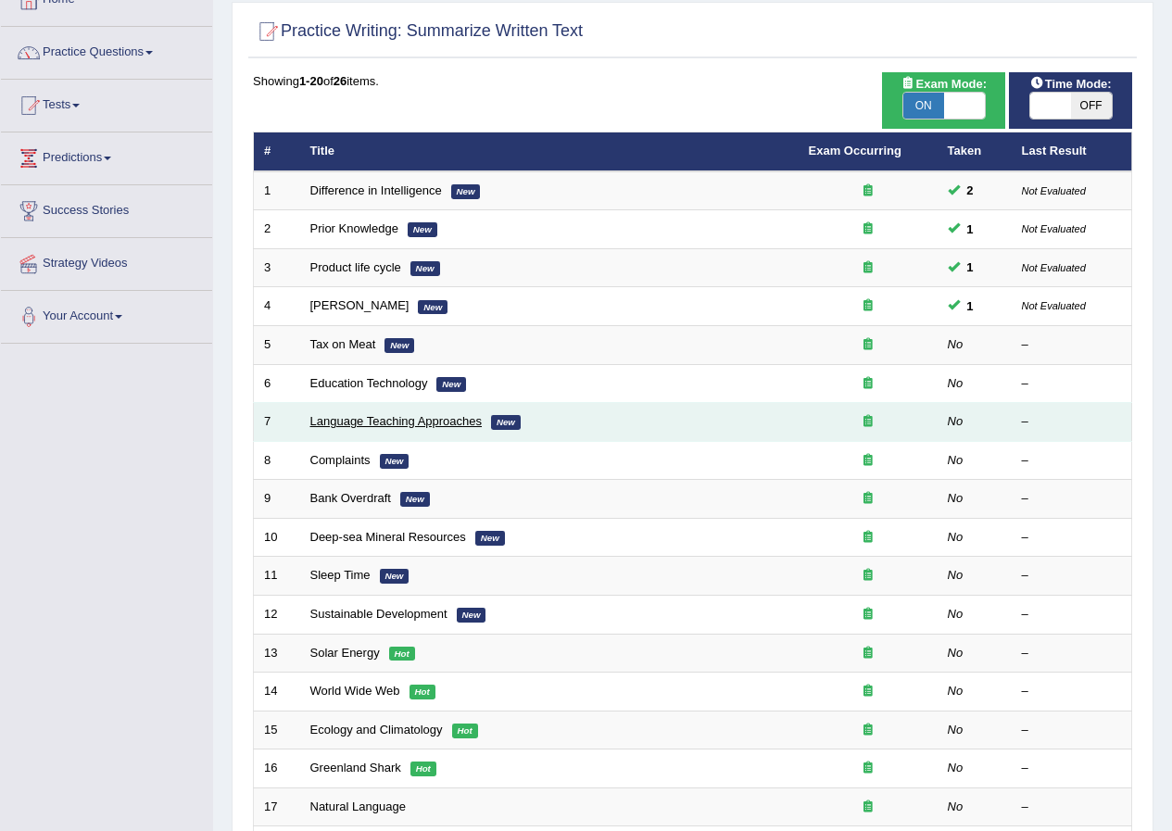
click at [380, 417] on link "Language Teaching Approaches" at bounding box center [396, 421] width 172 height 14
click at [364, 419] on link "Language Teaching Approaches" at bounding box center [396, 421] width 172 height 14
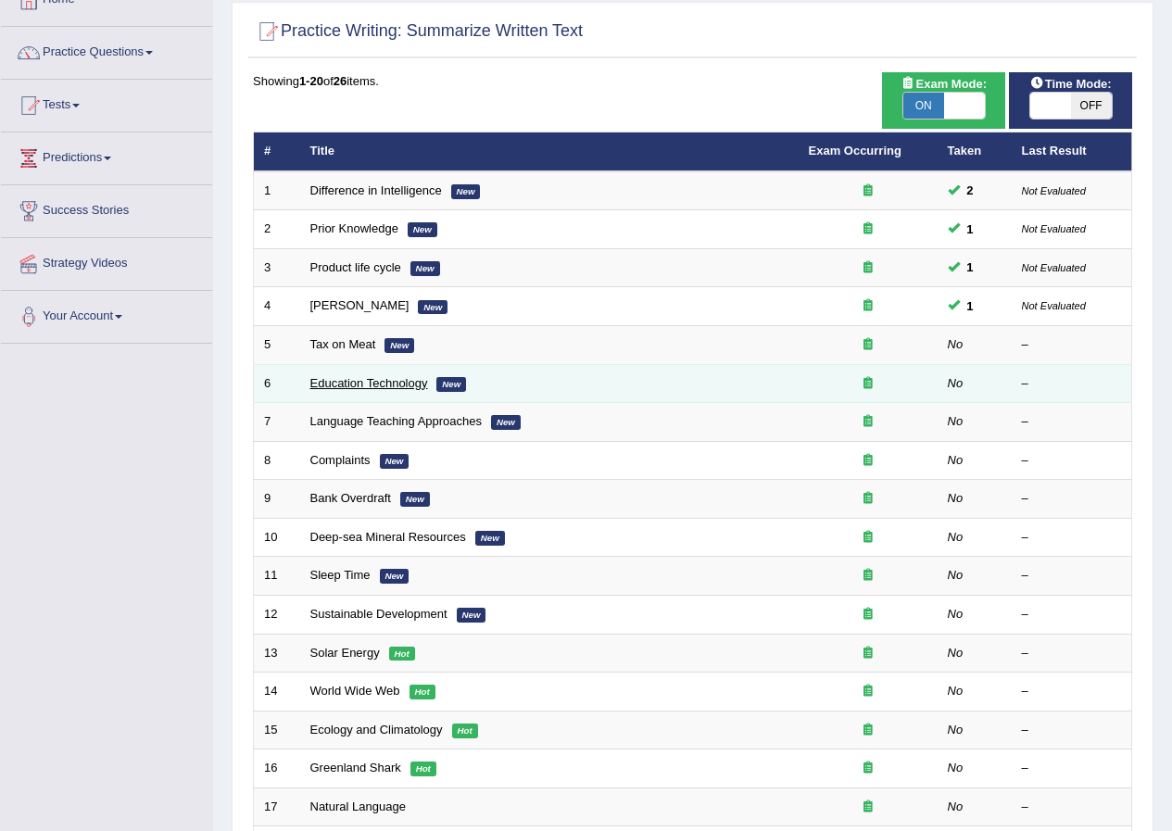
click at [375, 384] on link "Education Technology" at bounding box center [369, 383] width 118 height 14
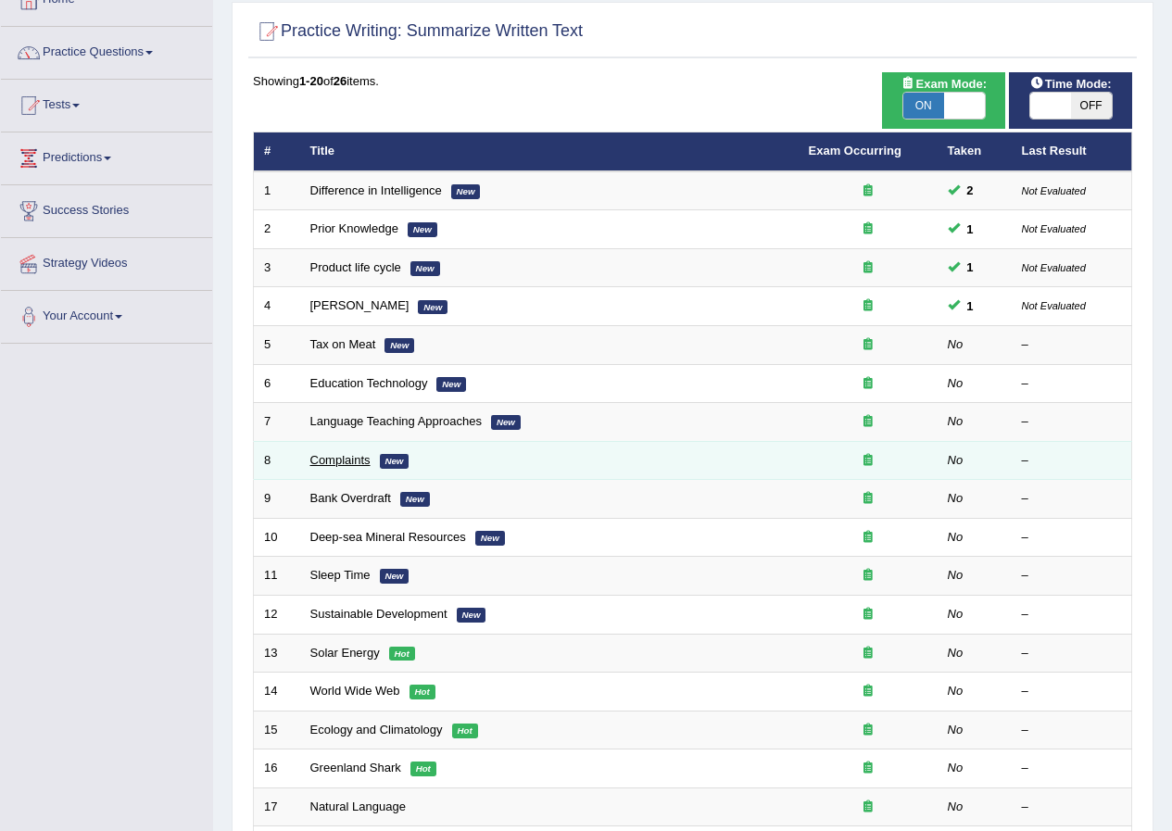
click at [349, 457] on link "Complaints" at bounding box center [340, 460] width 60 height 14
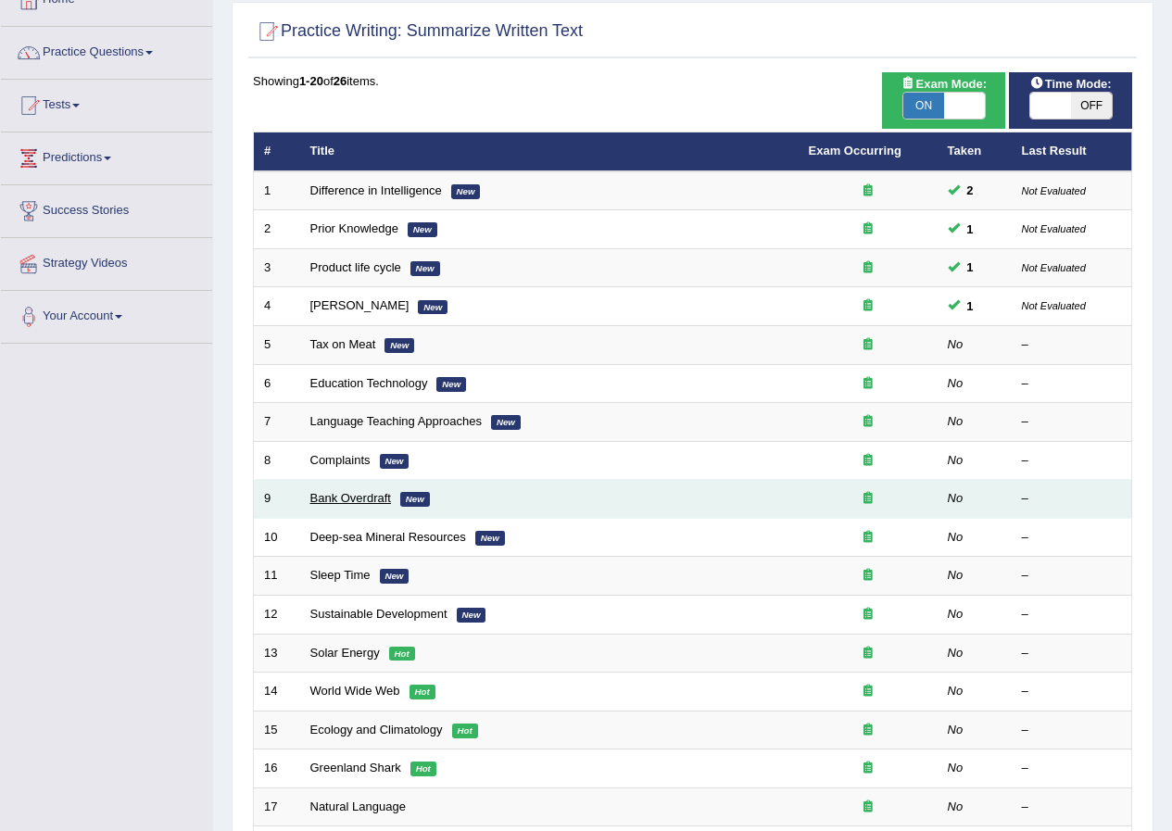
click at [357, 505] on link "Bank Overdraft" at bounding box center [350, 498] width 81 height 14
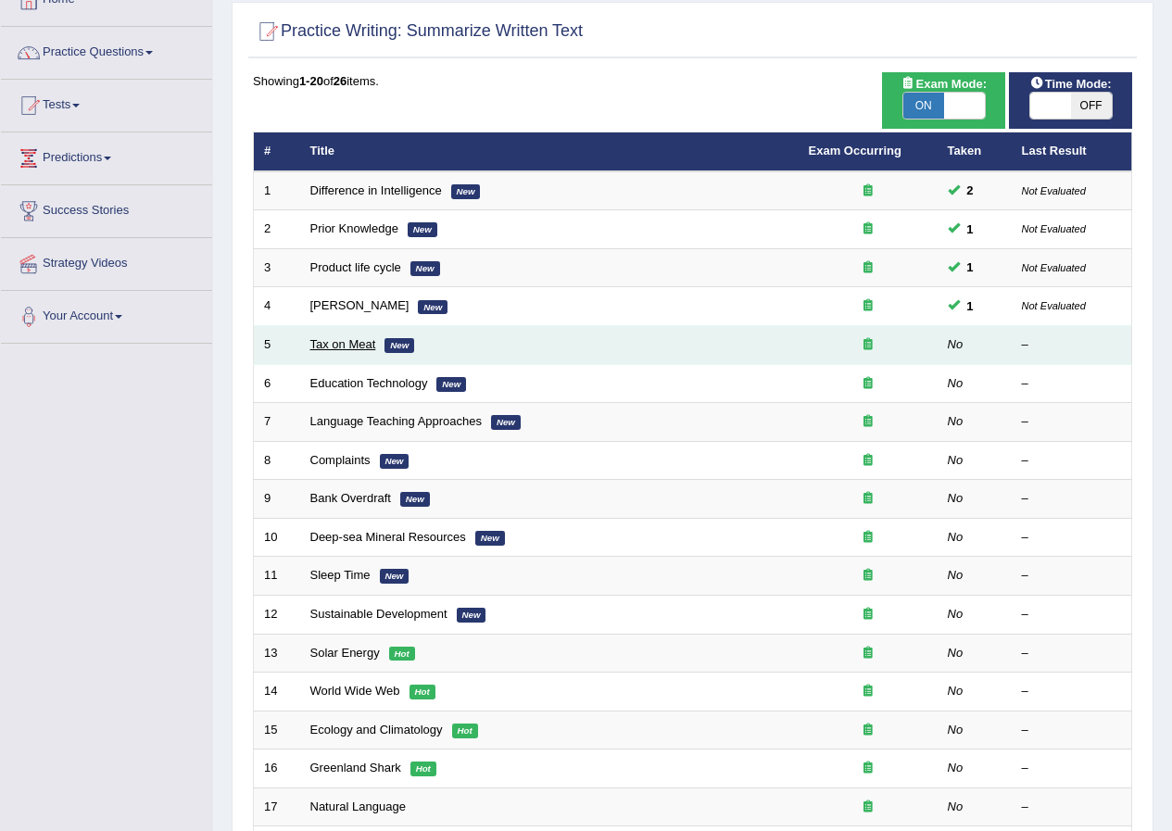
click at [354, 348] on link "Tax on Meat" at bounding box center [343, 344] width 66 height 14
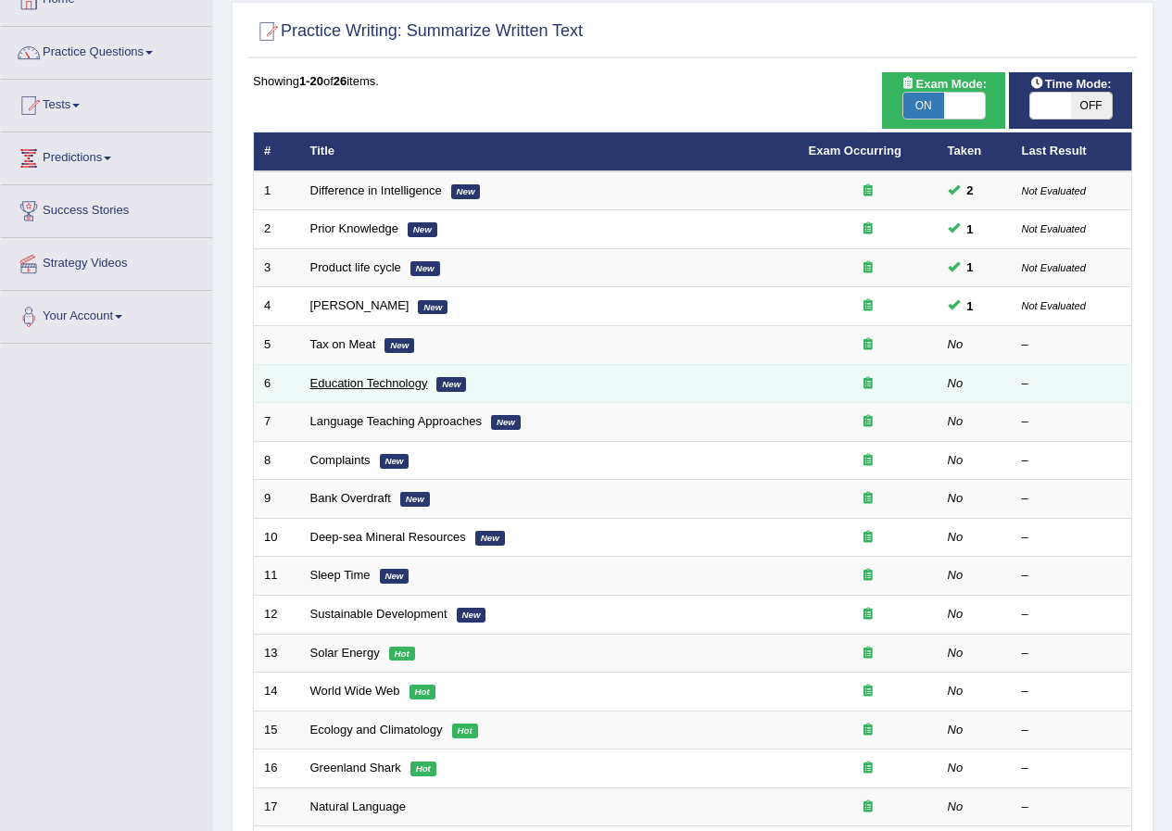
click at [374, 386] on link "Education Technology" at bounding box center [369, 383] width 118 height 14
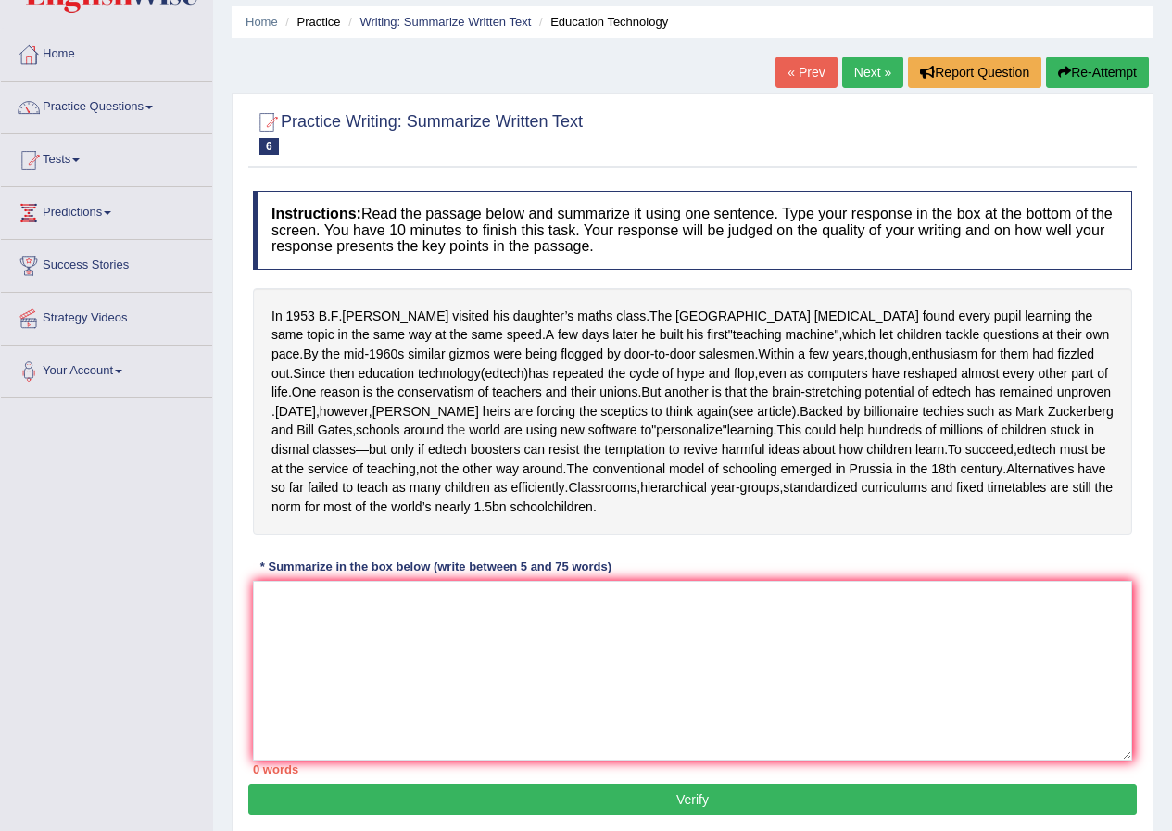
scroll to position [93, 0]
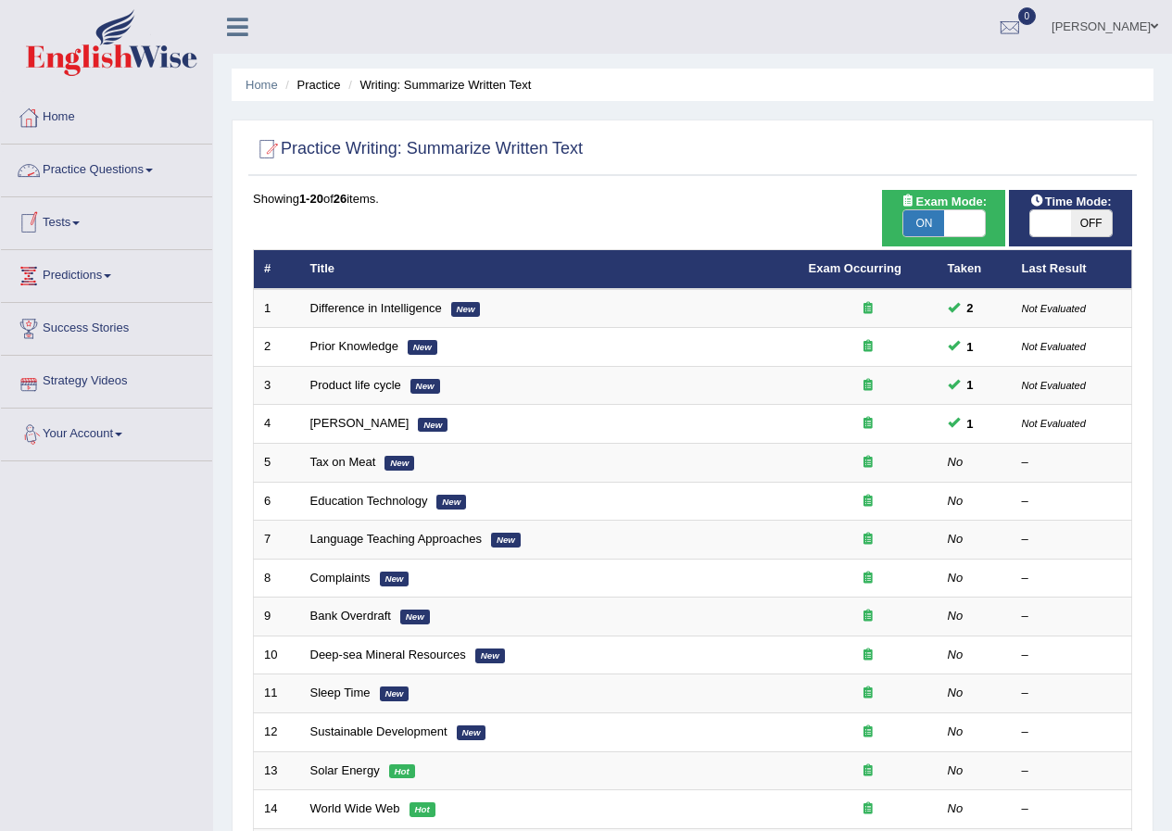
scroll to position [118, 0]
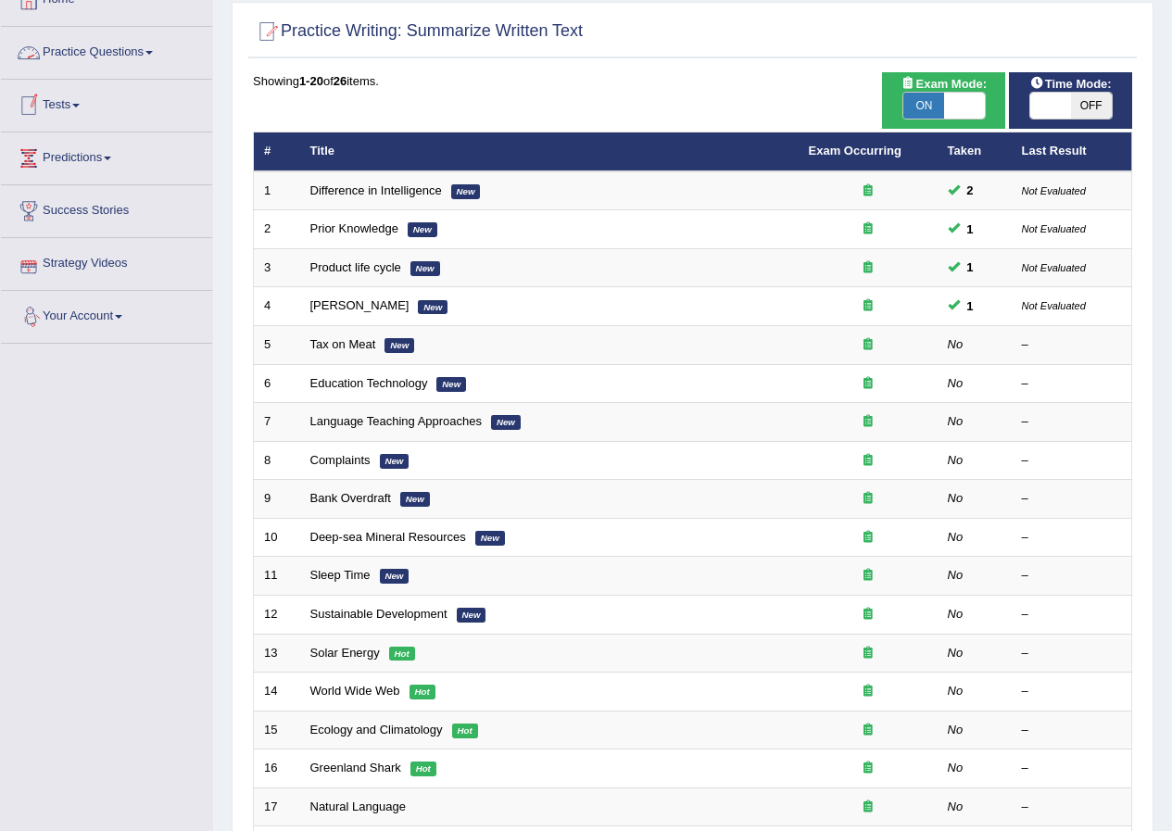
click at [393, 419] on link "Language Teaching Approaches" at bounding box center [396, 421] width 172 height 14
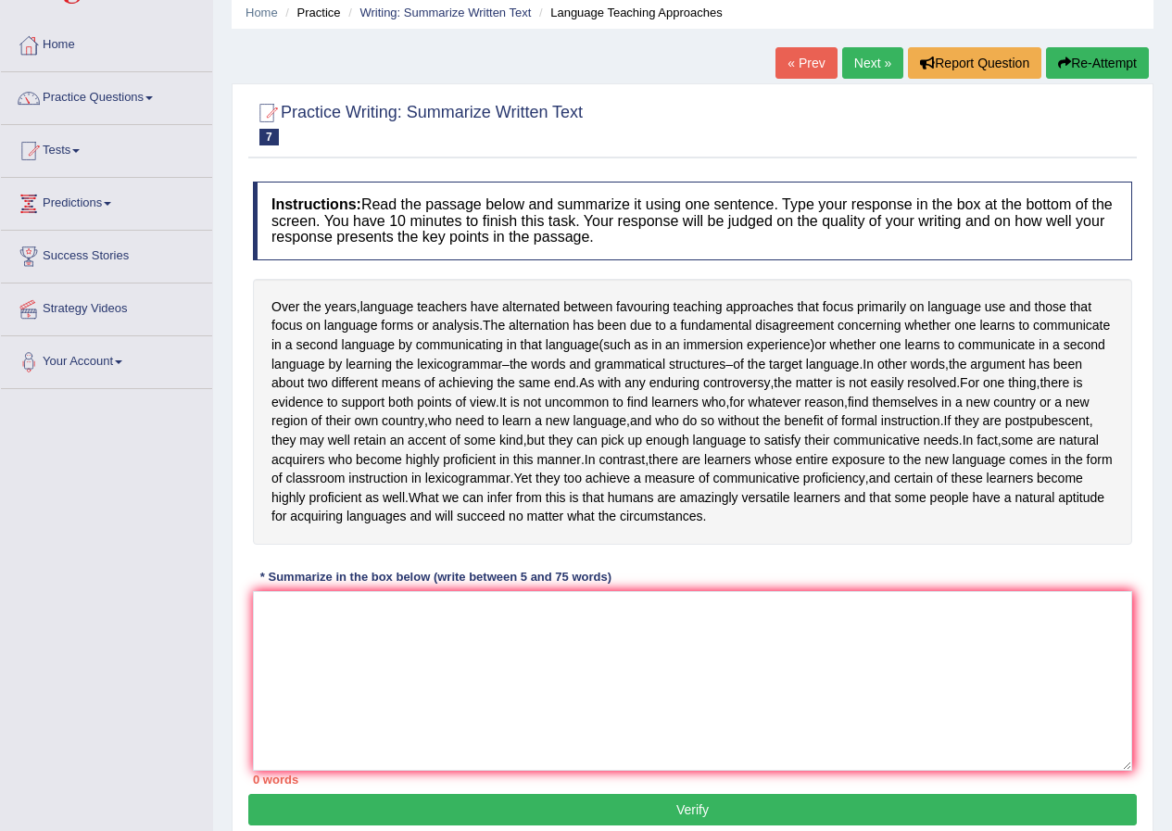
scroll to position [184, 0]
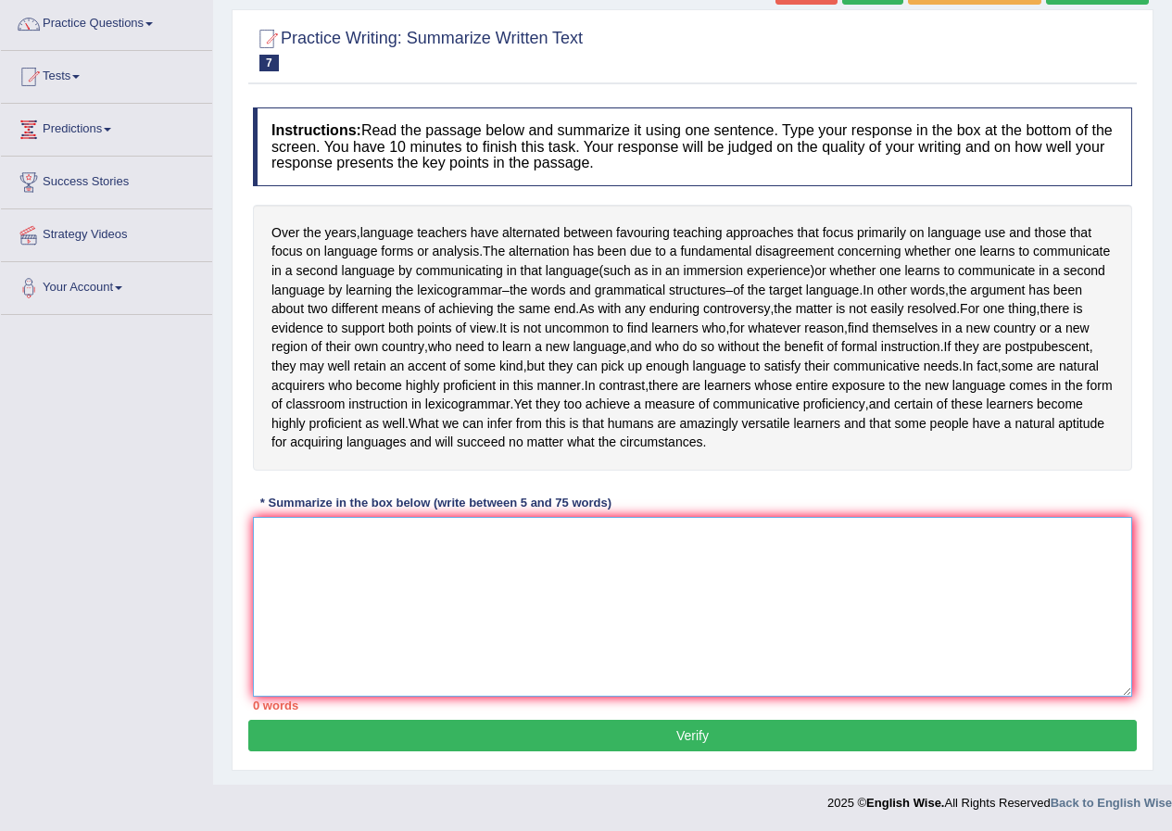
click at [396, 555] on textarea at bounding box center [692, 607] width 879 height 180
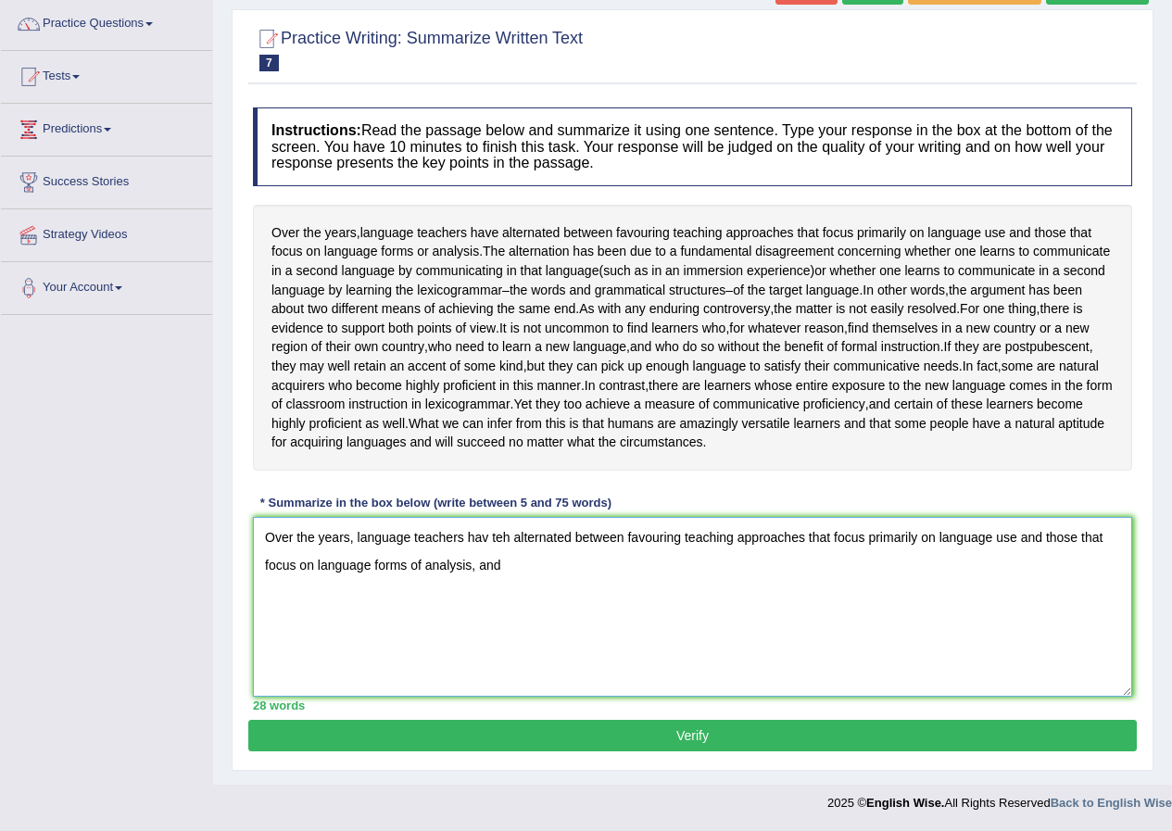
click at [484, 535] on textarea "Over the years, language teachers hav teh alternated between favouring teaching…" at bounding box center [692, 607] width 879 height 180
click at [488, 542] on textarea "Over the years, language teachers hav teh alternated between favouring teaching…" at bounding box center [692, 607] width 879 height 180
click at [522, 543] on textarea "Over the years, language teachers have teh alternated between favouring teachin…" at bounding box center [692, 607] width 879 height 180
drag, startPoint x: 558, startPoint y: 538, endPoint x: 502, endPoint y: 538, distance: 55.6
click at [502, 538] on textarea "Over the years, language teachers have alternated between favouring teaching ap…" at bounding box center [692, 607] width 879 height 180
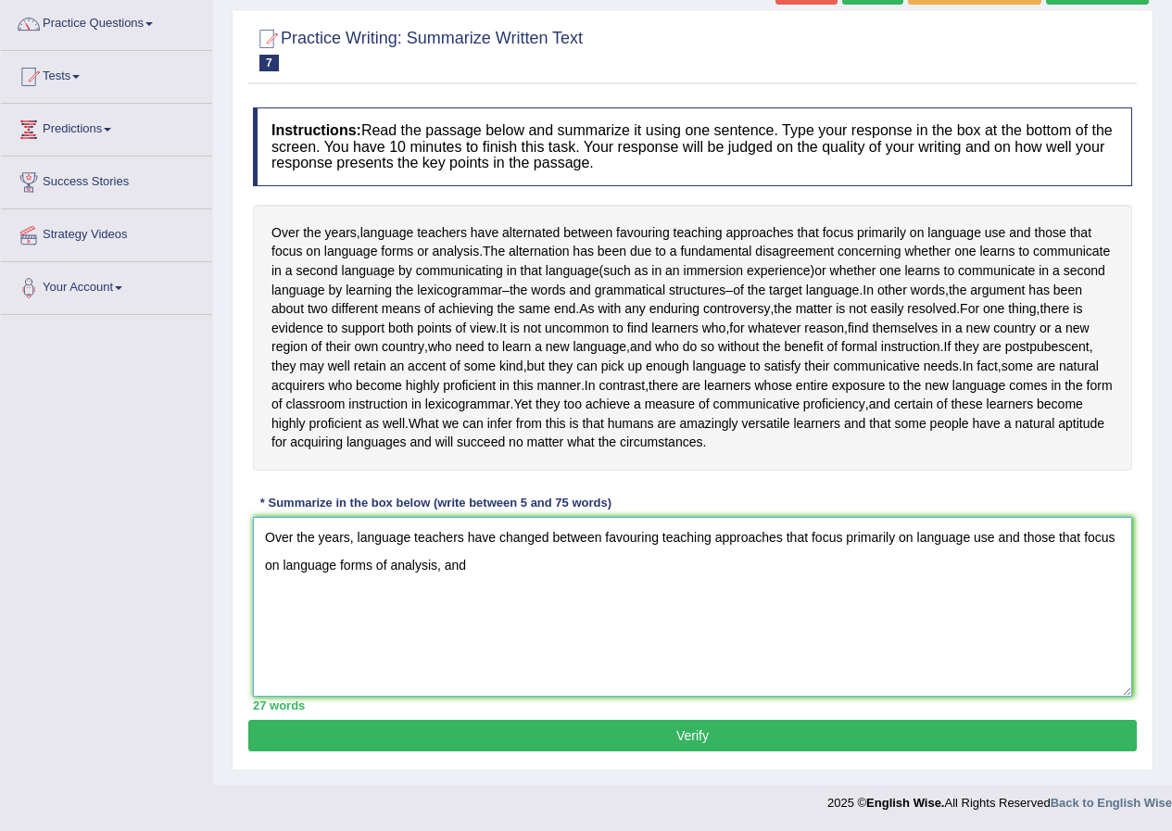
click at [528, 563] on textarea "Over the years, language teachers have changed between favouring teaching appro…" at bounding box center [692, 607] width 879 height 180
drag, startPoint x: 548, startPoint y: 537, endPoint x: 500, endPoint y: 536, distance: 48.2
click at [500, 536] on textarea "Over the years, language teachers have changed between favouring teaching appro…" at bounding box center [692, 607] width 879 height 180
click at [682, 596] on textarea "Over the years, language teachers have altered between favouring teaching appro…" at bounding box center [692, 607] width 879 height 180
drag, startPoint x: 836, startPoint y: 541, endPoint x: 884, endPoint y: 541, distance: 48.2
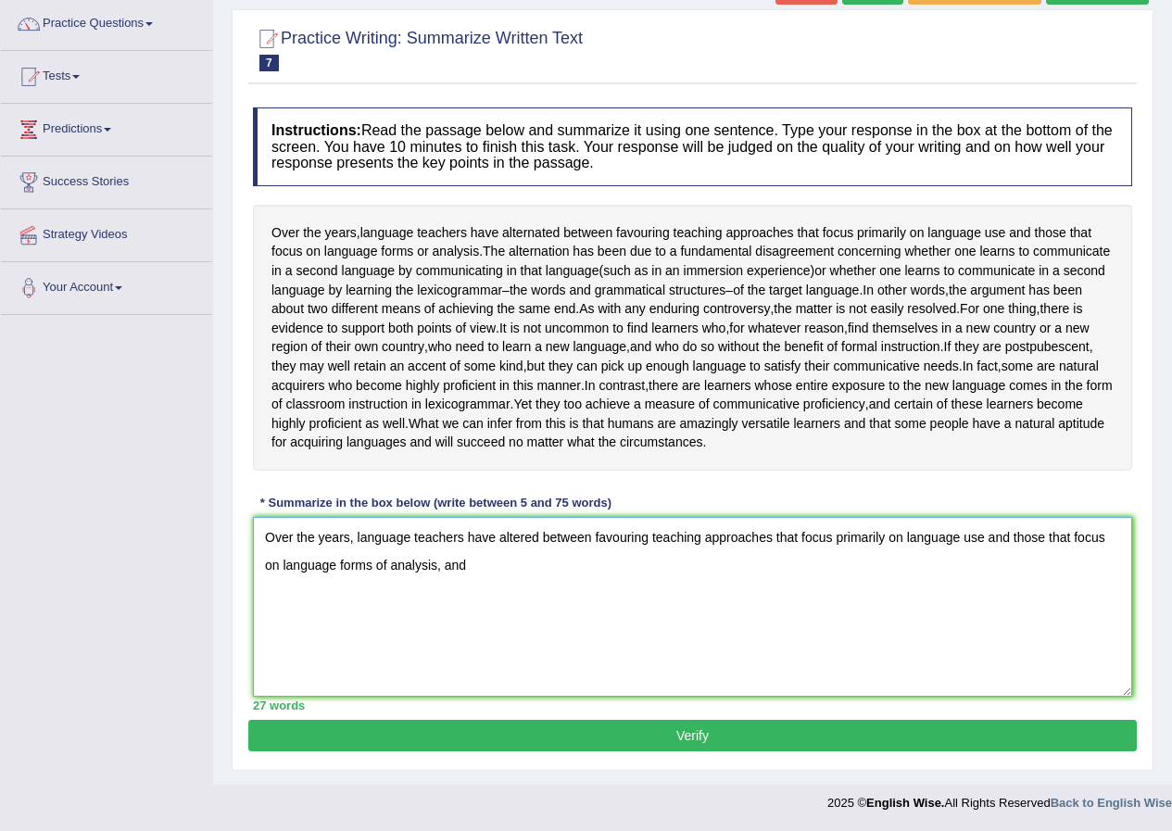
click at [884, 541] on textarea "Over the years, language teachers have altered between favouring teaching appro…" at bounding box center [692, 607] width 879 height 180
drag, startPoint x: 596, startPoint y: 536, endPoint x: 648, endPoint y: 539, distance: 52.9
click at [648, 539] on textarea "Over the years, language teachers have altered between favouring teaching appro…" at bounding box center [692, 607] width 879 height 180
click at [691, 574] on textarea "Over the years, language teachers have altered between favouring teaching appro…" at bounding box center [692, 607] width 879 height 180
drag, startPoint x: 774, startPoint y: 537, endPoint x: 708, endPoint y: 537, distance: 66.7
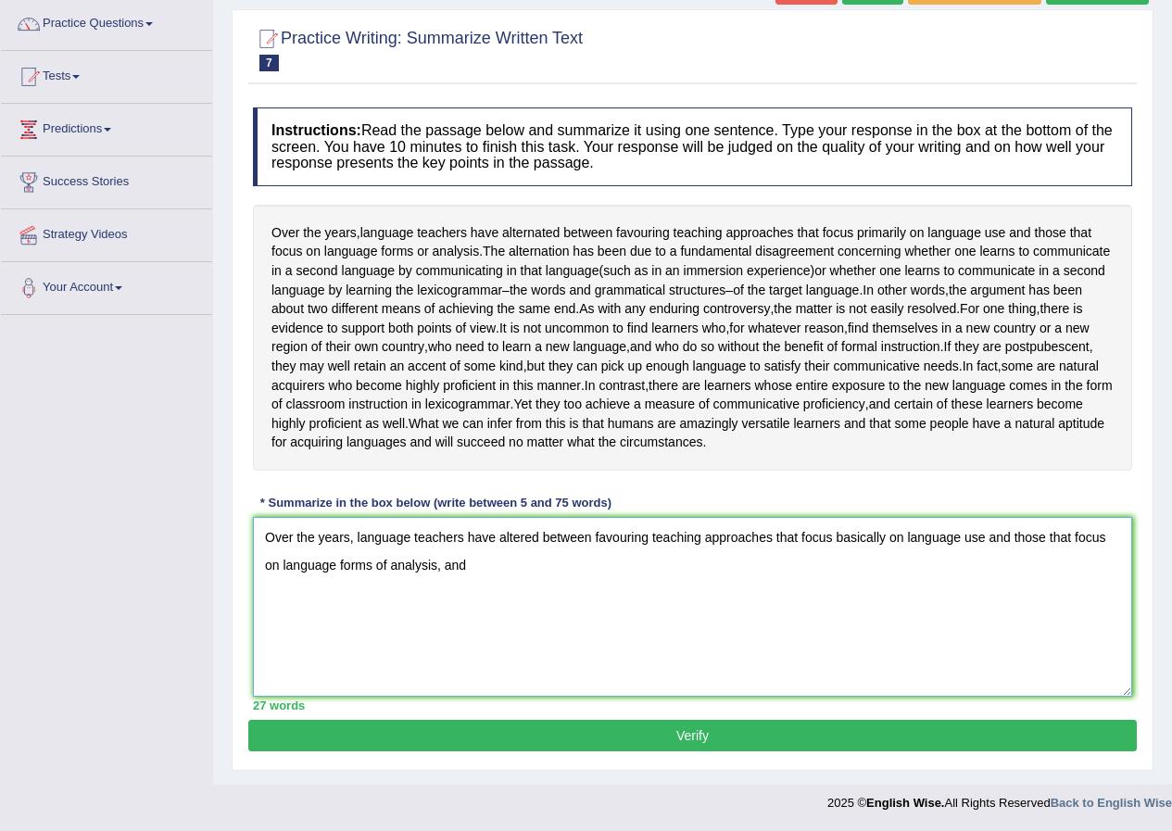
click at [708, 537] on textarea "Over the years, language teachers have altered between favouring teaching appro…" at bounding box center [692, 607] width 879 height 180
click at [759, 578] on textarea "Over the years, language teachers have altered between favouring teaching metho…" at bounding box center [692, 607] width 879 height 180
drag, startPoint x: 541, startPoint y: 535, endPoint x: 502, endPoint y: 537, distance: 39.0
click at [502, 537] on textarea "Over the years, language teachers have altered between favouring teaching metho…" at bounding box center [692, 607] width 879 height 180
drag, startPoint x: 521, startPoint y: 570, endPoint x: 474, endPoint y: 572, distance: 46.4
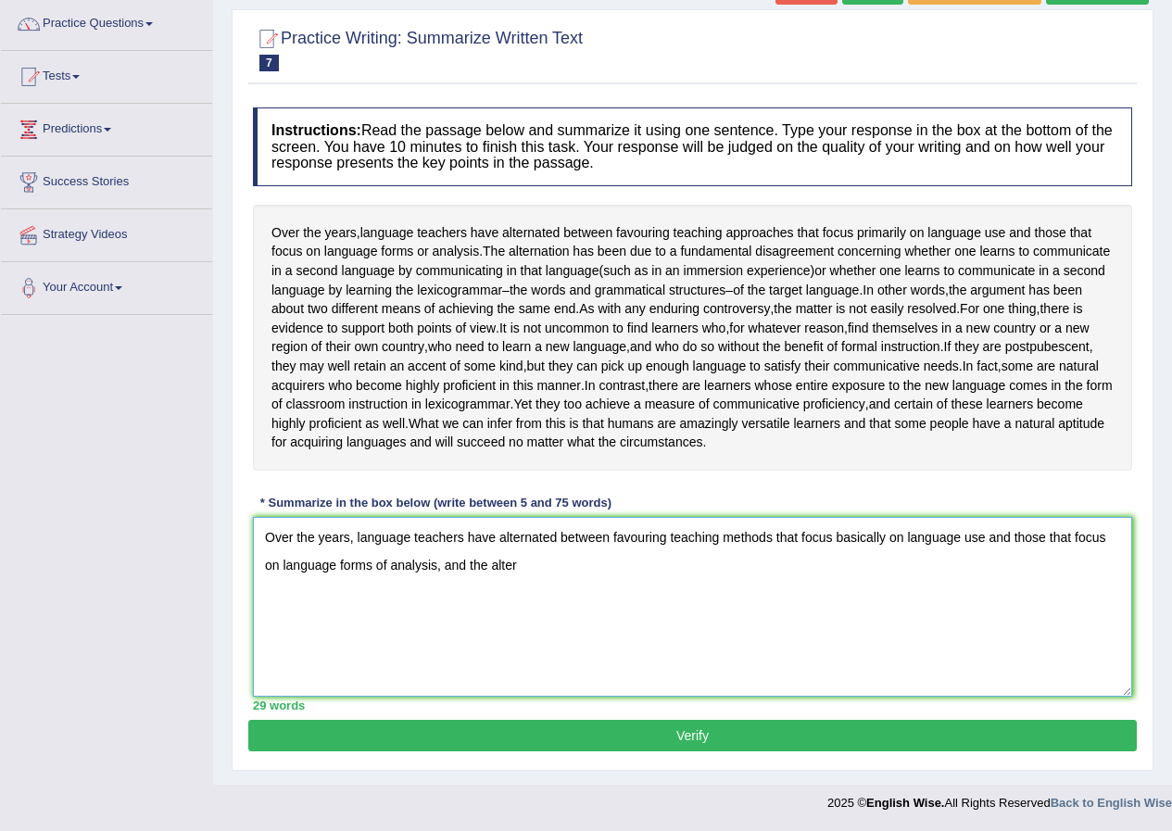
click at [474, 572] on textarea "Over the years, language teachers have alternated between favouring teaching me…" at bounding box center [692, 607] width 879 height 180
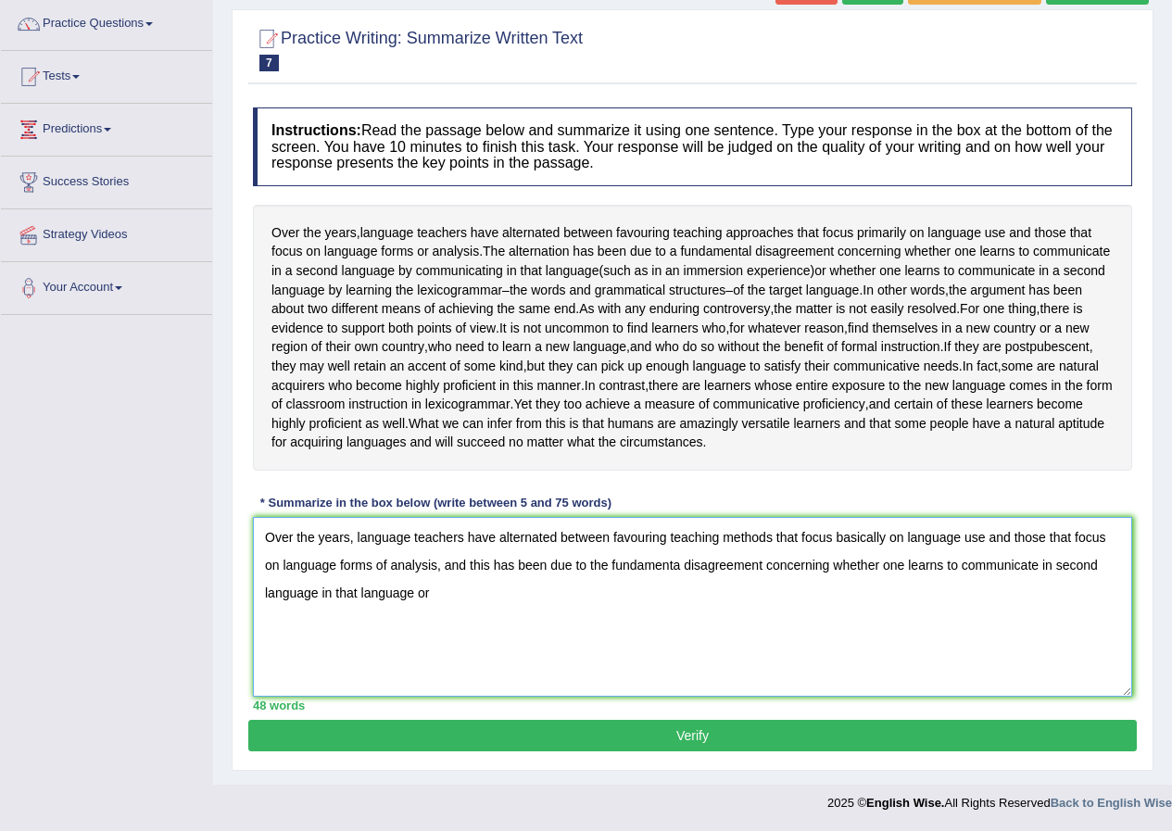
click at [416, 597] on textarea "Over the years, language teachers have alternated between favouring teaching me…" at bounding box center [692, 607] width 879 height 180
click at [566, 598] on textarea "Over the years, language teachers have alternated between favouring teaching me…" at bounding box center [692, 607] width 879 height 180
drag, startPoint x: 498, startPoint y: 540, endPoint x: 555, endPoint y: 535, distance: 56.8
click at [555, 535] on textarea "Over the years, language teachers have alternated between favouring teaching me…" at bounding box center [692, 607] width 879 height 180
click at [912, 601] on textarea "Over the years, language teachers have alternated between favouring teaching me…" at bounding box center [692, 607] width 879 height 180
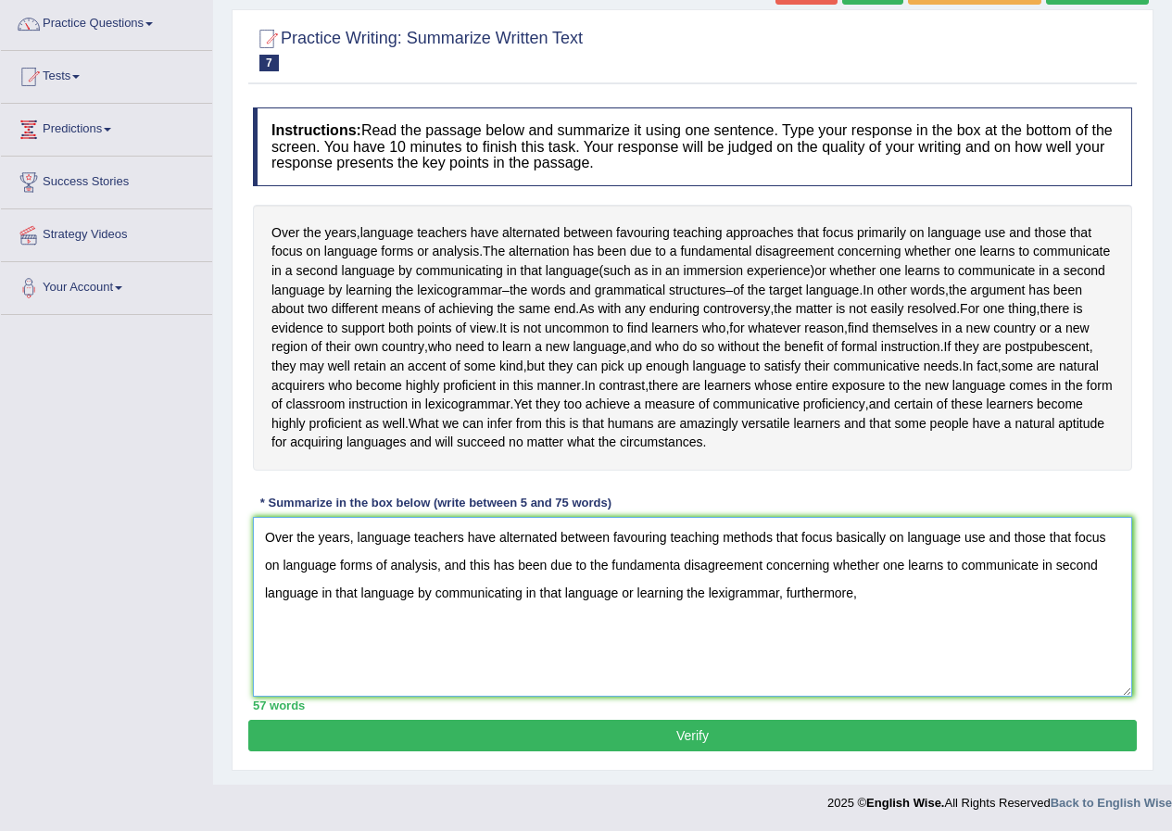
click at [493, 563] on textarea "Over the years, language teachers have alternated between favouring teaching me…" at bounding box center [692, 607] width 879 height 180
click at [923, 600] on textarea "Over the years, language teachers have alternated between favouring teaching me…" at bounding box center [692, 607] width 879 height 180
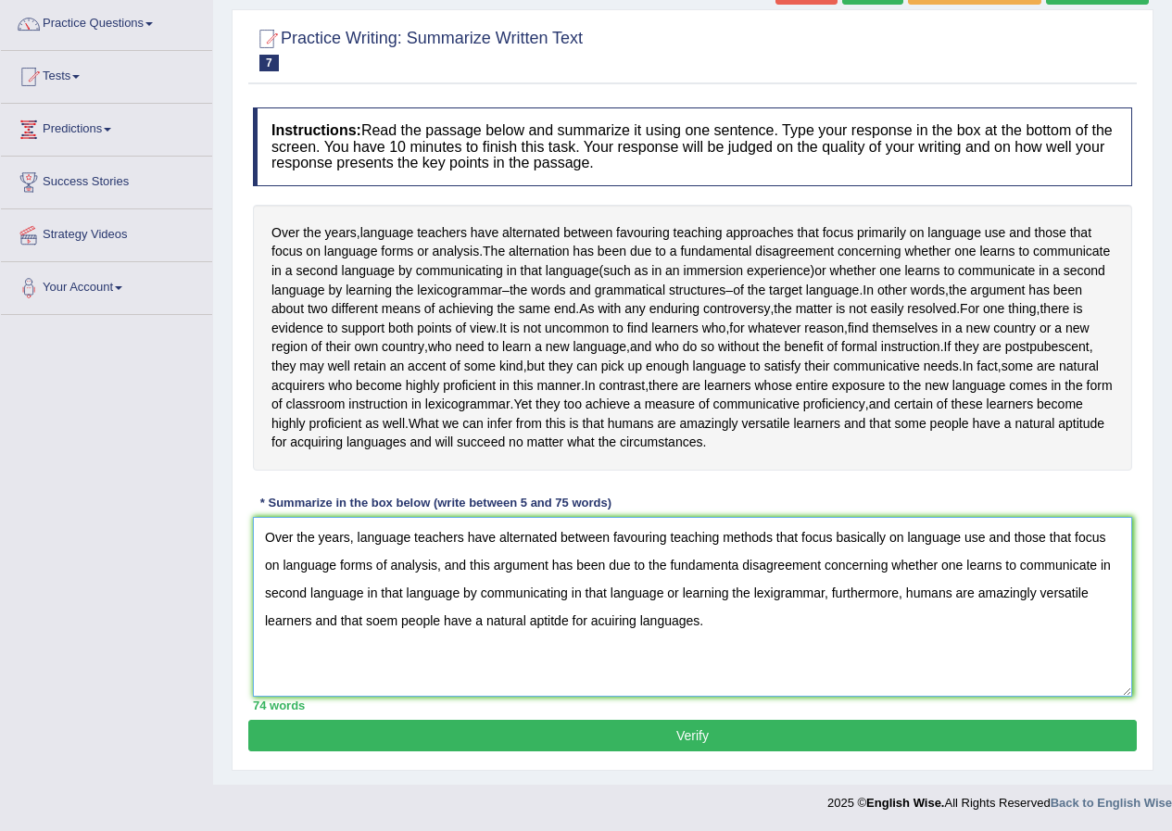
drag, startPoint x: 886, startPoint y: 537, endPoint x: 838, endPoint y: 541, distance: 47.4
click at [838, 541] on textarea "Over the years, language teachers have alternated between favouring teaching me…" at bounding box center [692, 607] width 879 height 180
click at [737, 565] on textarea "Over the years, language teachers have alternated between favouring teaching me…" at bounding box center [692, 607] width 879 height 180
click at [601, 619] on textarea "Over the years, language teachers have alternated between favouring teaching me…" at bounding box center [692, 607] width 879 height 180
click at [603, 621] on textarea "Over the years, language teachers have alternated between favouring teaching me…" at bounding box center [692, 607] width 879 height 180
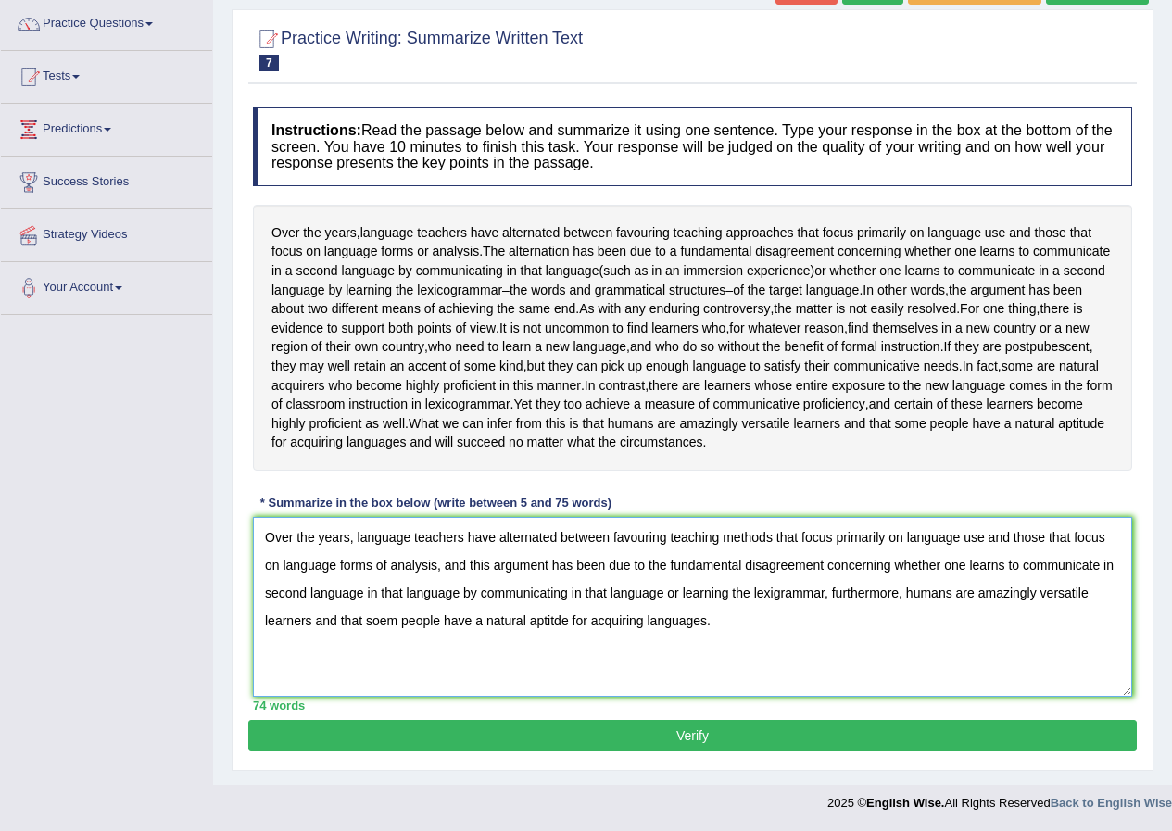
click at [556, 623] on textarea "Over the years, language teachers have alternated between favouring teaching me…" at bounding box center [692, 607] width 879 height 180
click at [392, 623] on textarea "Over the years, language teachers have alternated between favouring teaching me…" at bounding box center [692, 607] width 879 height 180
click at [391, 624] on textarea "Over the years, language teachers have alternated between favouring teaching me…" at bounding box center [692, 607] width 879 height 180
drag, startPoint x: 899, startPoint y: 592, endPoint x: 833, endPoint y: 598, distance: 66.0
click at [833, 598] on textarea "Over the years, language teachers have alternated between favouring teaching me…" at bounding box center [692, 607] width 879 height 180
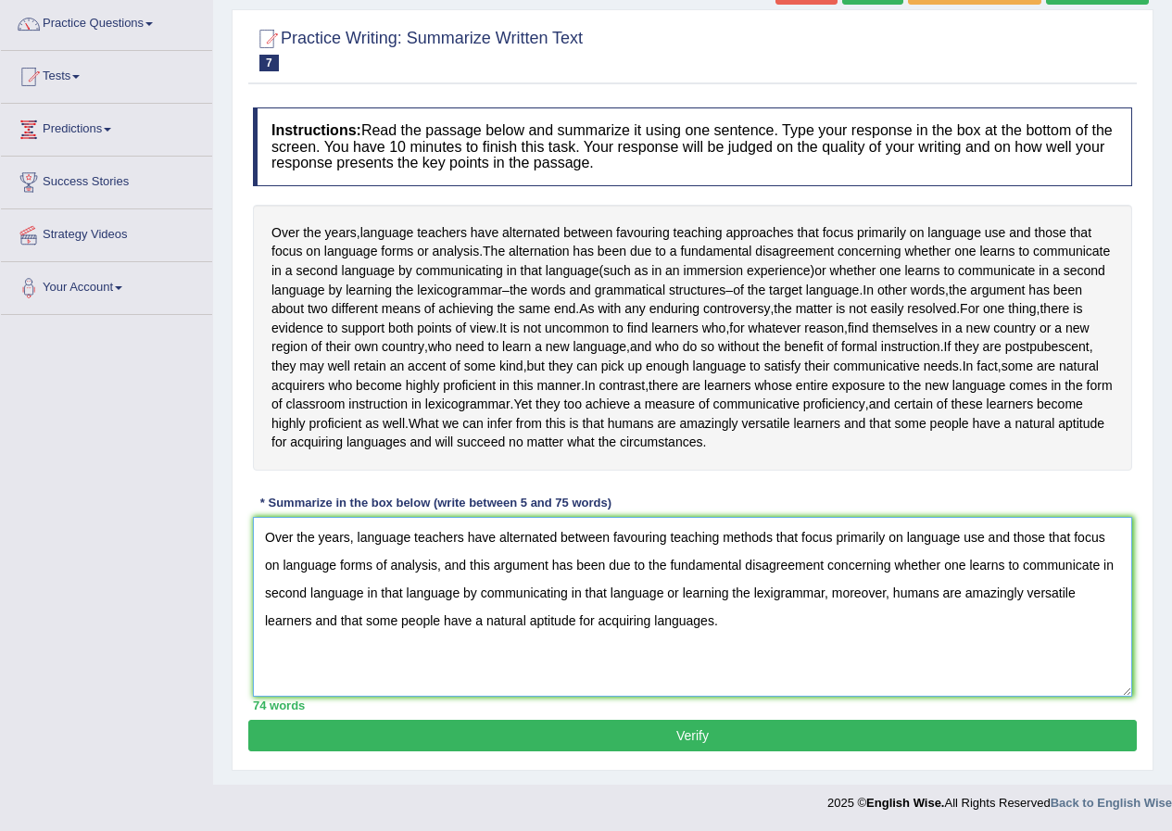
drag, startPoint x: 464, startPoint y: 566, endPoint x: 447, endPoint y: 566, distance: 17.6
click at [447, 566] on textarea "Over the years, language teachers have alternated between favouring teaching me…" at bounding box center [692, 607] width 879 height 180
type textarea "Over the years, language teachers have alternated between favouring teaching me…"
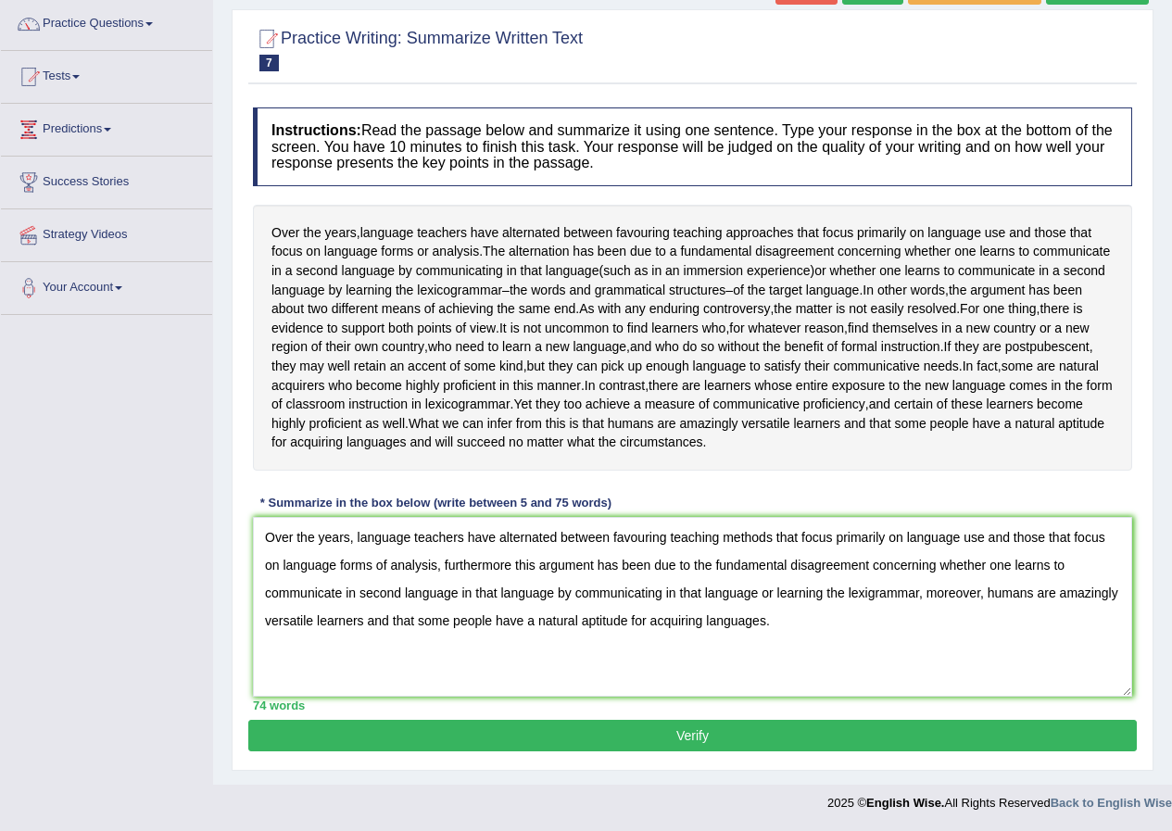
click at [624, 728] on button "Verify" at bounding box center [692, 735] width 888 height 31
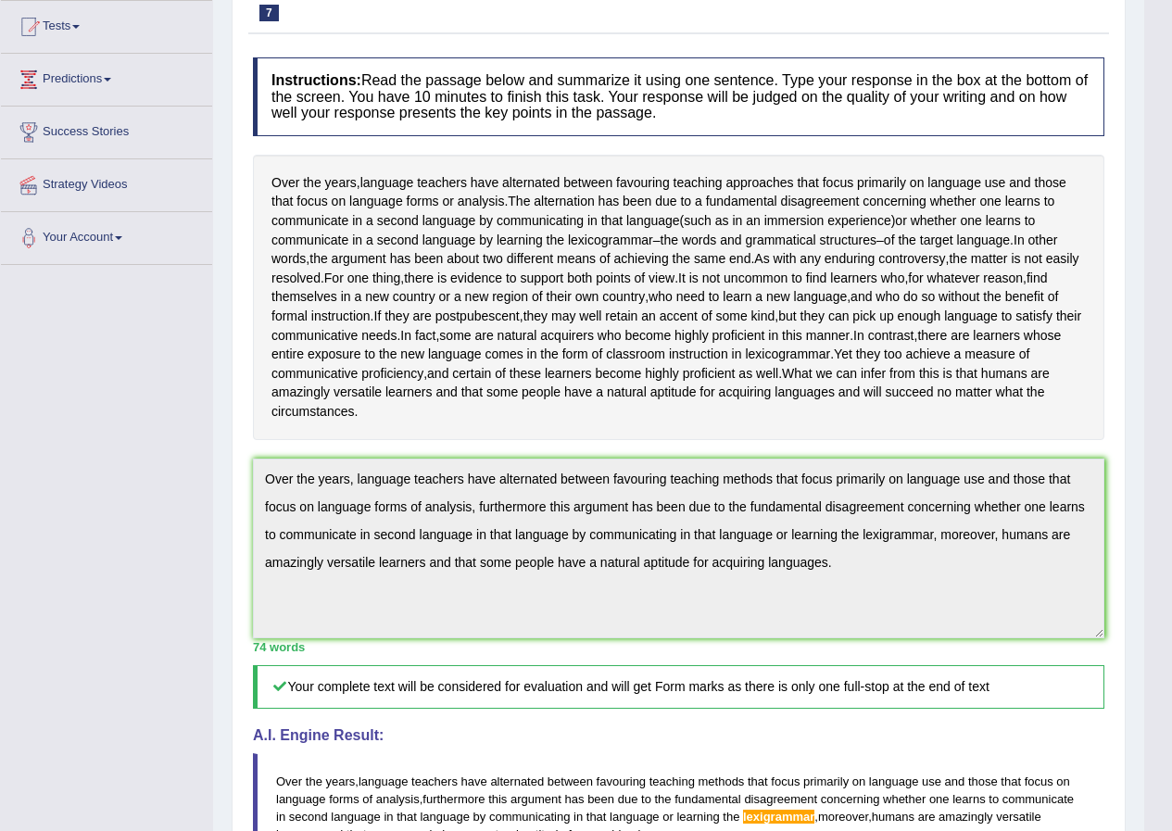
scroll to position [173, 0]
